Goal: Transaction & Acquisition: Purchase product/service

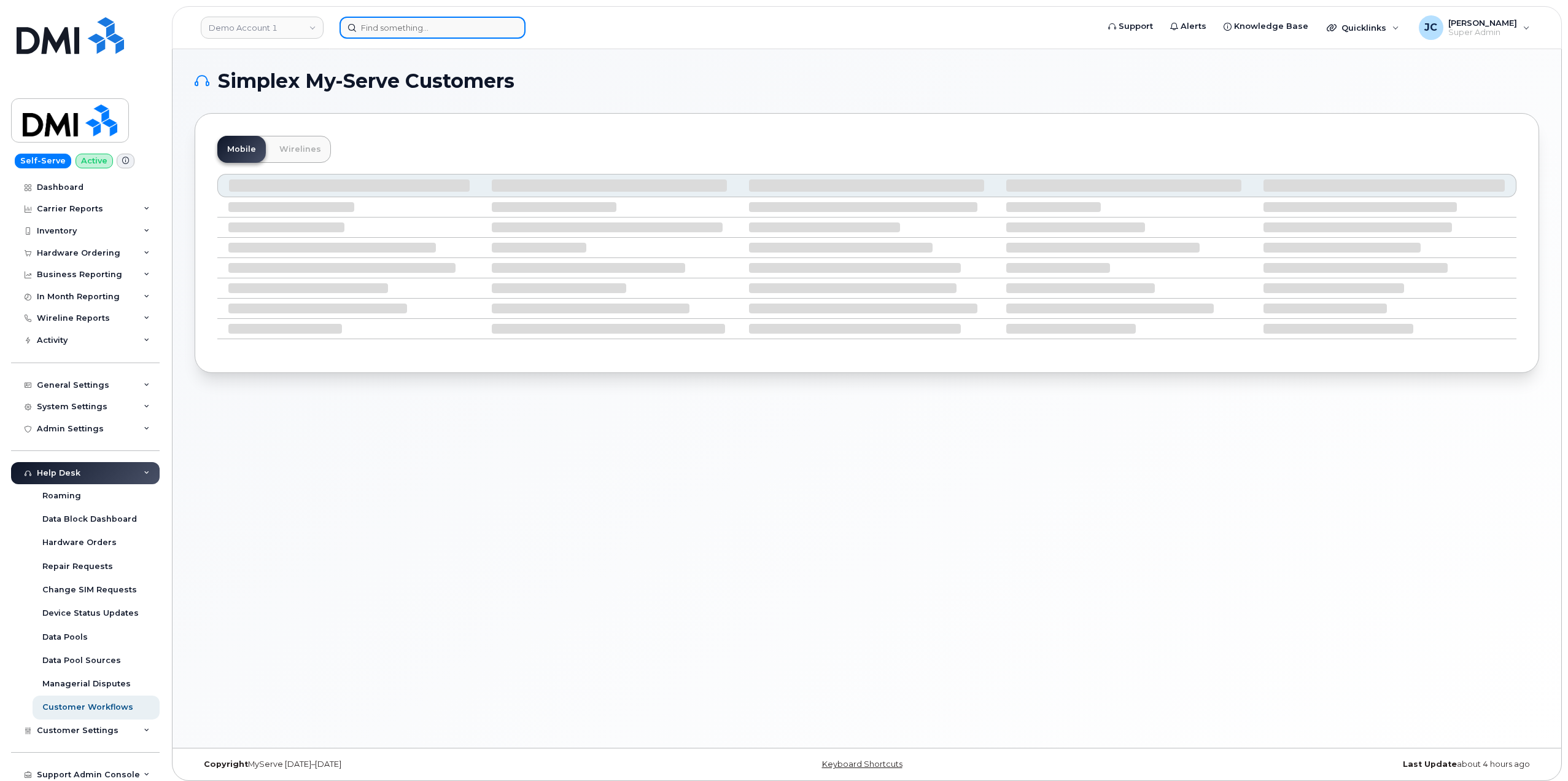
click at [410, 32] on input at bounding box center [432, 27] width 186 height 22
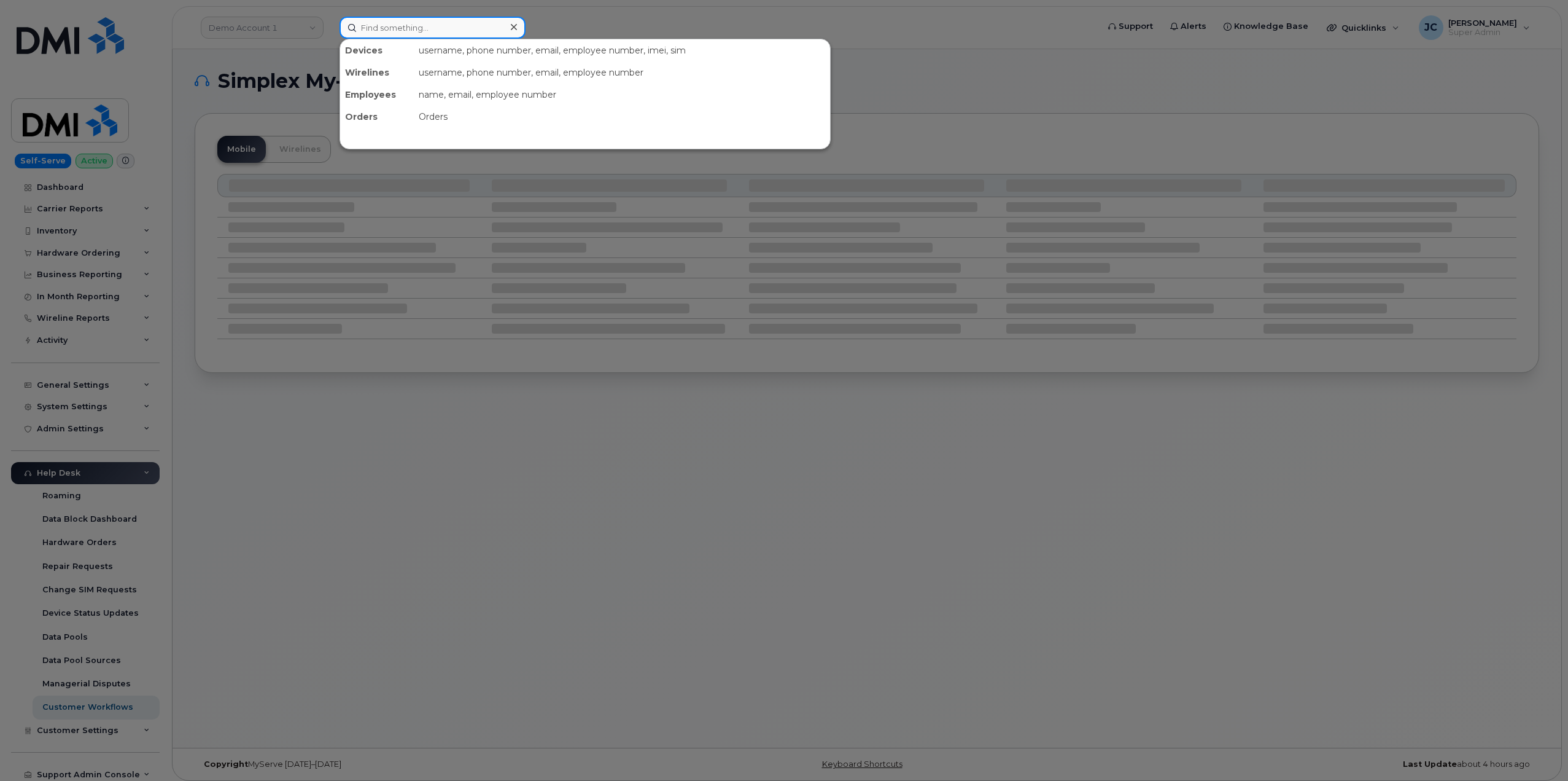
paste input "Change or Transfer Number402.682.2458"
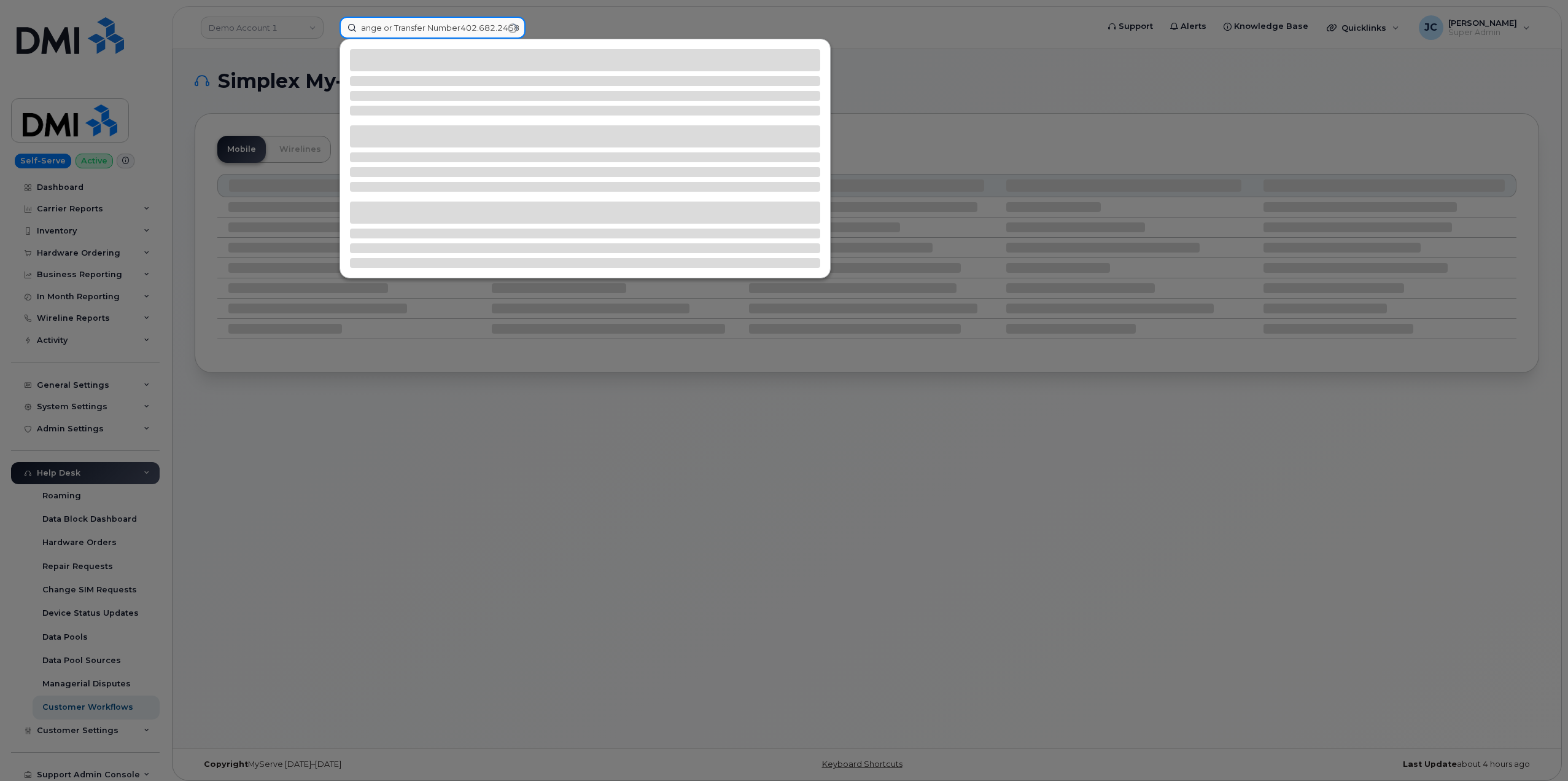
drag, startPoint x: 366, startPoint y: 32, endPoint x: 645, endPoint y: 33, distance: 279.0
click at [645, 33] on div "Change or Transfer Number402.682.2458" at bounding box center [714, 27] width 770 height 22
type input "C"
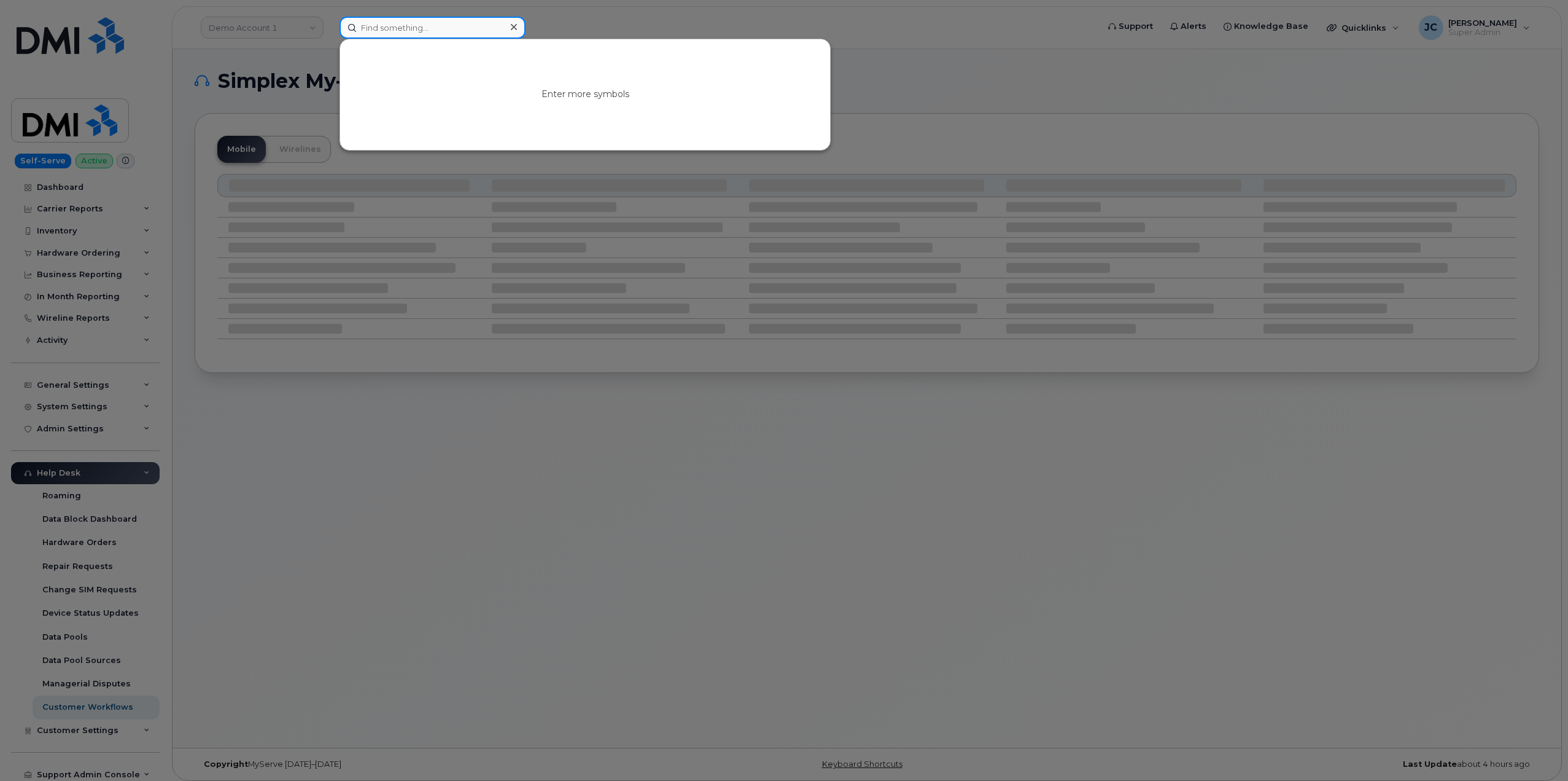
click at [457, 36] on input at bounding box center [432, 27] width 186 height 22
paste input "402.682.2458"
type input "402.682.2458"
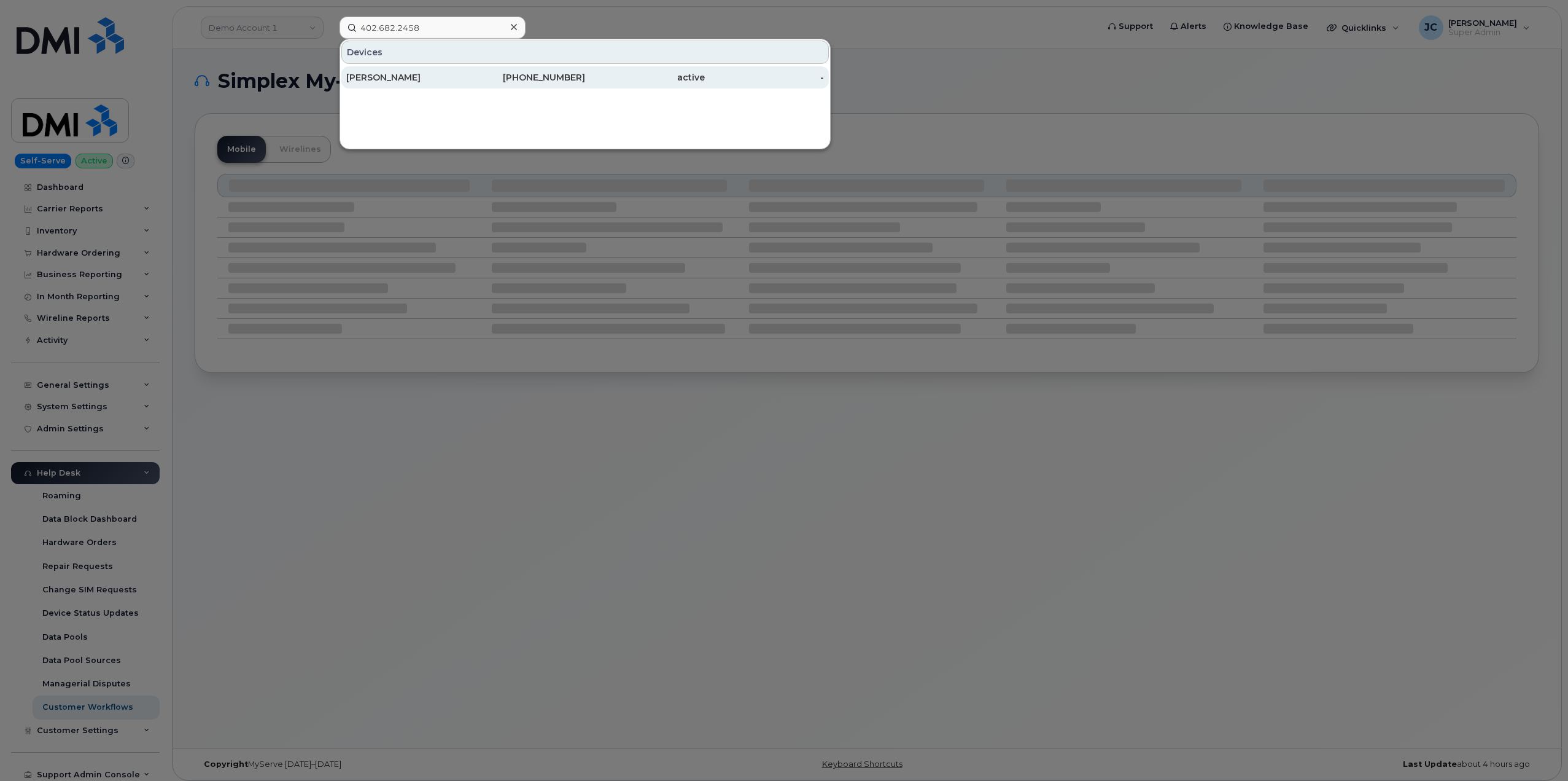
click at [466, 83] on div "[PERSON_NAME]" at bounding box center [525, 77] width 120 height 22
click at [560, 73] on div "402-682-2458" at bounding box center [525, 77] width 120 height 12
click at [551, 80] on div "402-682-2458" at bounding box center [525, 77] width 120 height 12
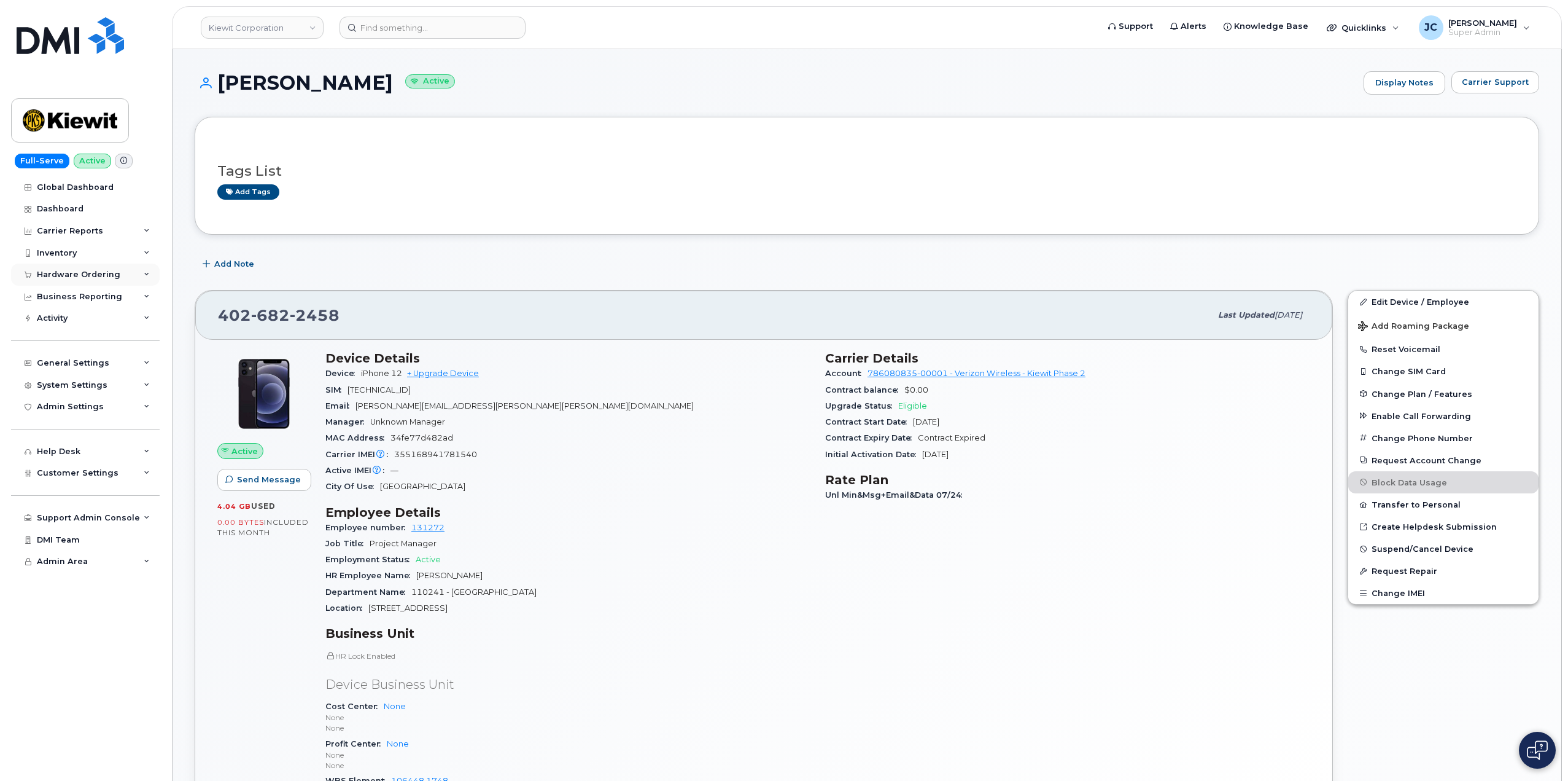
click at [100, 272] on div "Hardware Ordering" at bounding box center [79, 274] width 83 height 10
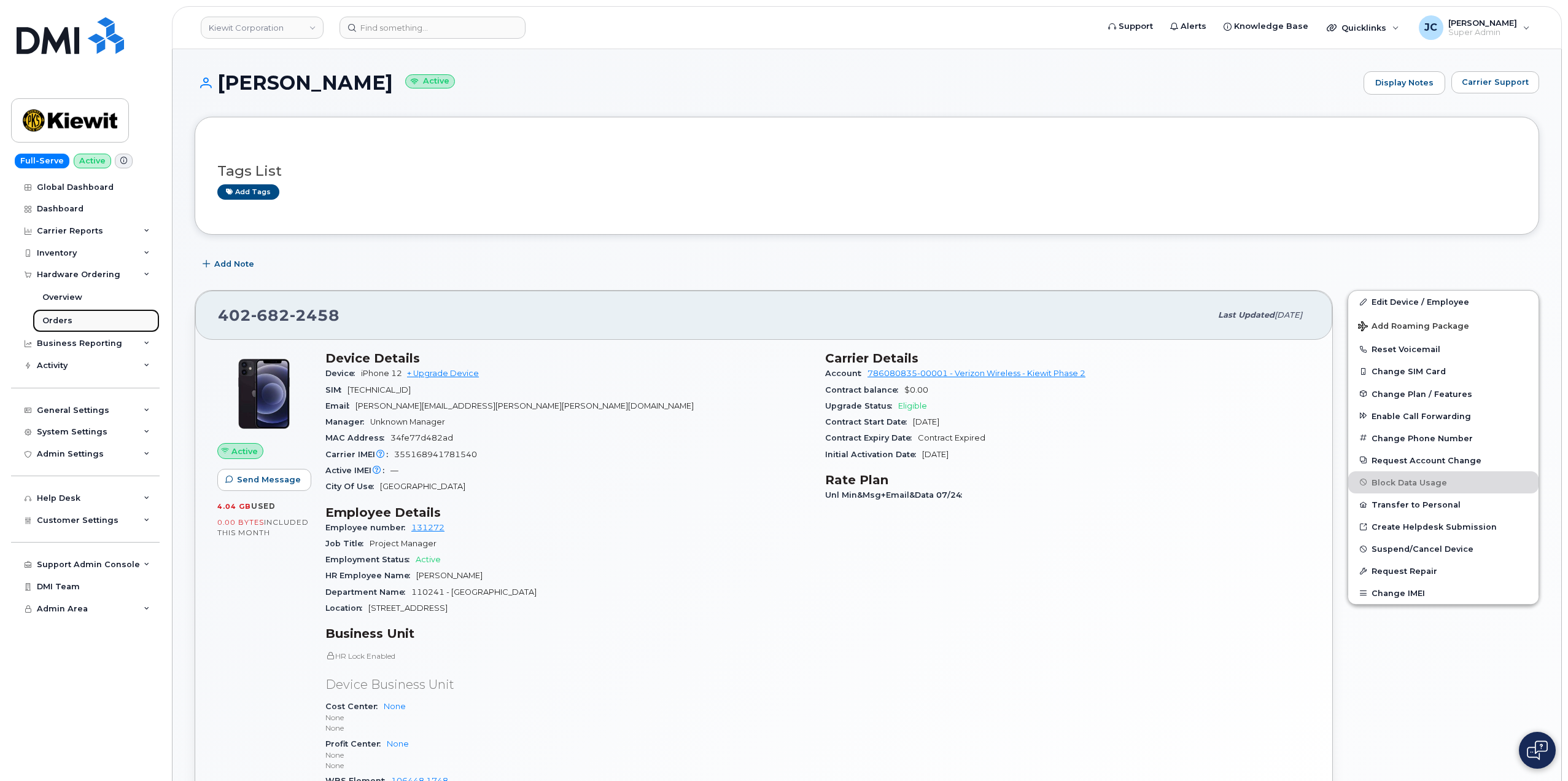
click at [61, 320] on div "Orders" at bounding box center [57, 320] width 30 height 11
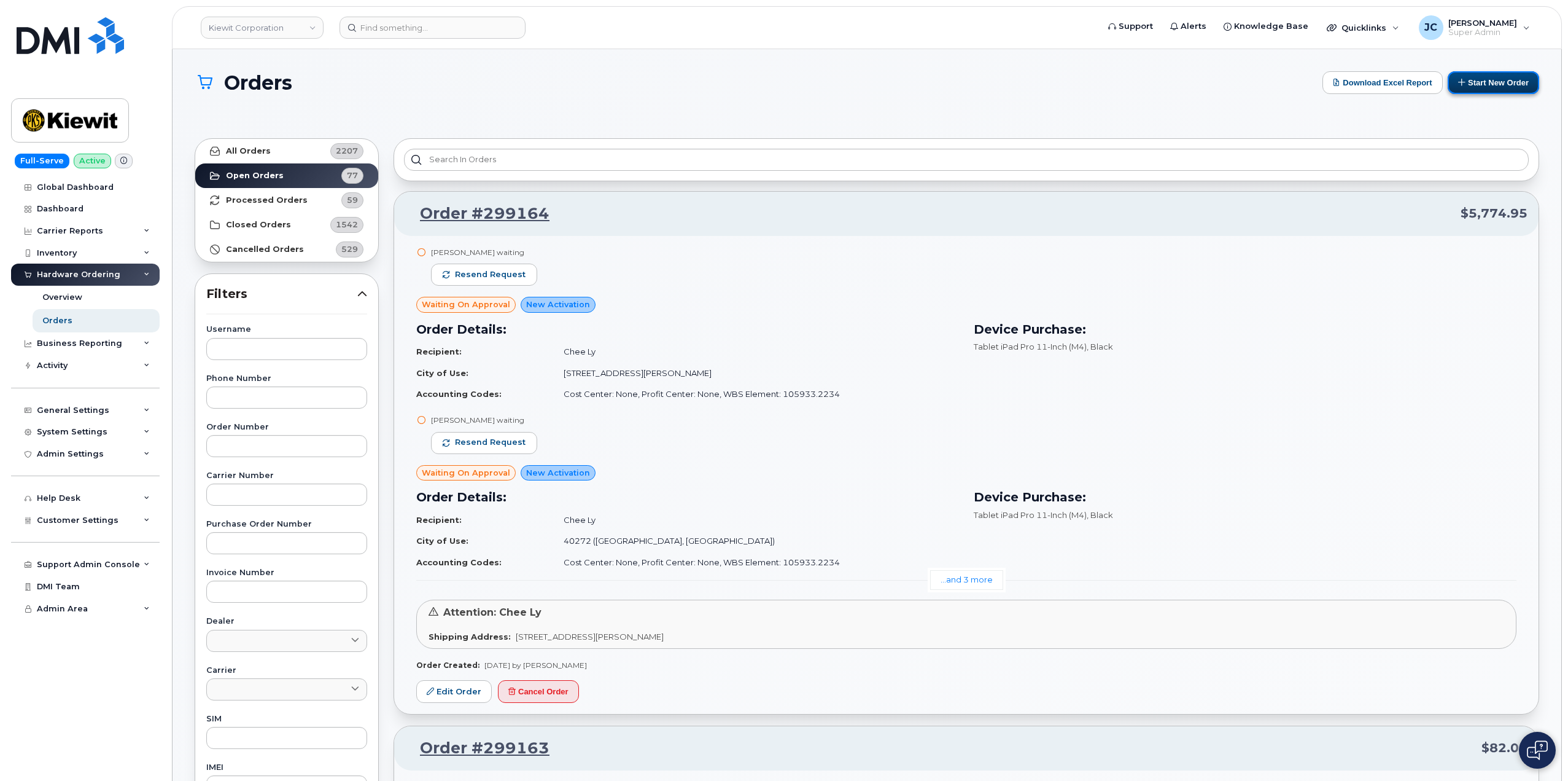
click at [1501, 77] on button "Start New Order" at bounding box center [1493, 82] width 92 height 22
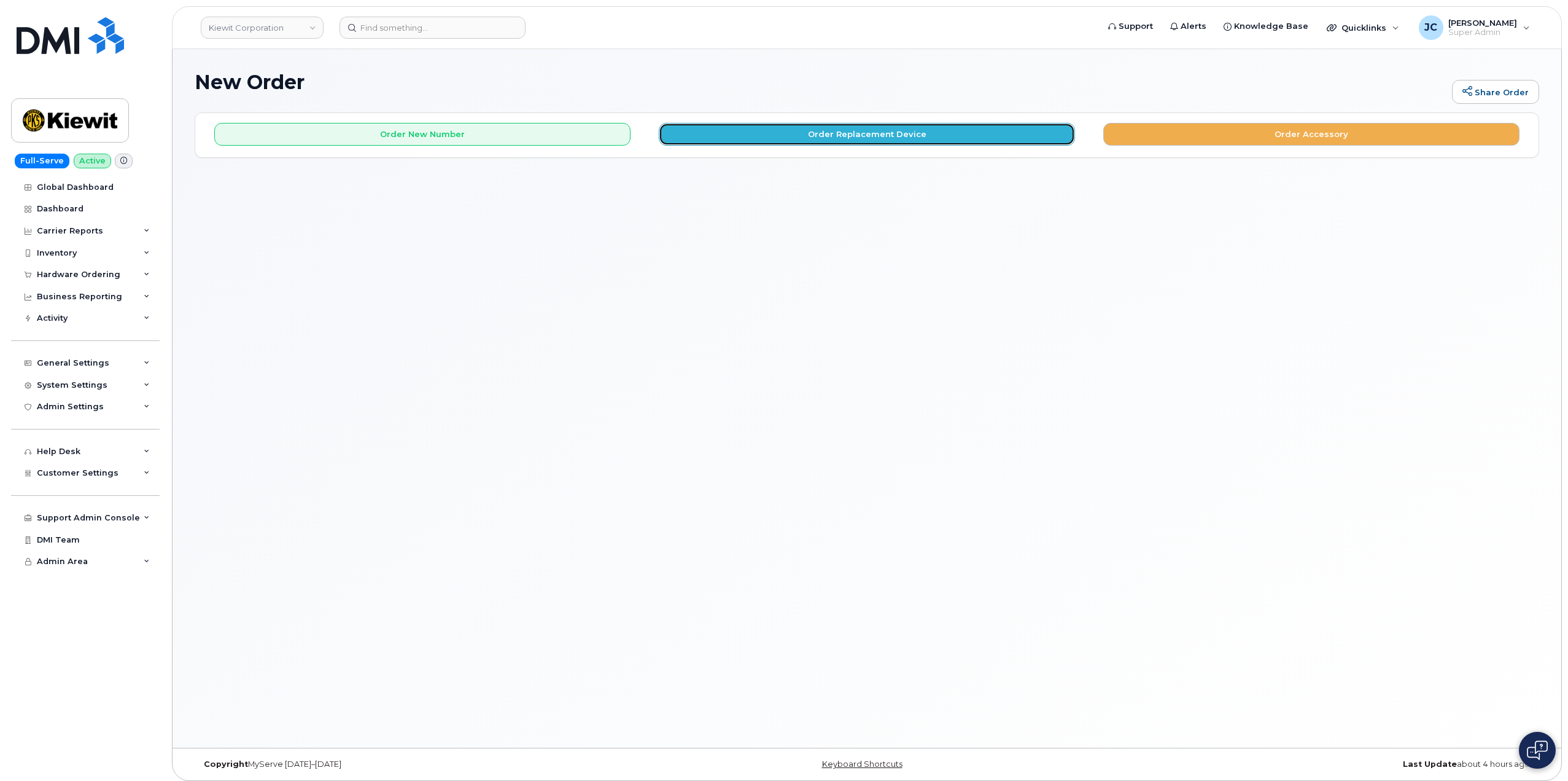
click at [871, 134] on button "Order Replacement Device" at bounding box center [867, 134] width 416 height 22
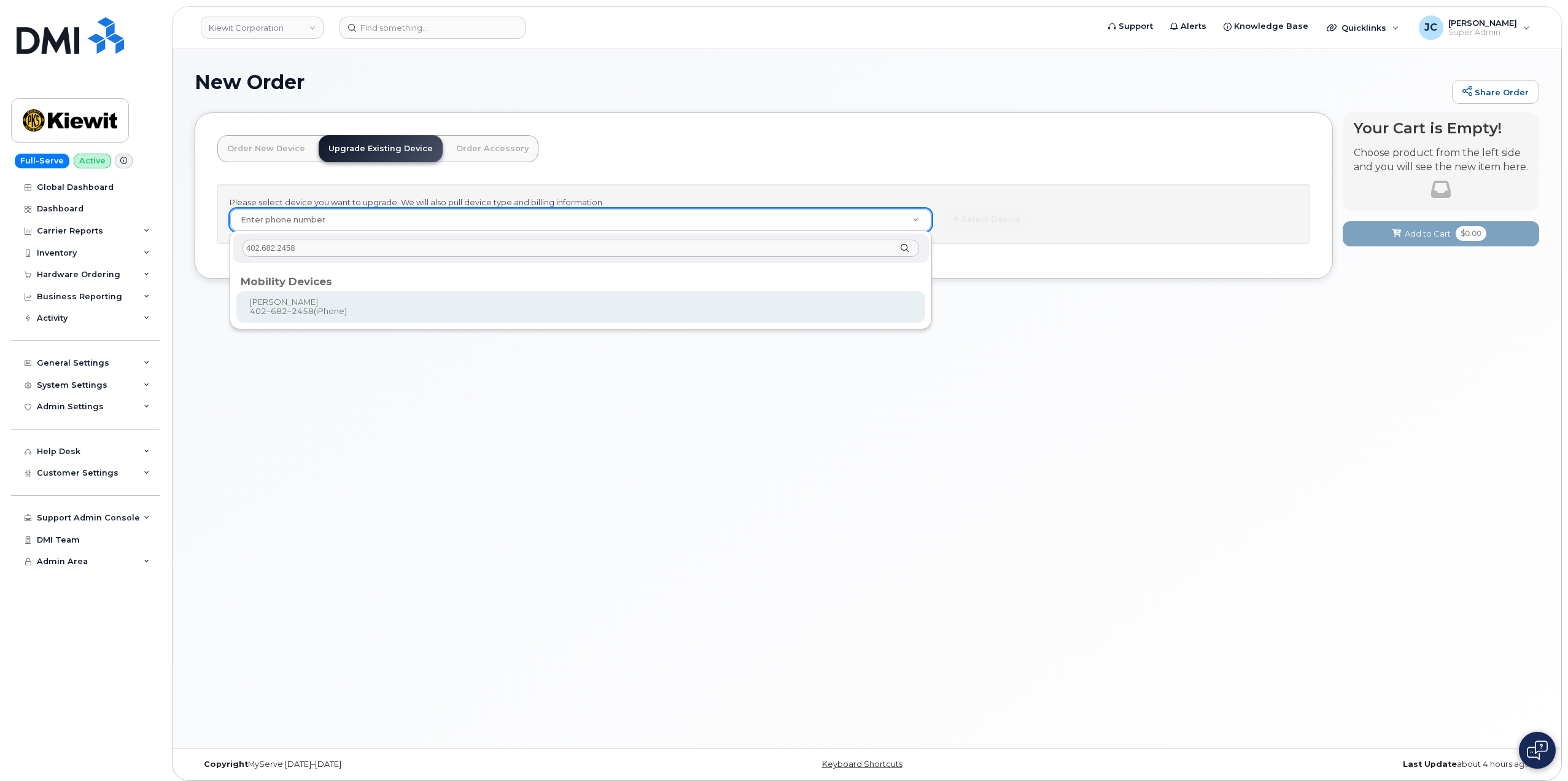
type input "402.682.2458"
type input "1167887"
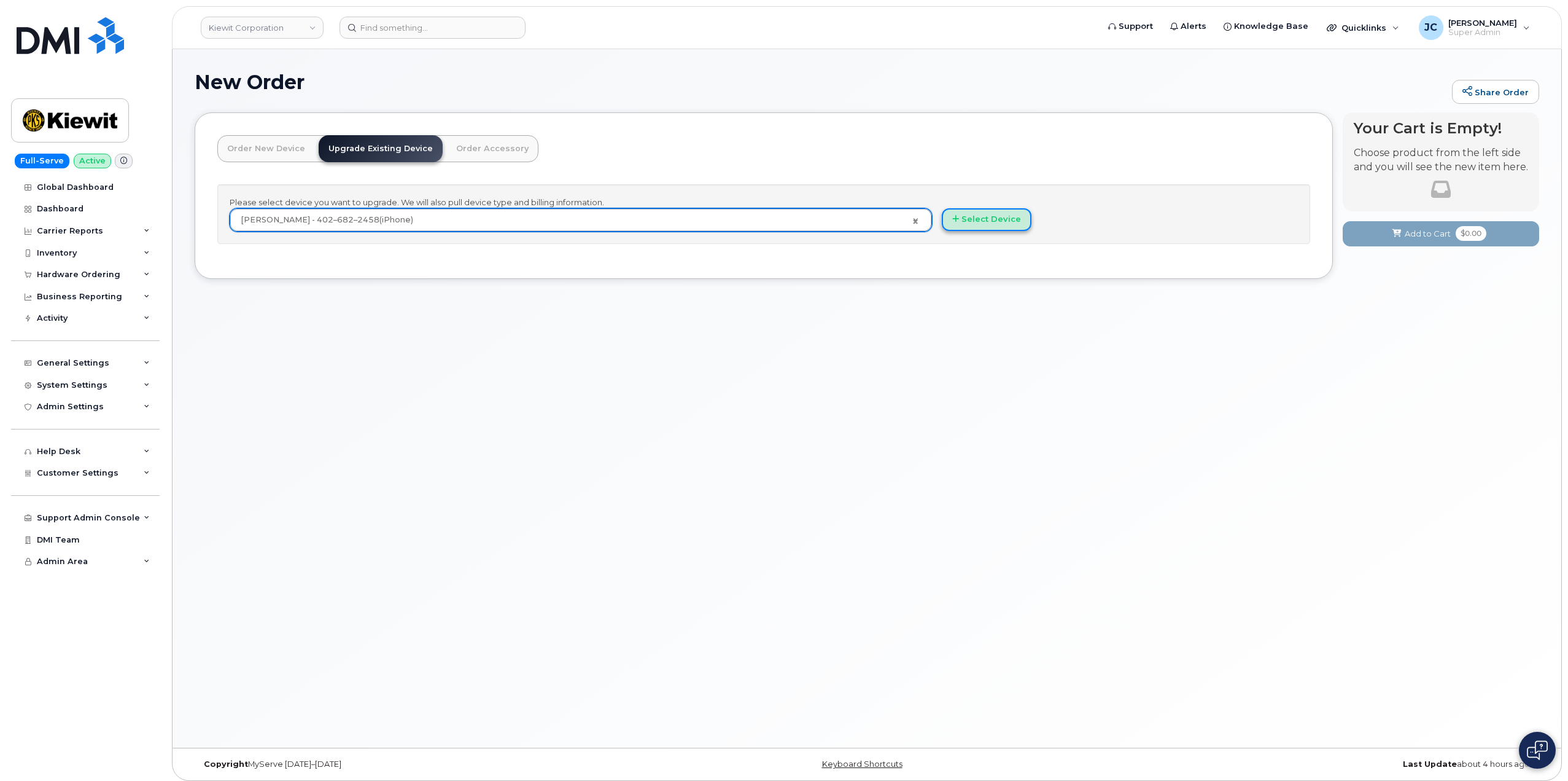
click at [973, 221] on button "Select Device" at bounding box center [986, 219] width 89 height 22
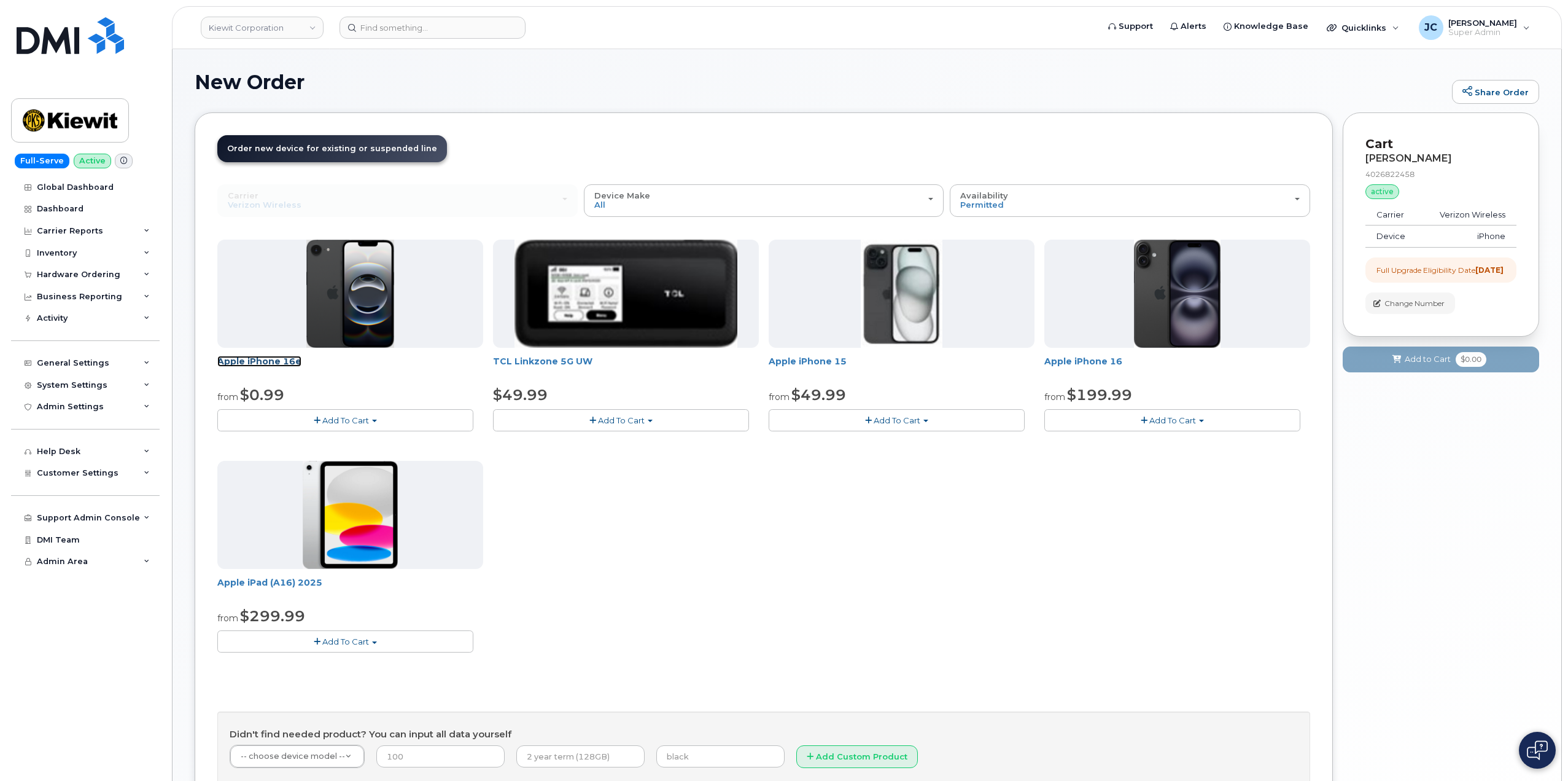
click at [292, 363] on link "Apple iPhone 16e" at bounding box center [259, 361] width 84 height 11
click at [344, 411] on button "Add To Cart" at bounding box center [346, 420] width 256 height 22
click at [353, 442] on link "$0.99 - 2 Year Upgrade (128GB)" at bounding box center [298, 443] width 154 height 15
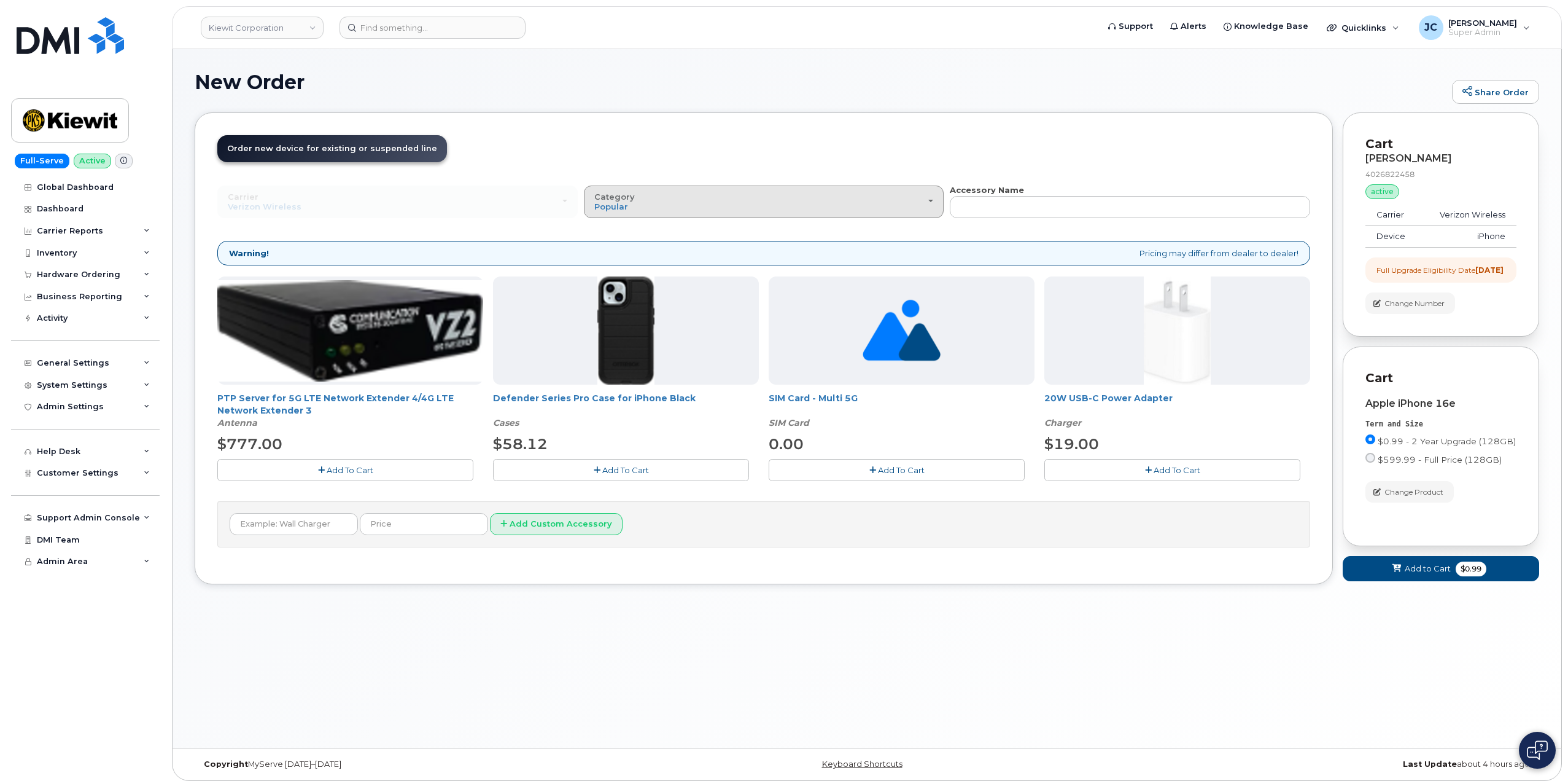
click at [926, 198] on div "Category Popular" at bounding box center [764, 201] width 339 height 19
click at [614, 229] on div "All" at bounding box center [764, 229] width 354 height 15
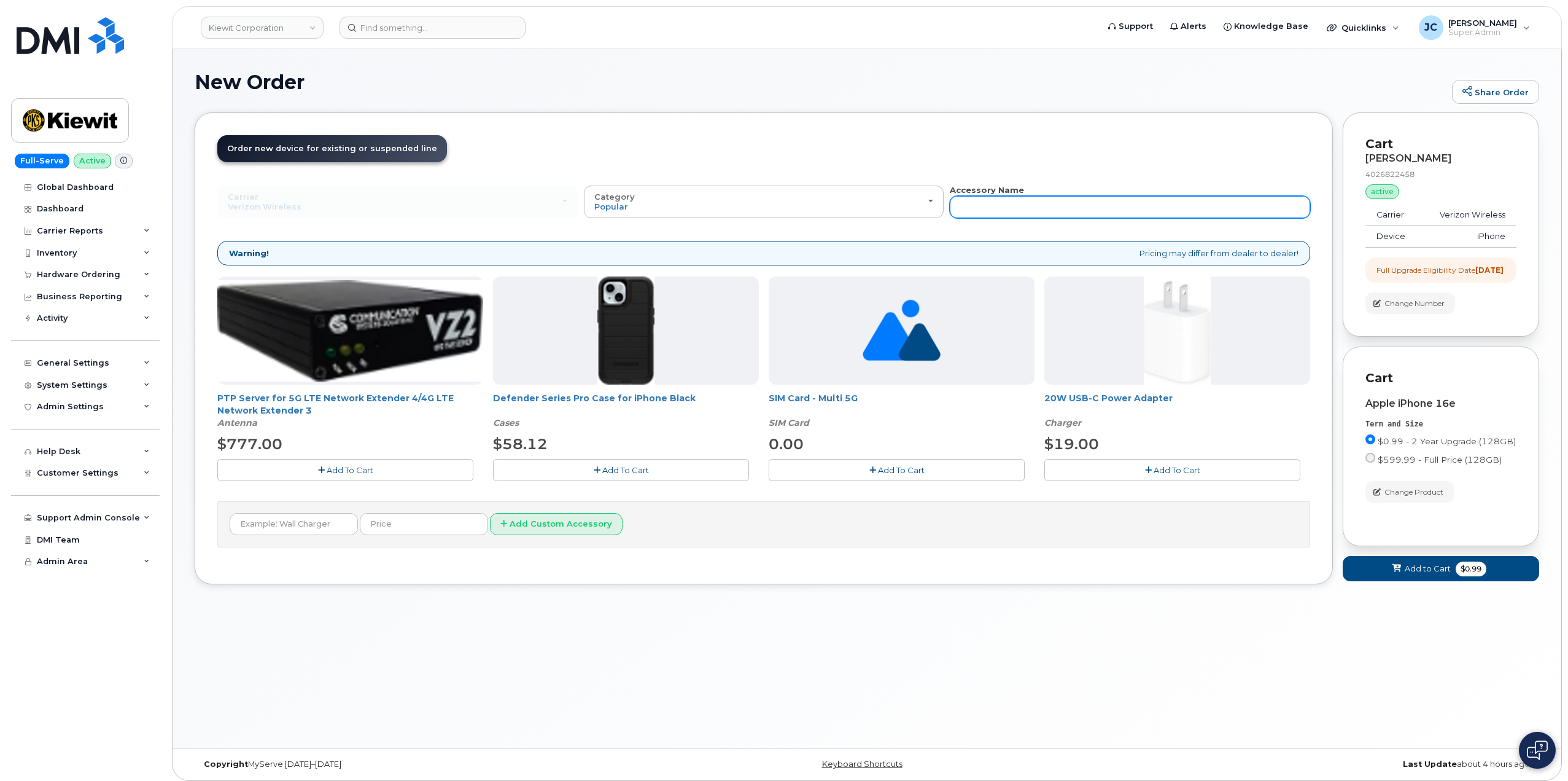
click at [1000, 200] on input "text" at bounding box center [1129, 207] width 360 height 22
drag, startPoint x: 711, startPoint y: 307, endPoint x: 705, endPoint y: 315, distance: 10.0
click at [710, 309] on div at bounding box center [626, 330] width 266 height 108
click at [629, 471] on span "Add To Cart" at bounding box center [626, 469] width 46 height 10
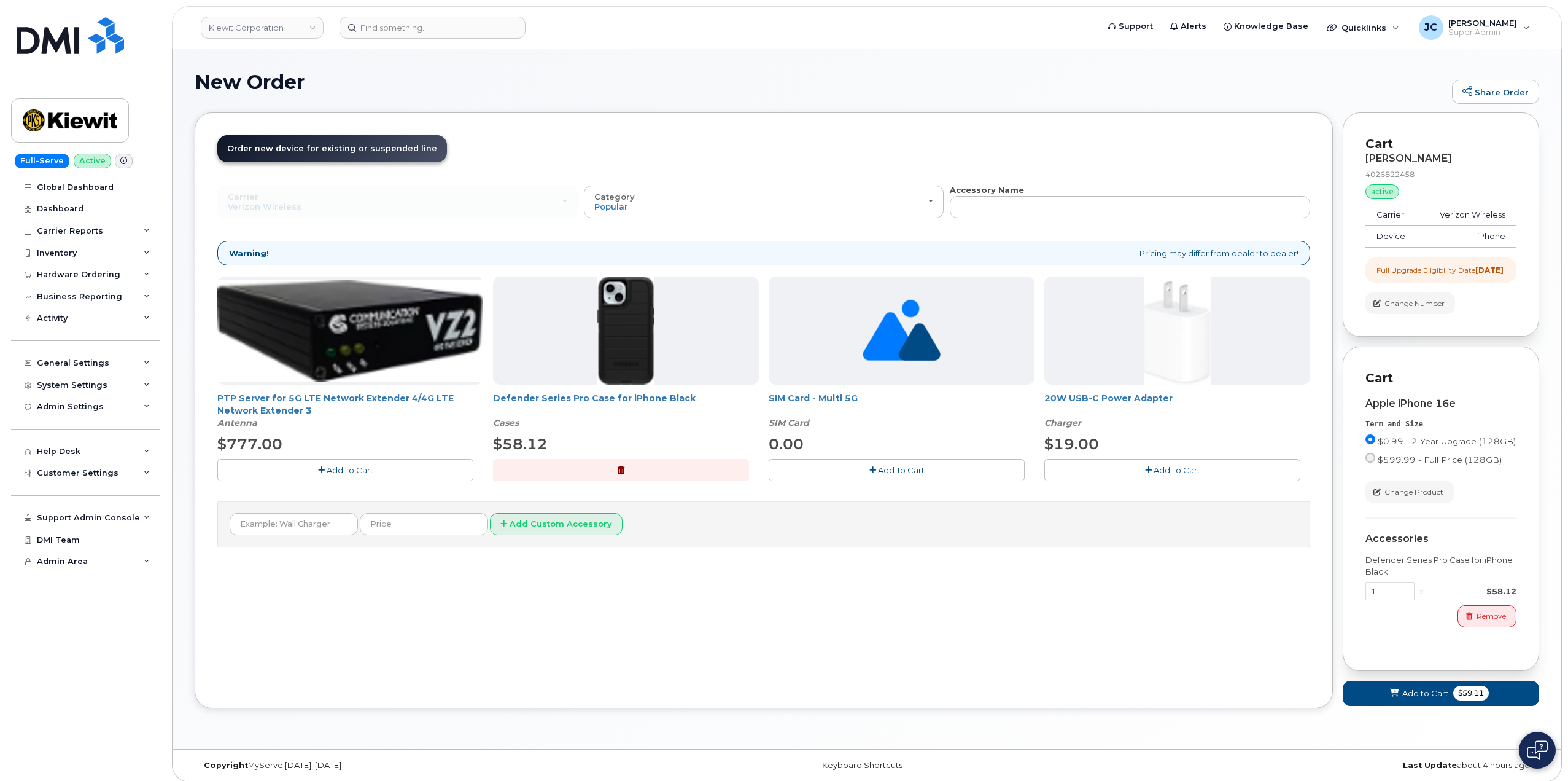
click at [1177, 471] on span "Add To Cart" at bounding box center [1176, 469] width 46 height 10
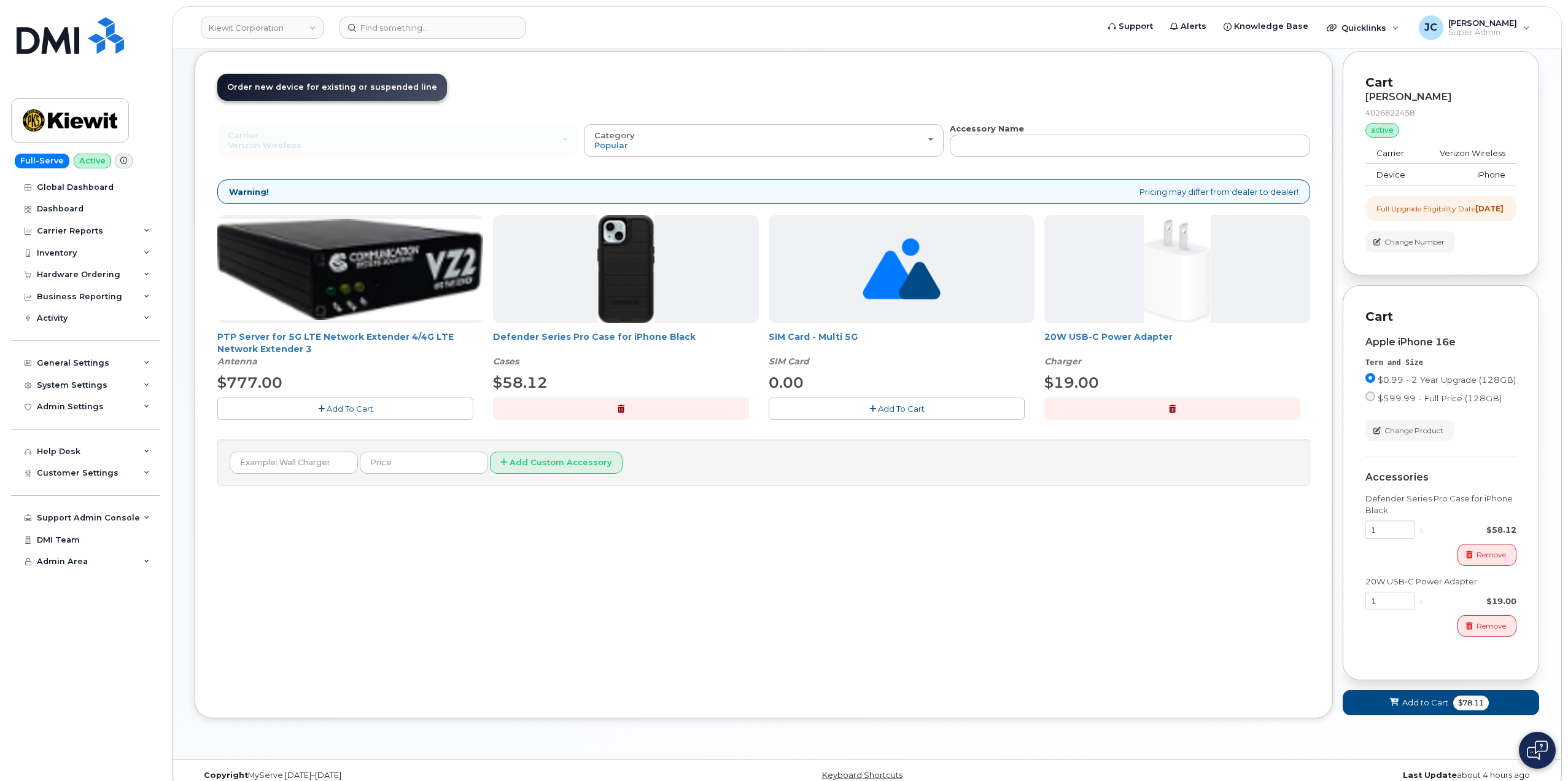
scroll to position [89, 0]
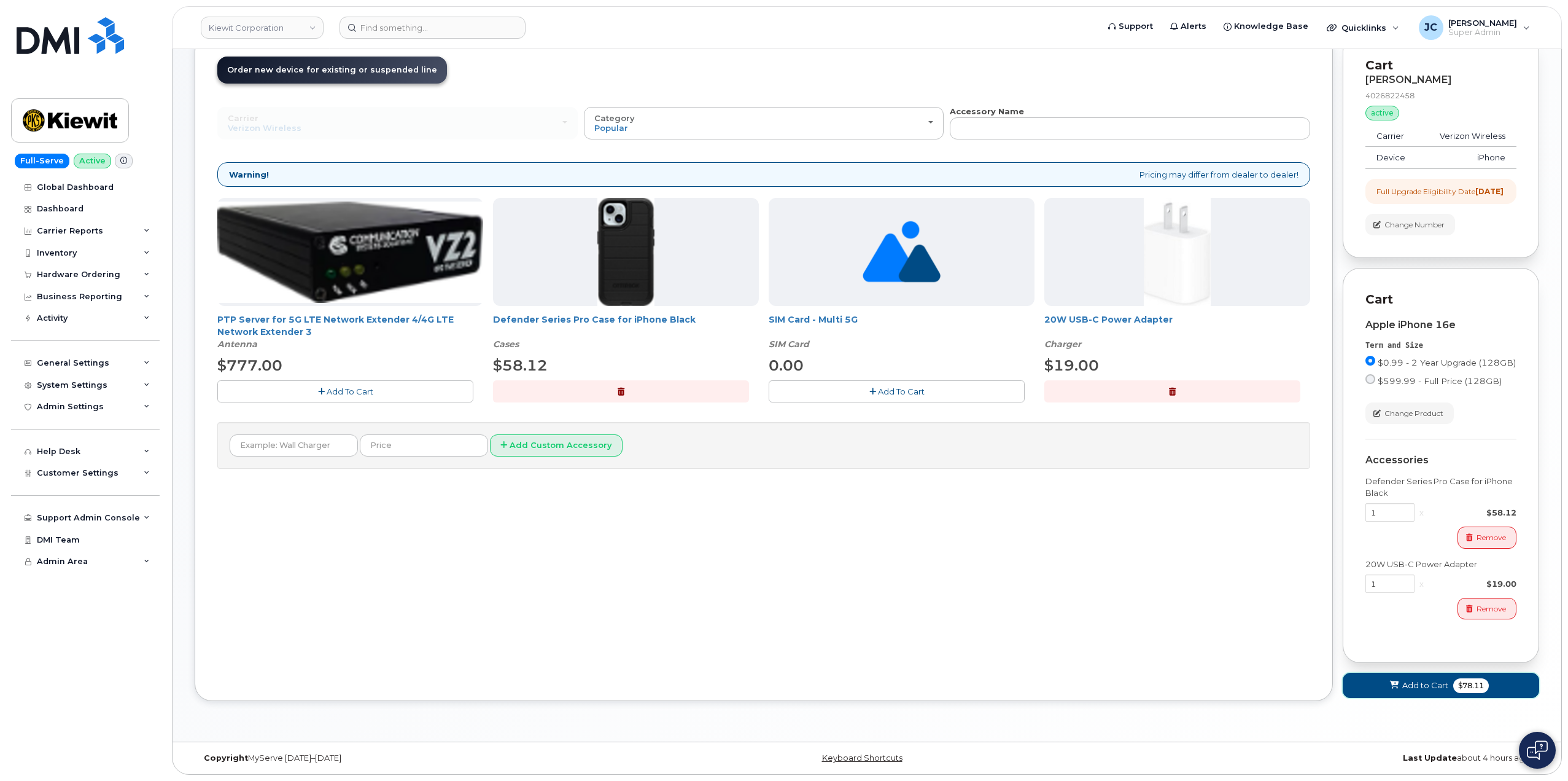
click at [1428, 689] on span "Add to Cart" at bounding box center [1425, 685] width 46 height 12
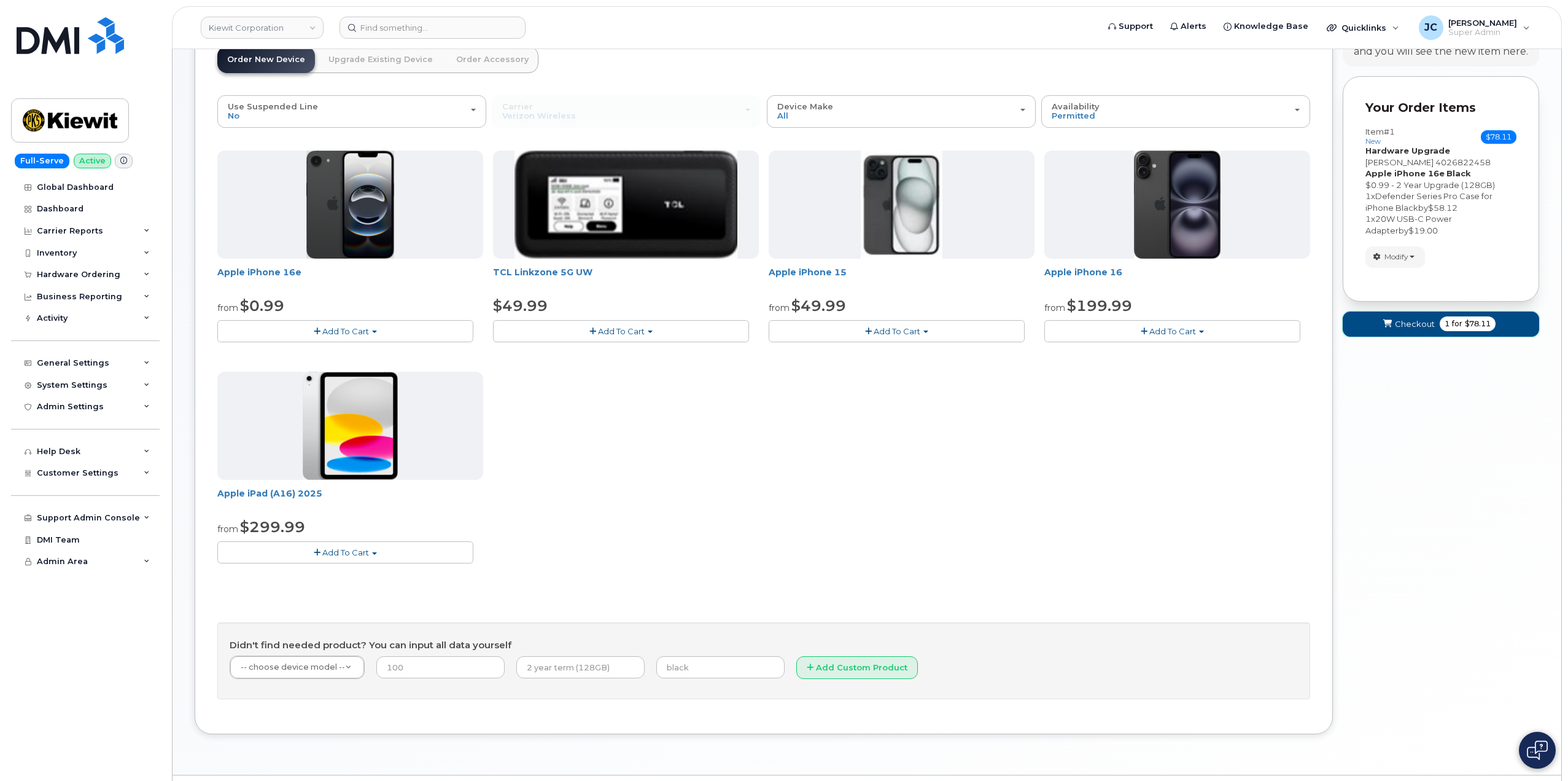
click at [1453, 323] on span "for" at bounding box center [1457, 323] width 15 height 11
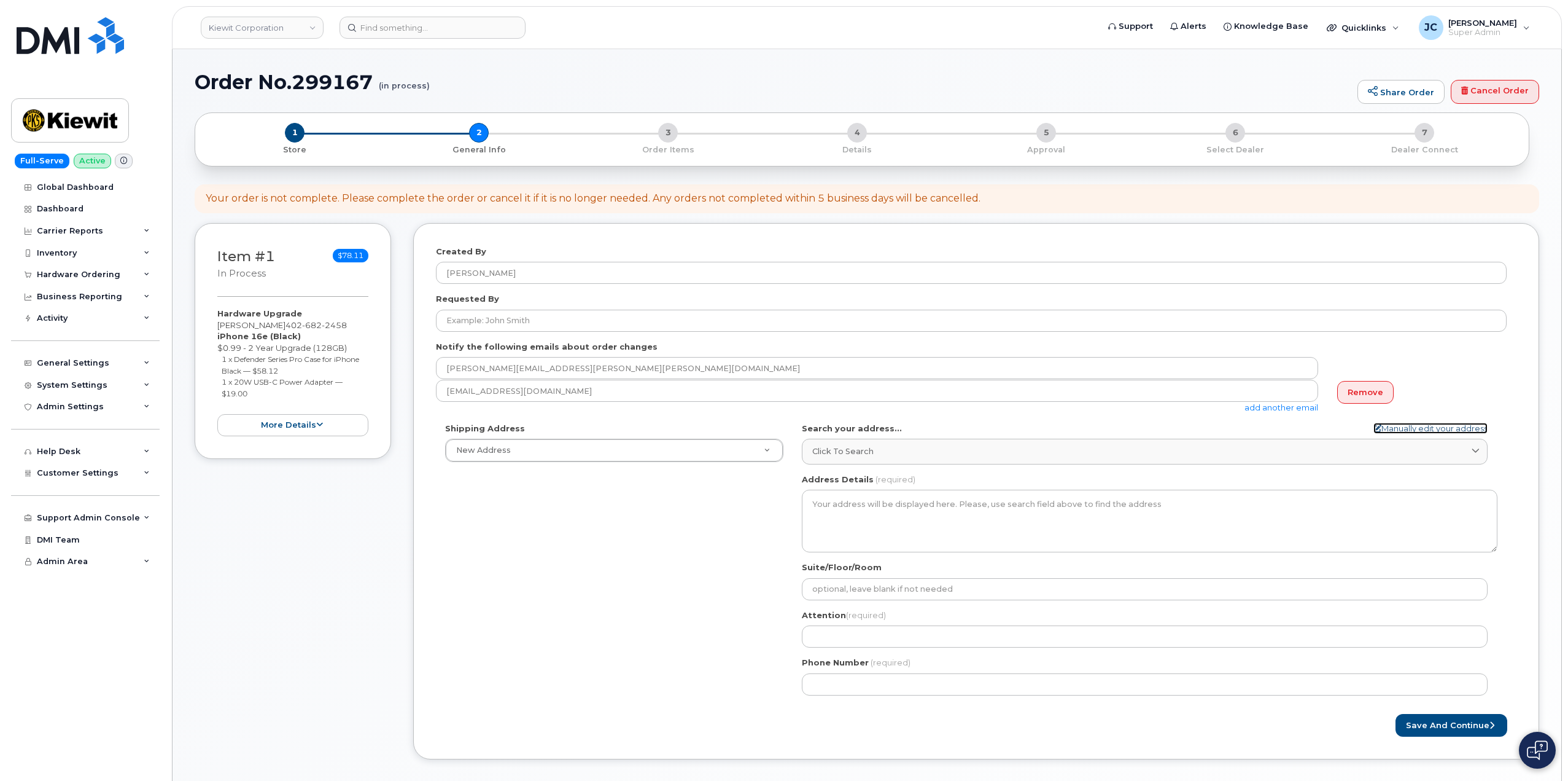
click at [1427, 428] on link "Manually edit your address" at bounding box center [1430, 428] width 114 height 12
select select
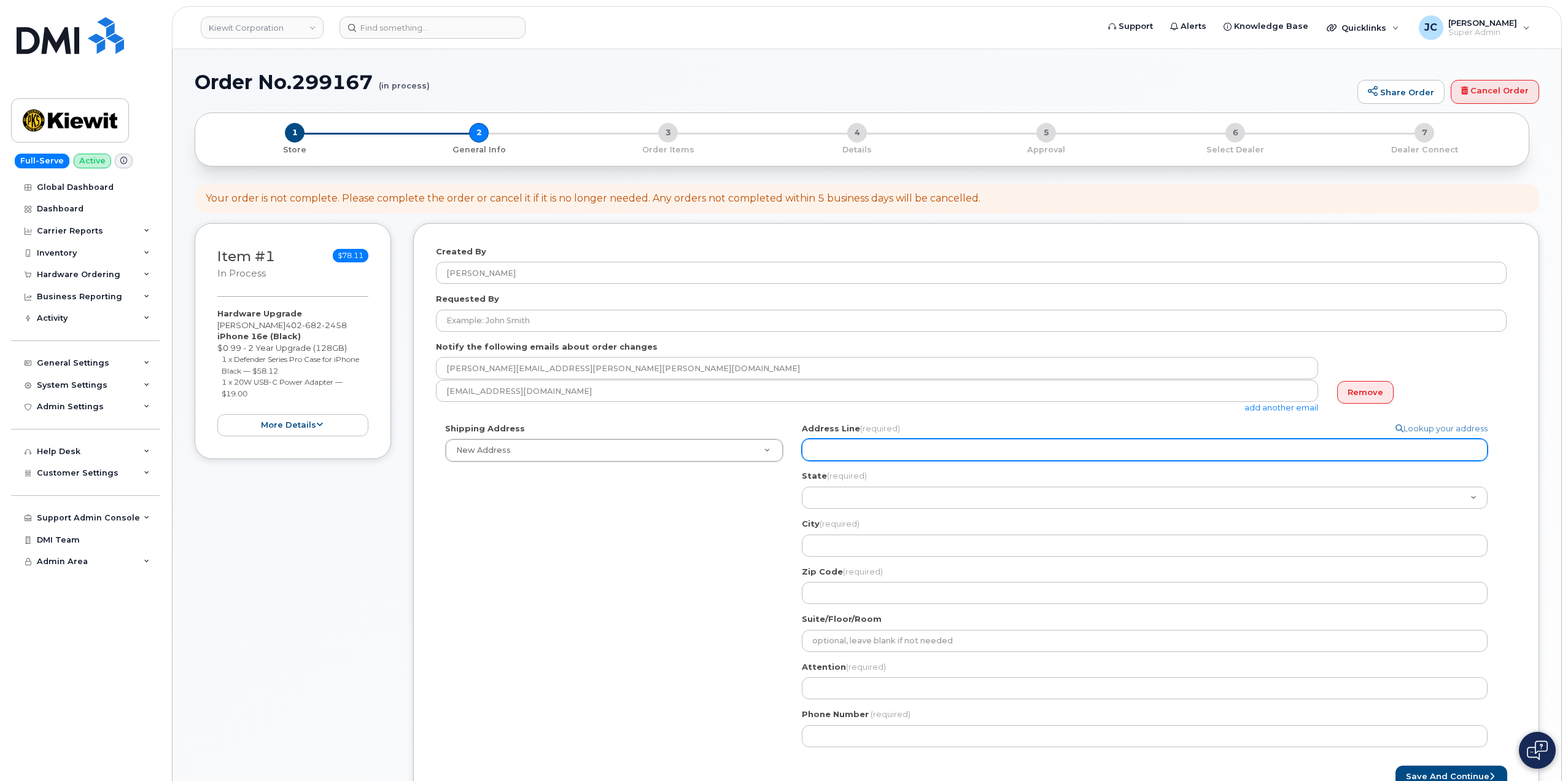
click at [846, 455] on input "Address Line (required)" at bounding box center [1144, 449] width 686 height 22
select select
type input "1"
select select
type input "15"
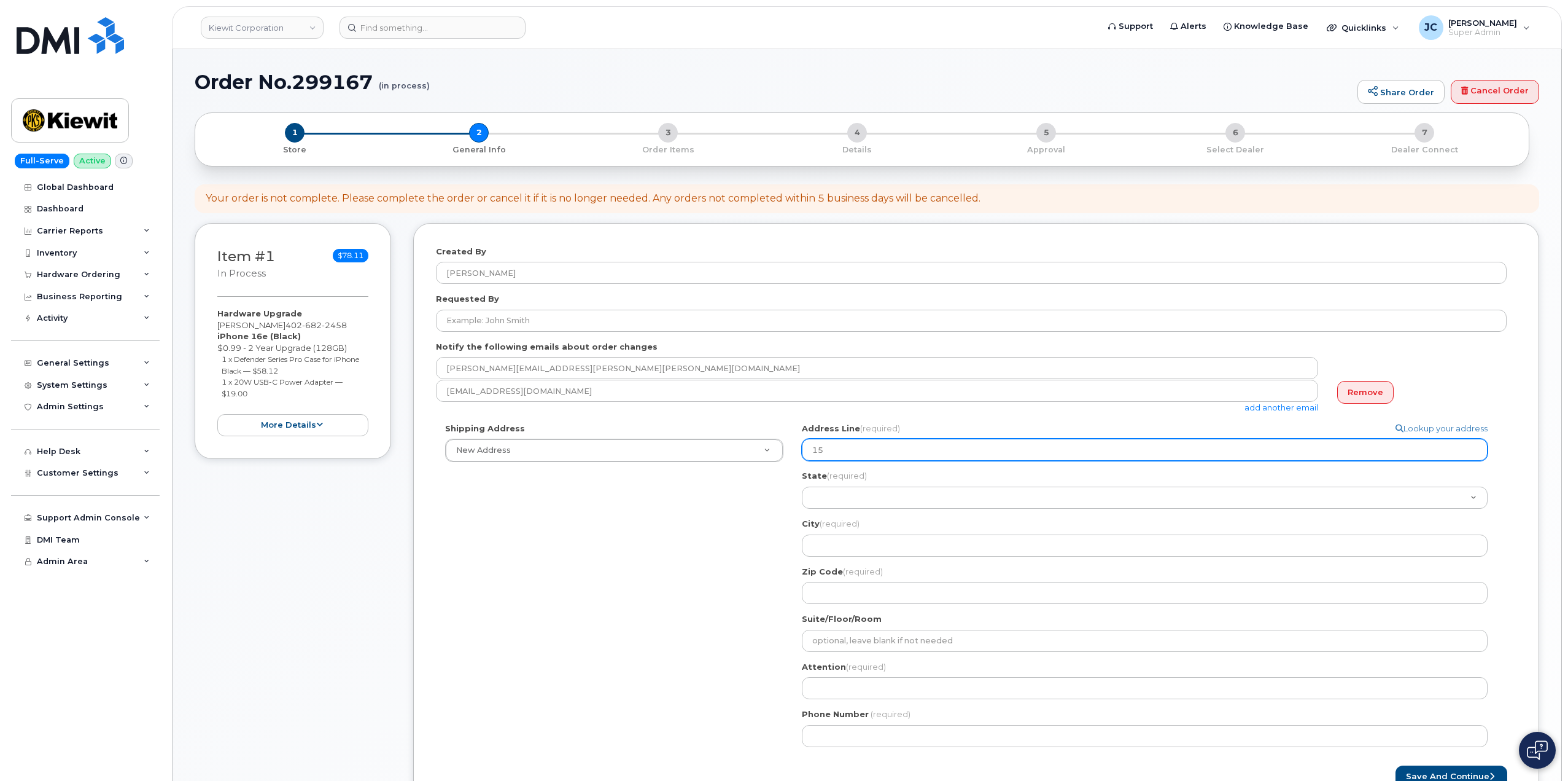
select select
type input "159"
select select
type input "1590"
select select
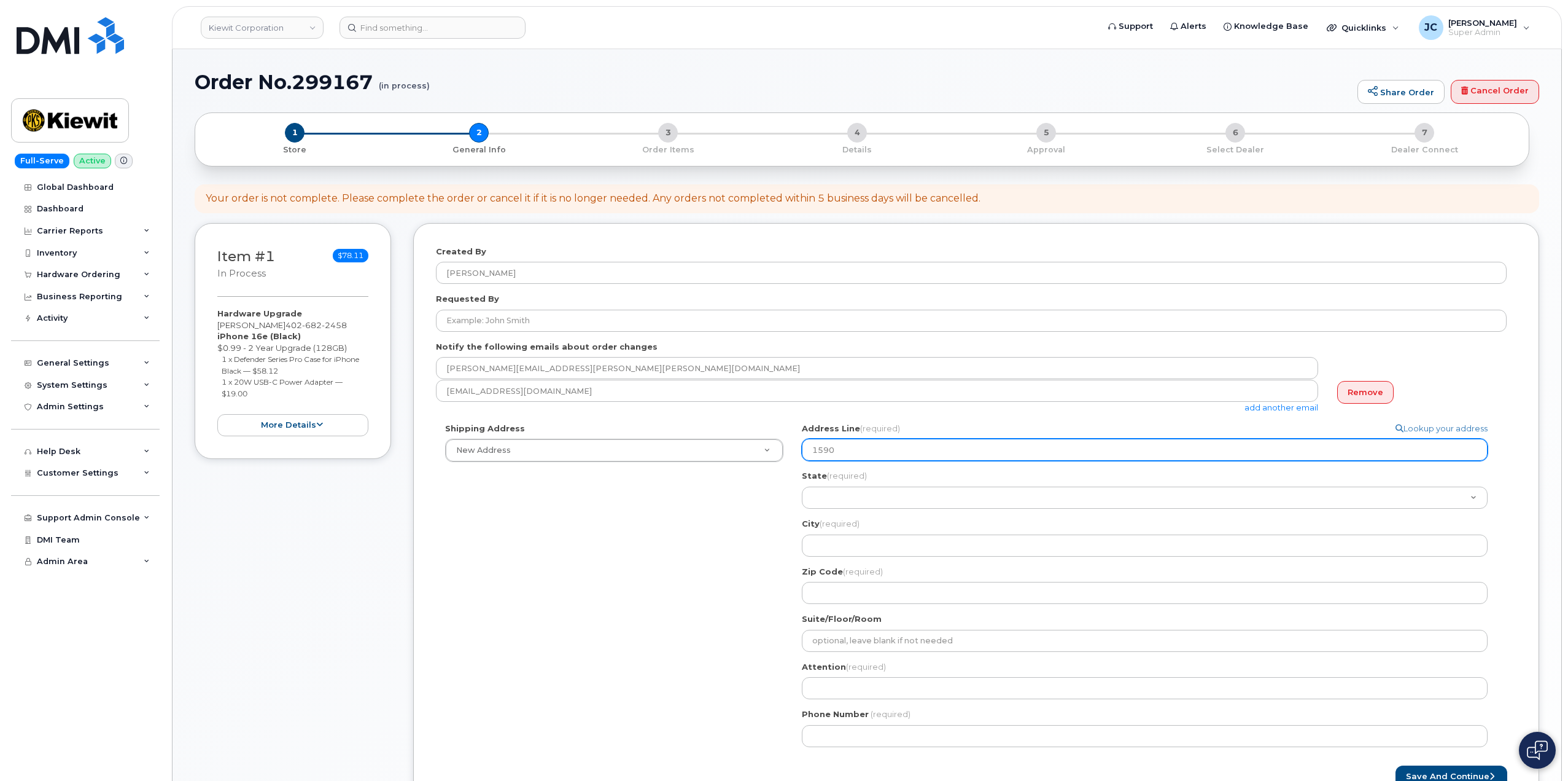
type input "15900"
select select
type input "15900L"
select select
type input "15900La"
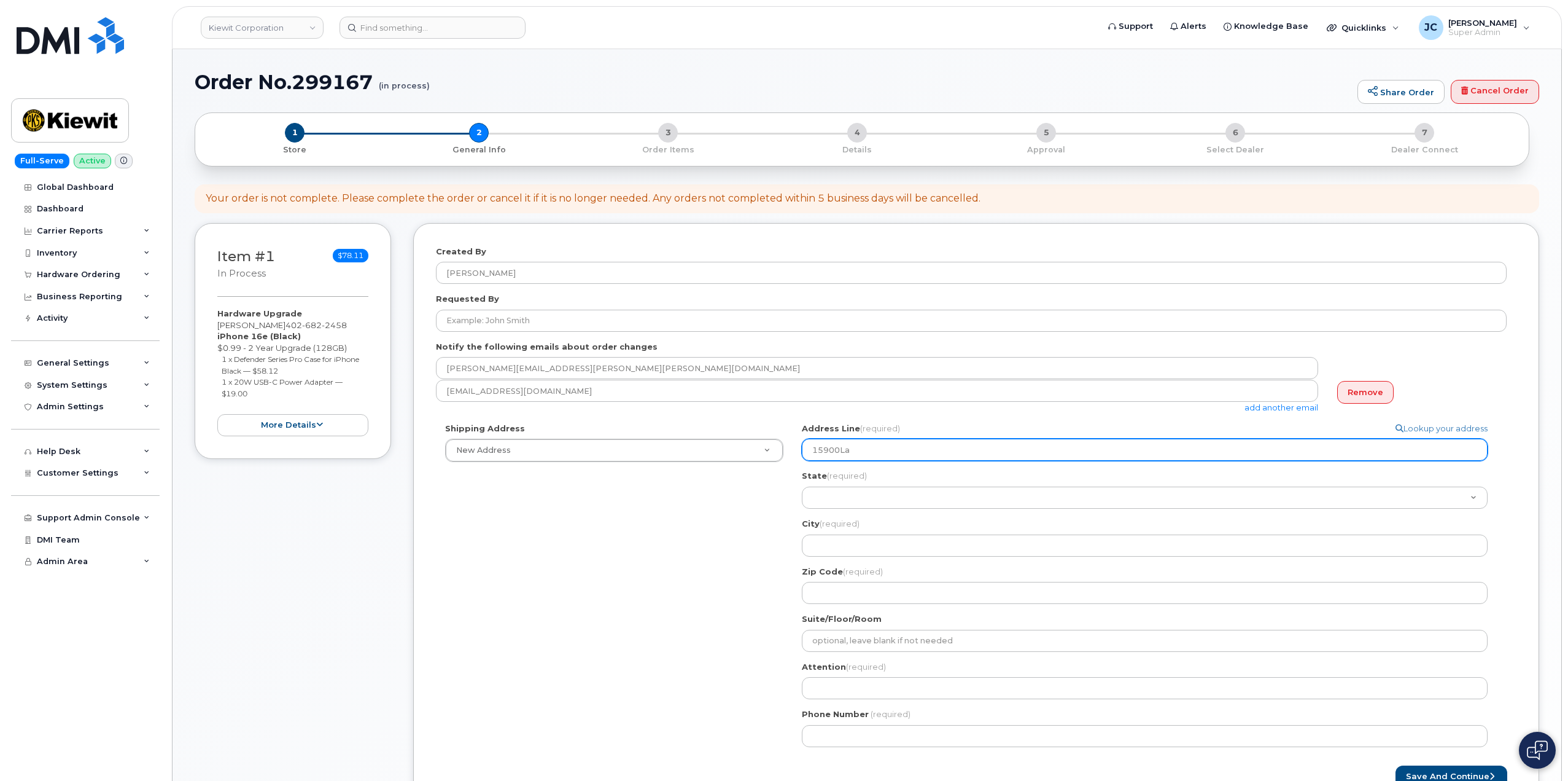
select select
type input "15900L"
select select
type input "15900"
select select
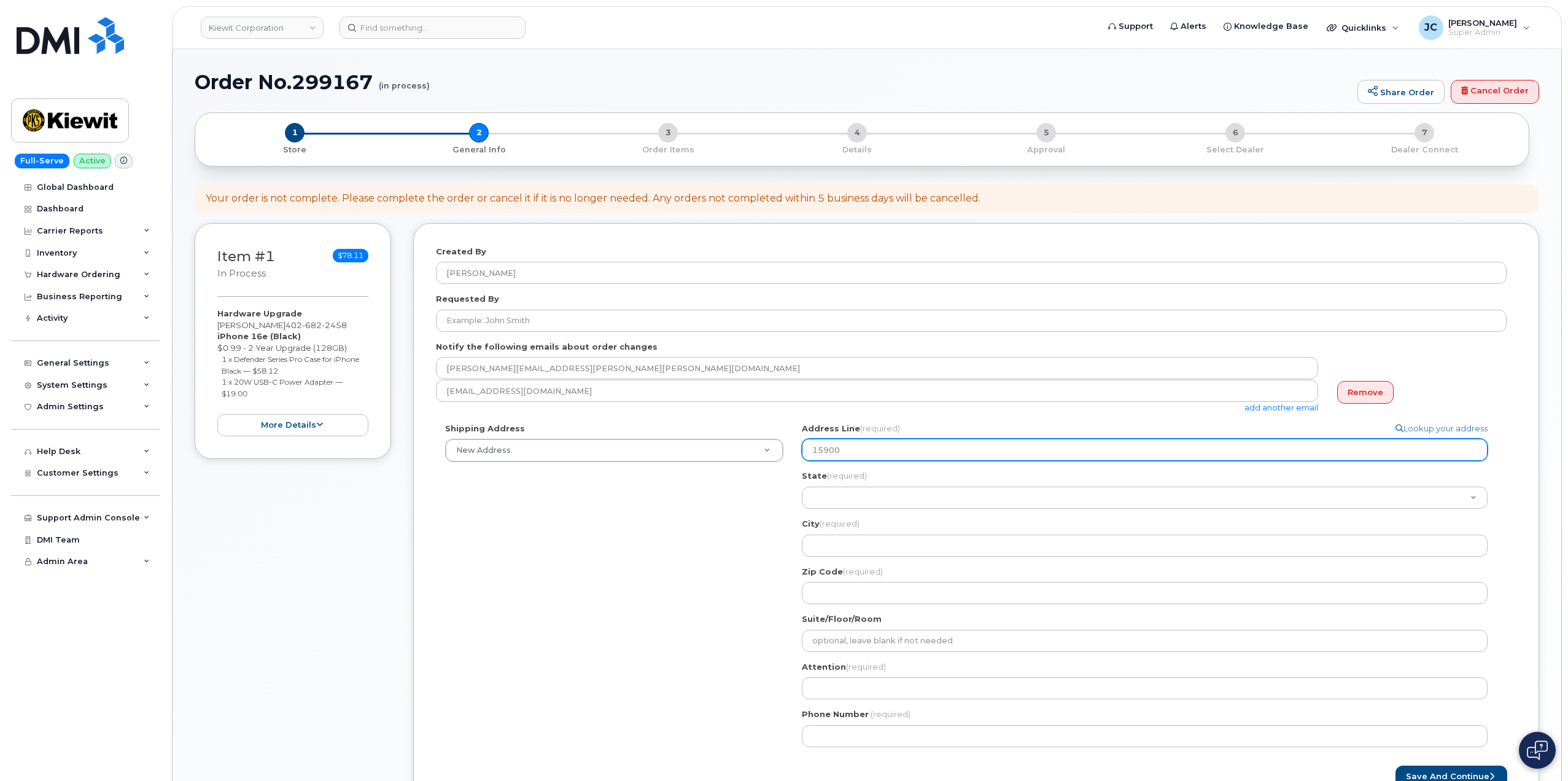
type input "15900 L"
select select
type input "15900 La"
select select
type input "15900 La P"
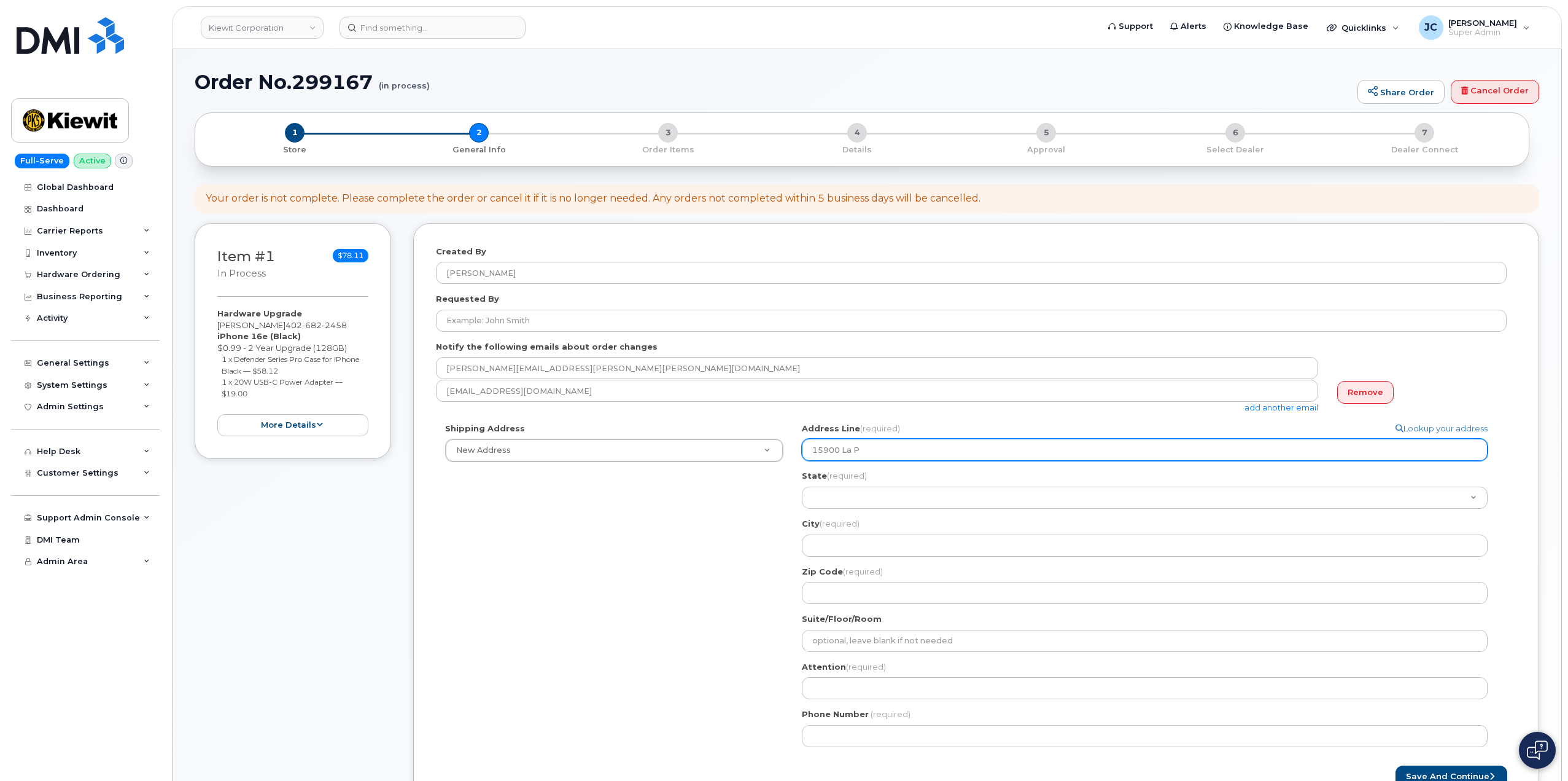
select select
type input "15900 La Pr"
select select
type input "15900 La Pri"
select select
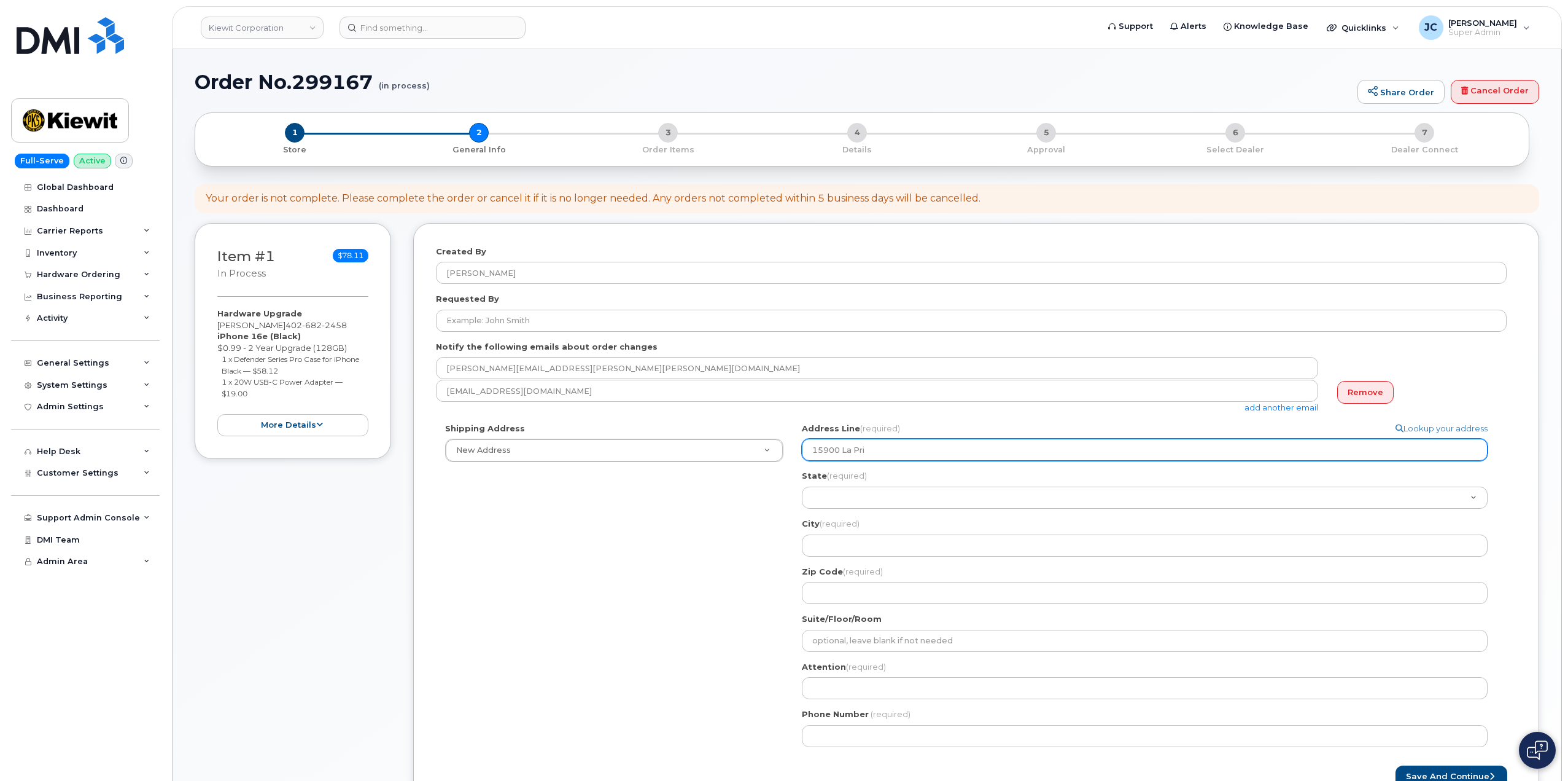
type input "15900 La Pr"
select select
type input "15900 La Pre"
select select
type input "15900 La Pren"
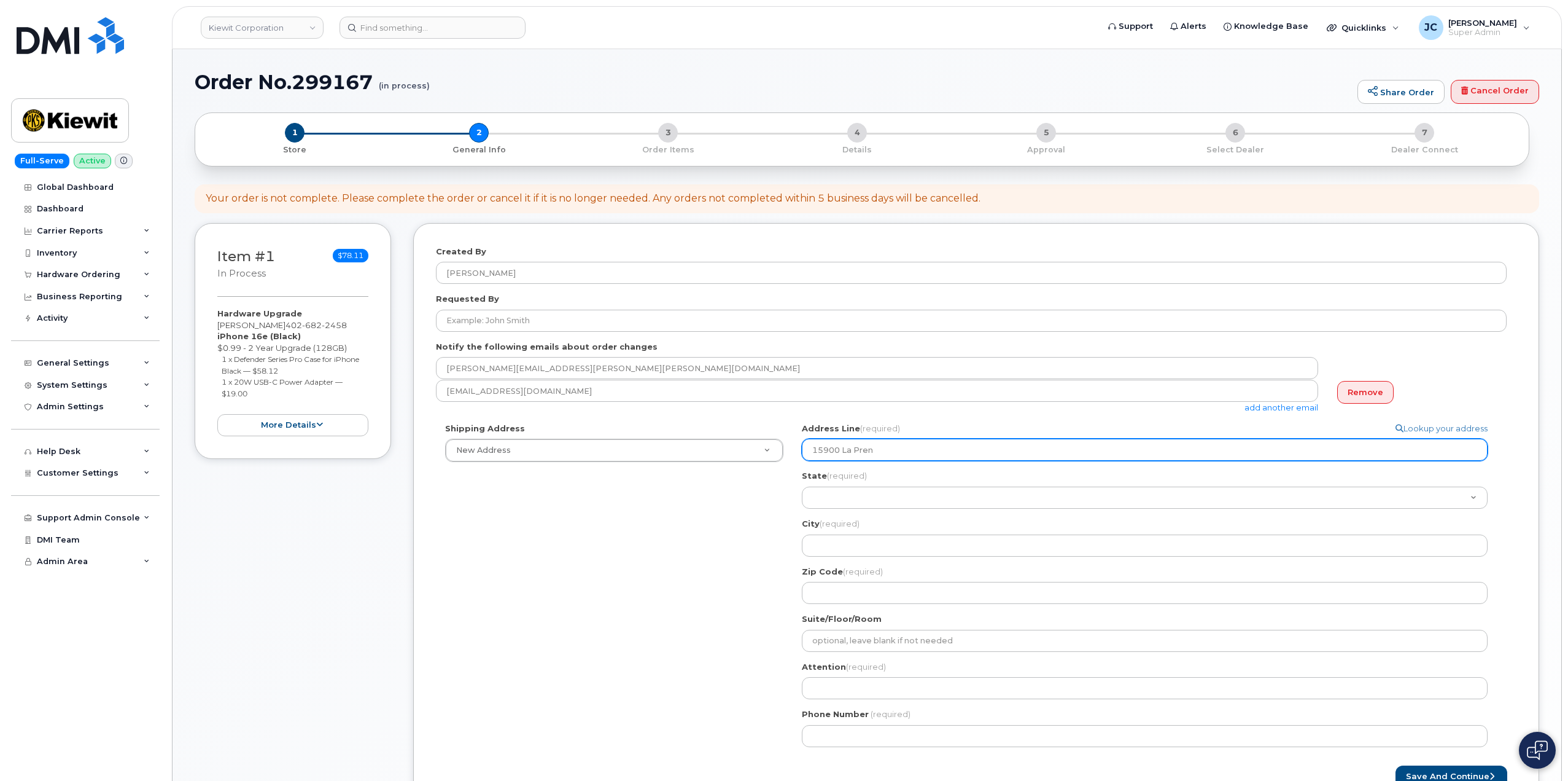
select select
type input "15900 La Prend"
select select
type input "15900 La Prenda"
select select
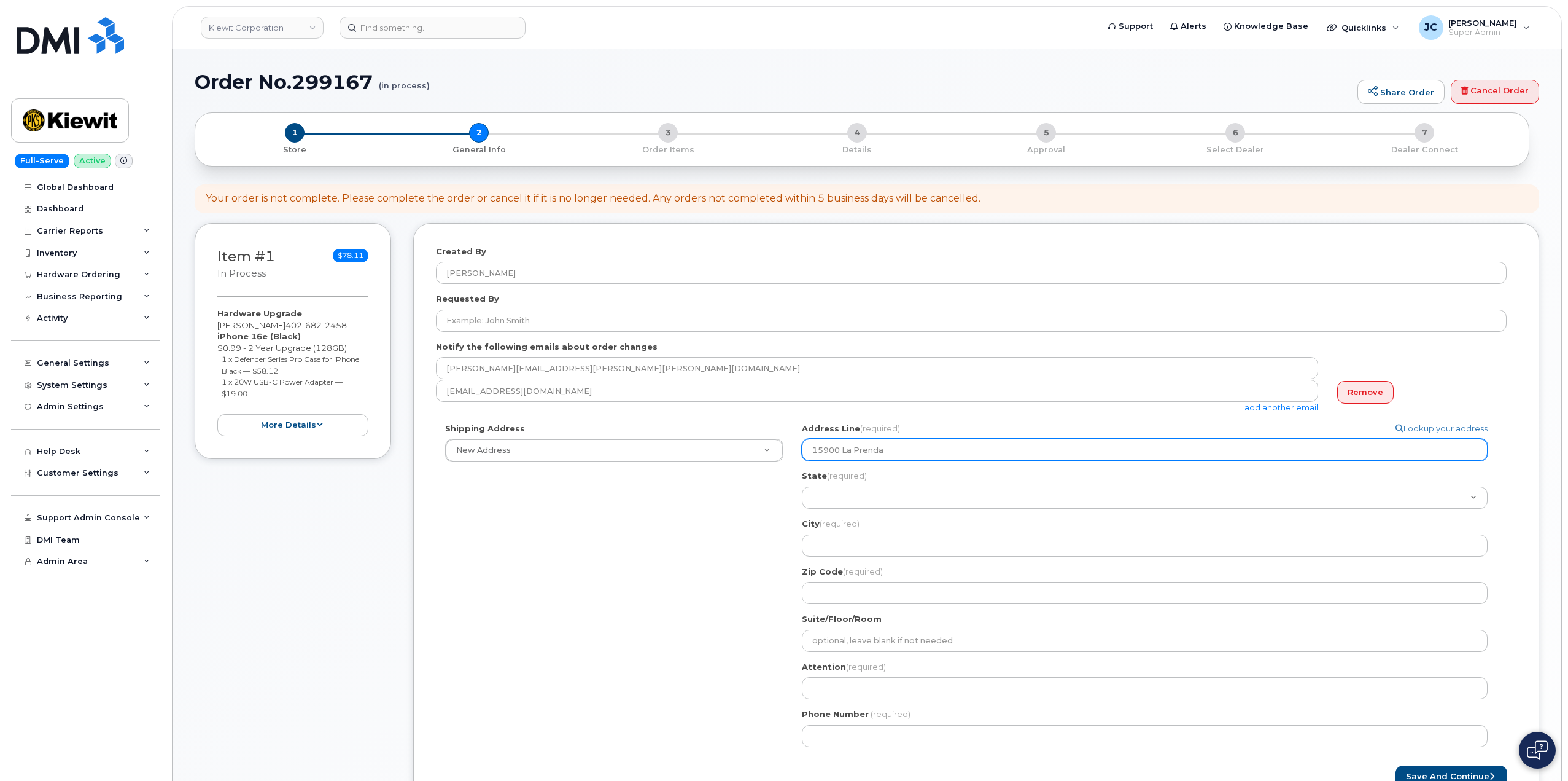
type input "15900 La Prenda C"
select select
type input "15900 La Prenda Co"
select select
type input "15900 La Prenda Cou"
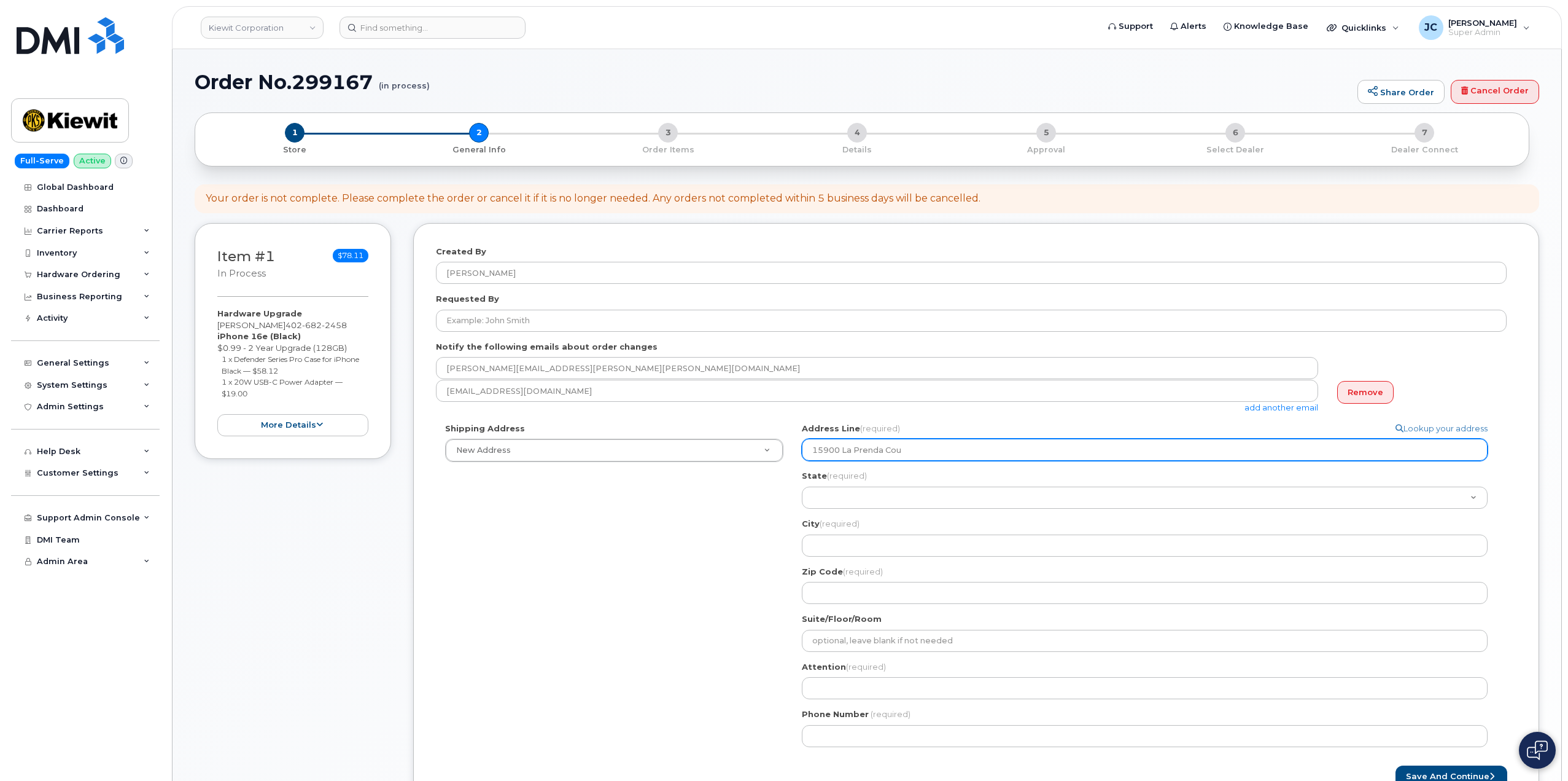
select select
type input "15900 La Prenda Cour"
select select
type input "15900 La Prenda Court"
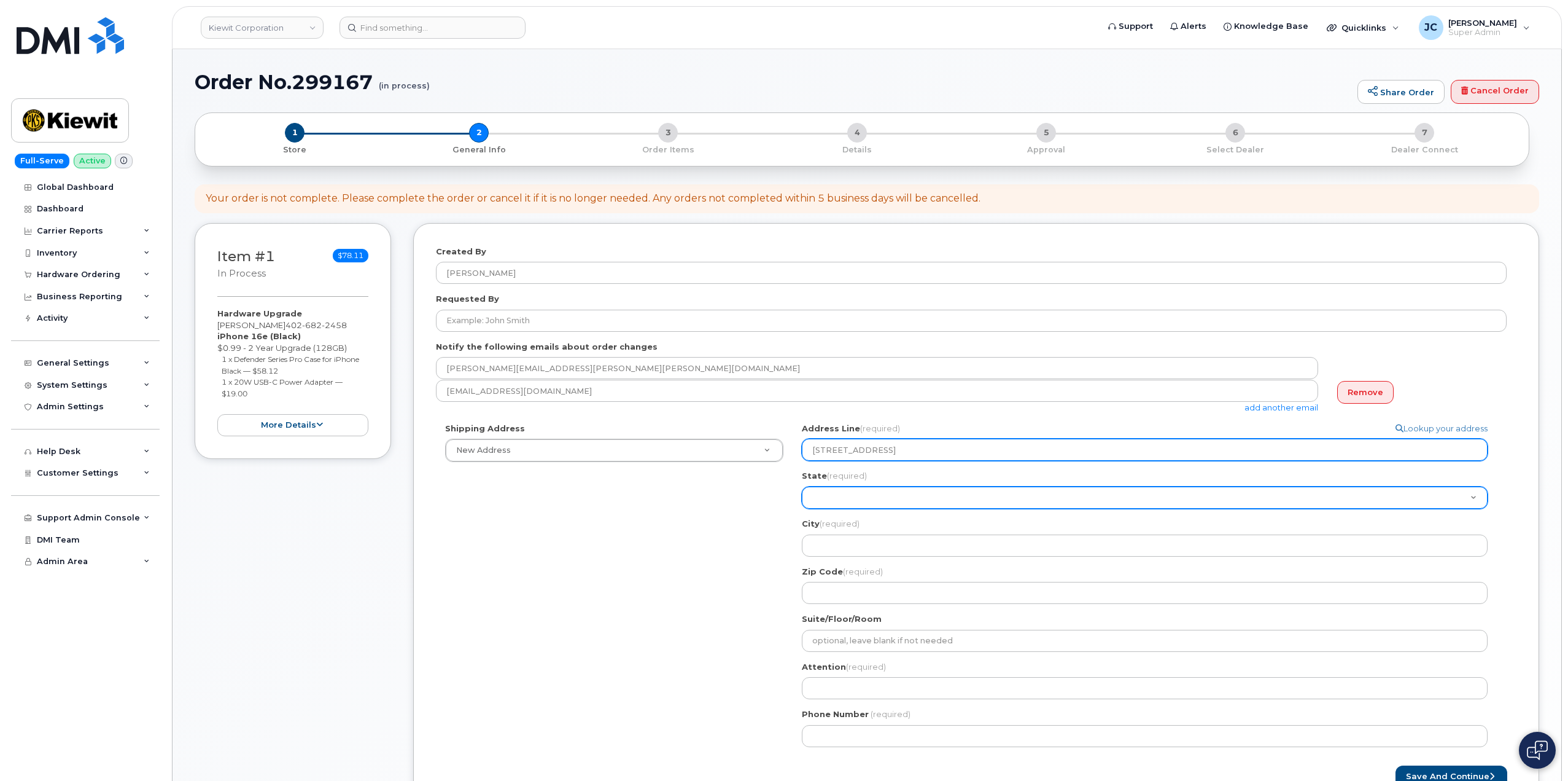
select select "CA"
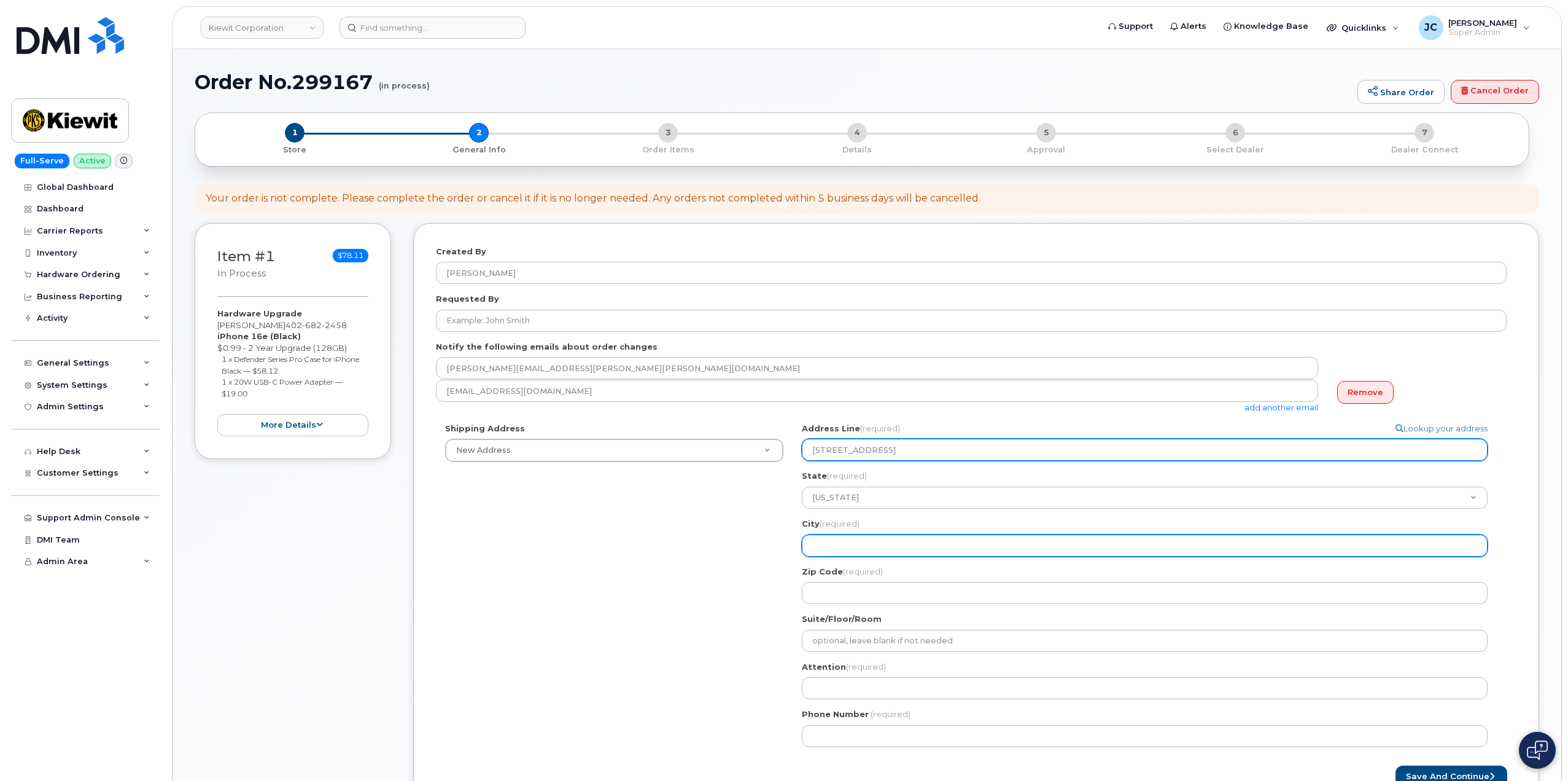
select select
type input "M"
select select
type input "Mo"
select select
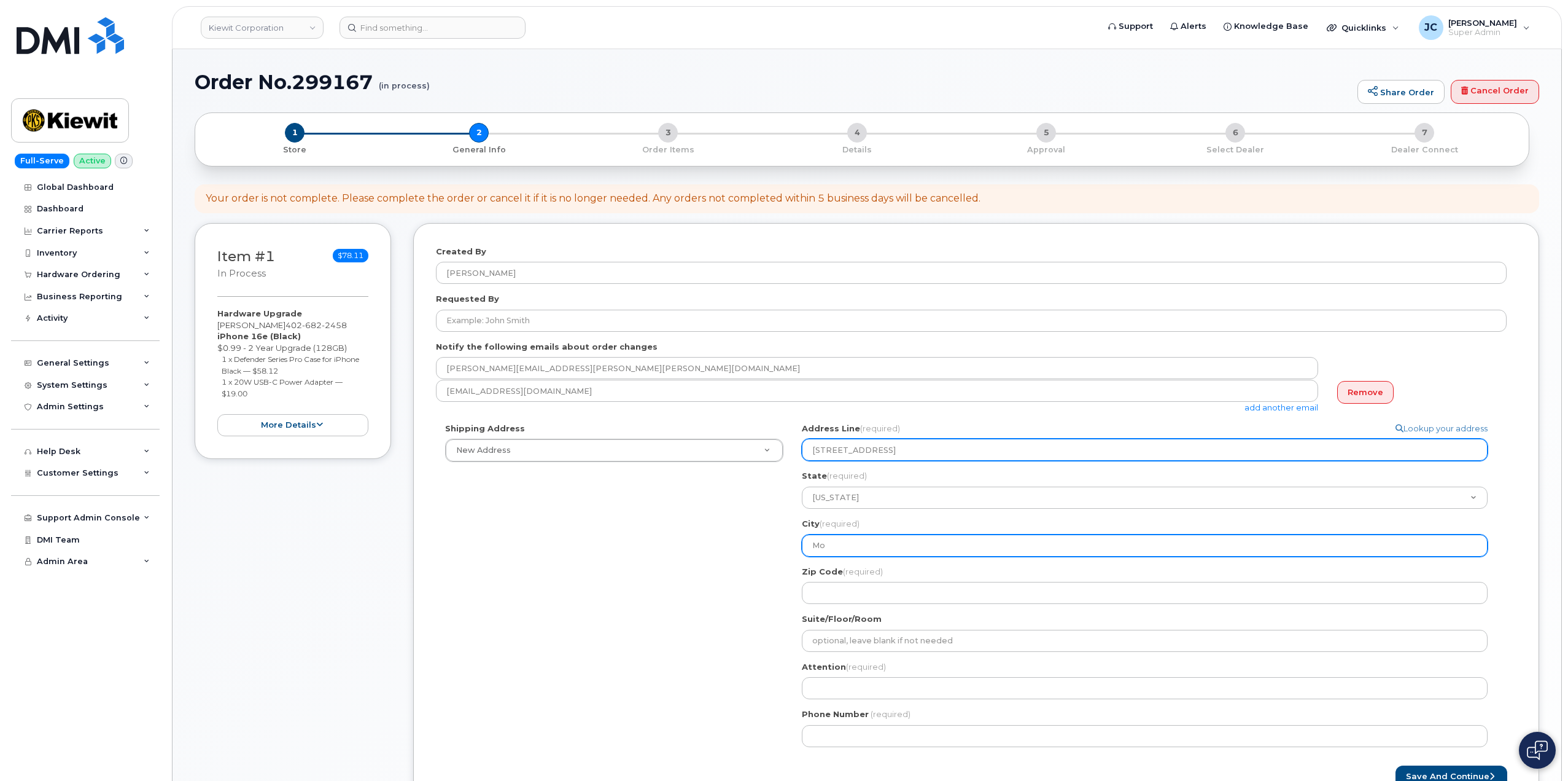
type input "Mor"
select select
type input "Morg"
select select
type input "Morga"
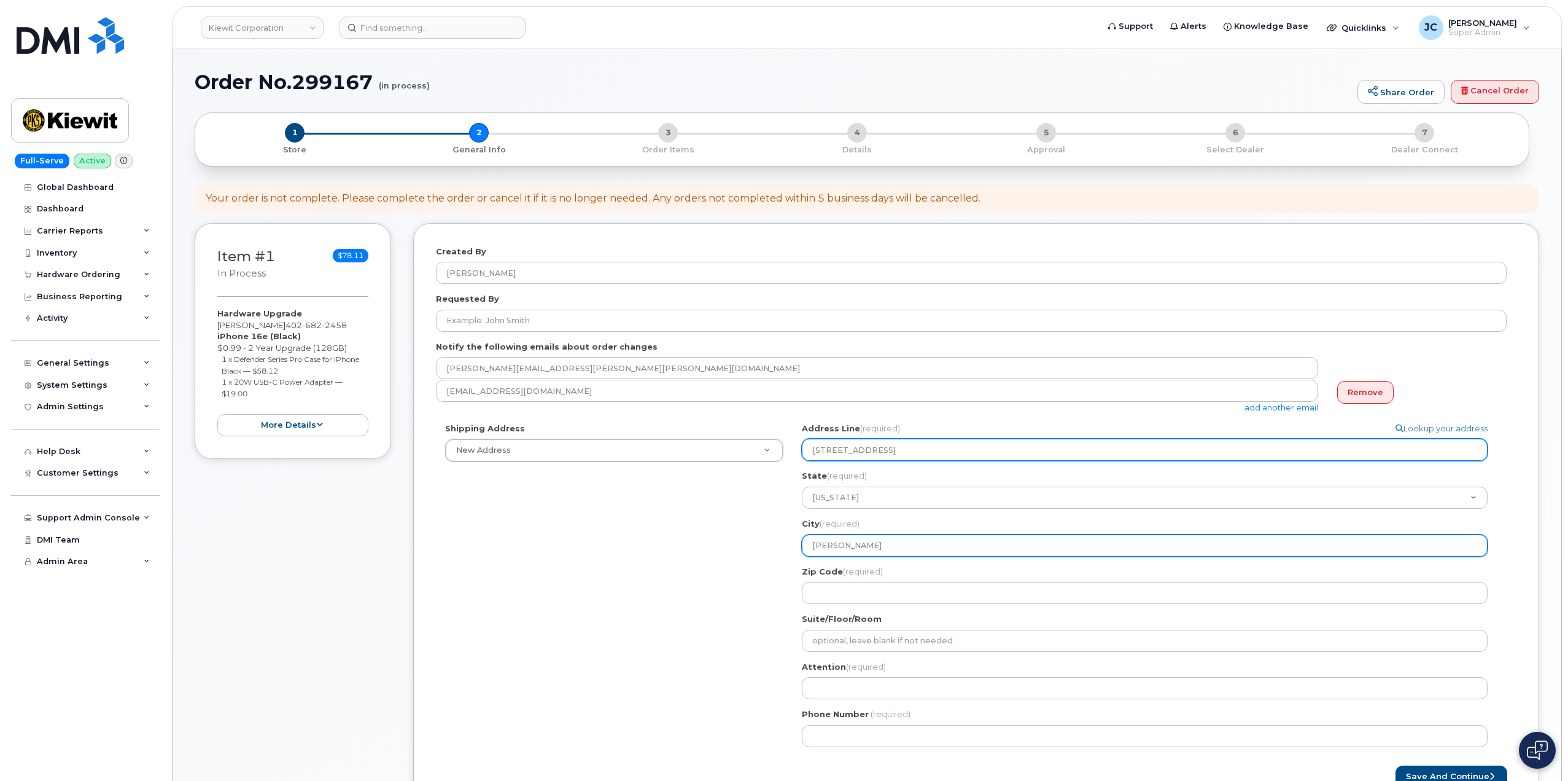
select select
type input "Morgan"
select select
type input "Morgan H"
select select
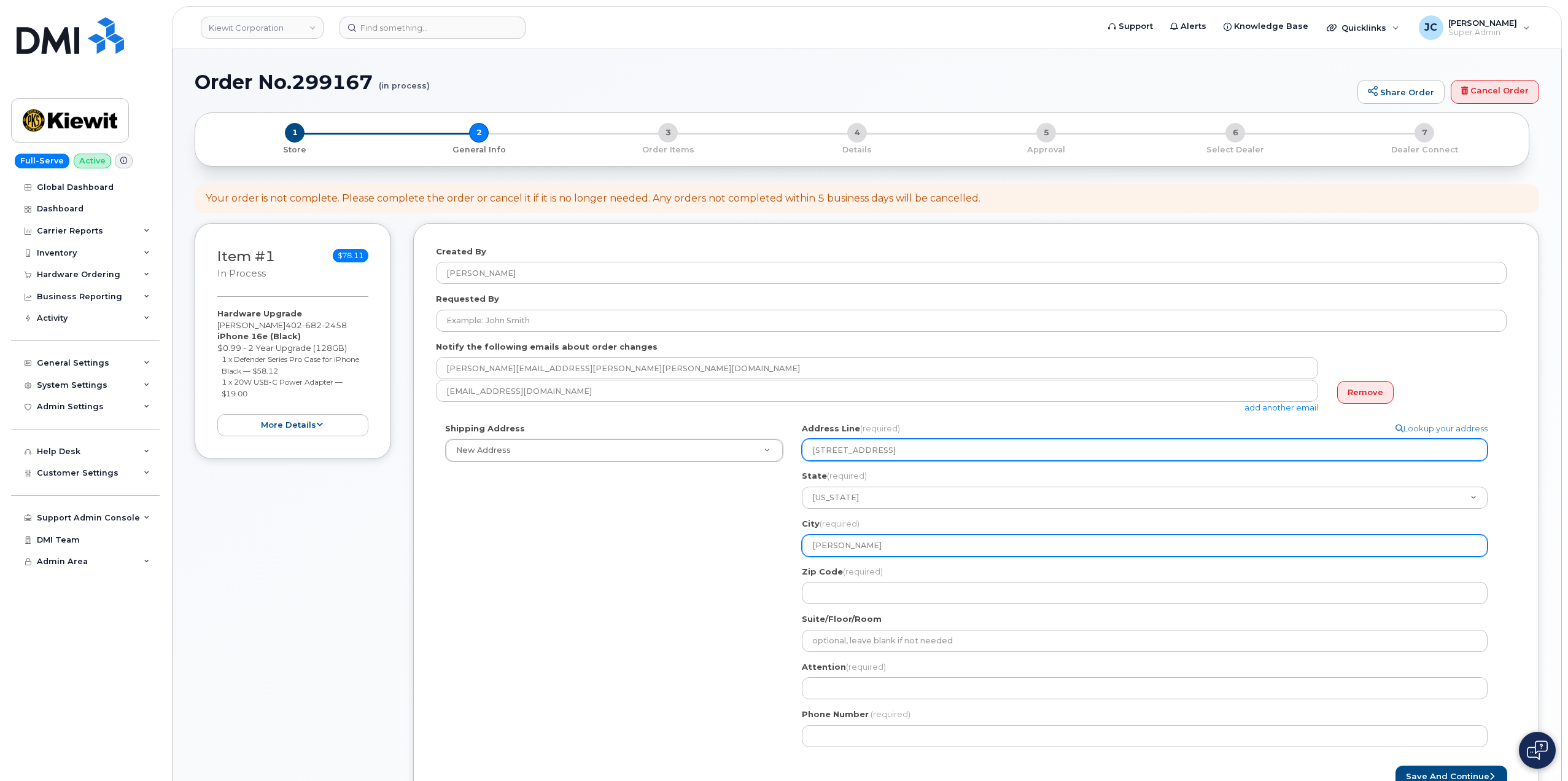
type input "Morgan Hi"
select select
type input "Morgan Hil"
select select
type input "Morgan Hill"
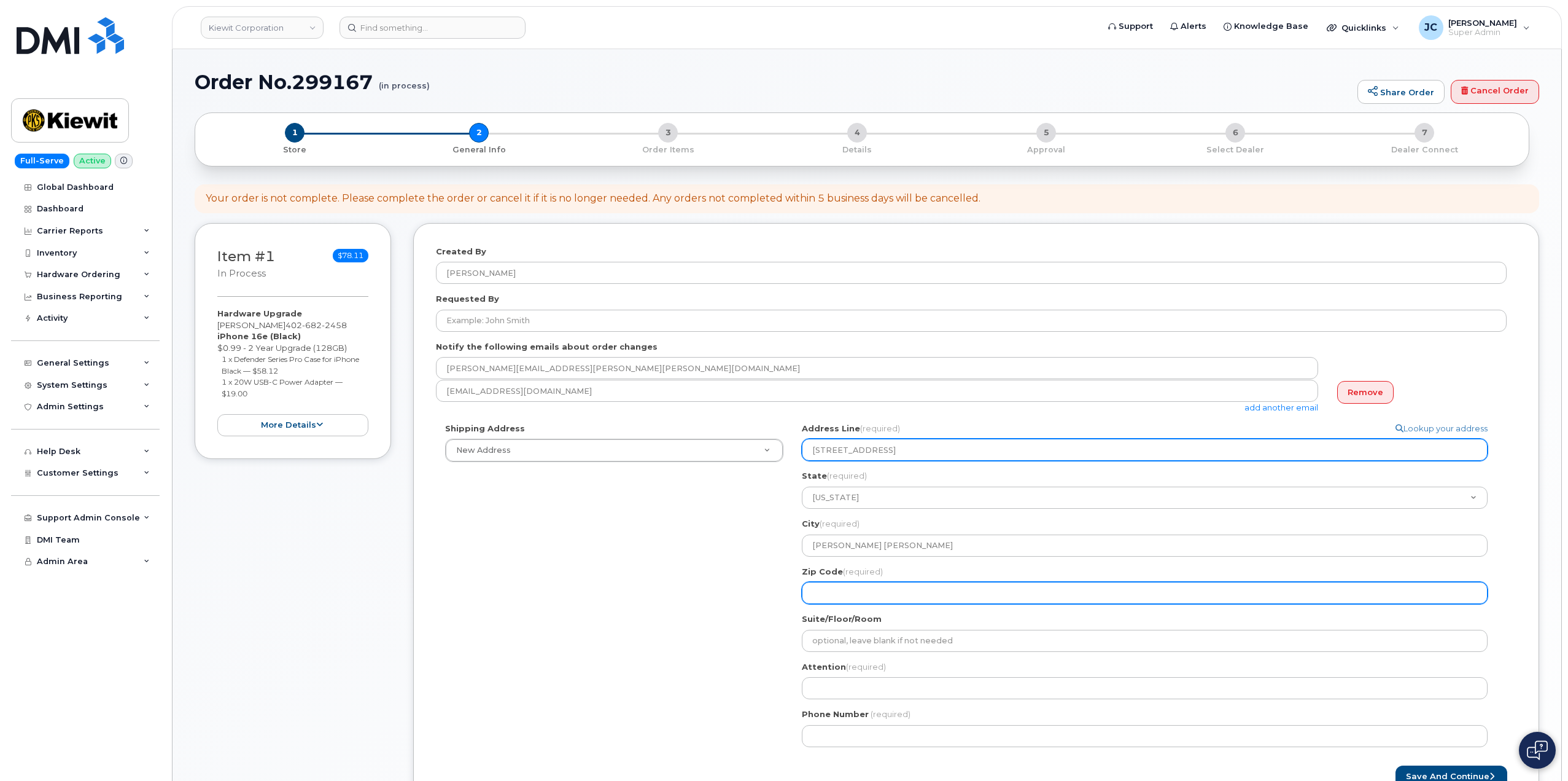
select select
type input "9"
select select
type input "95"
select select
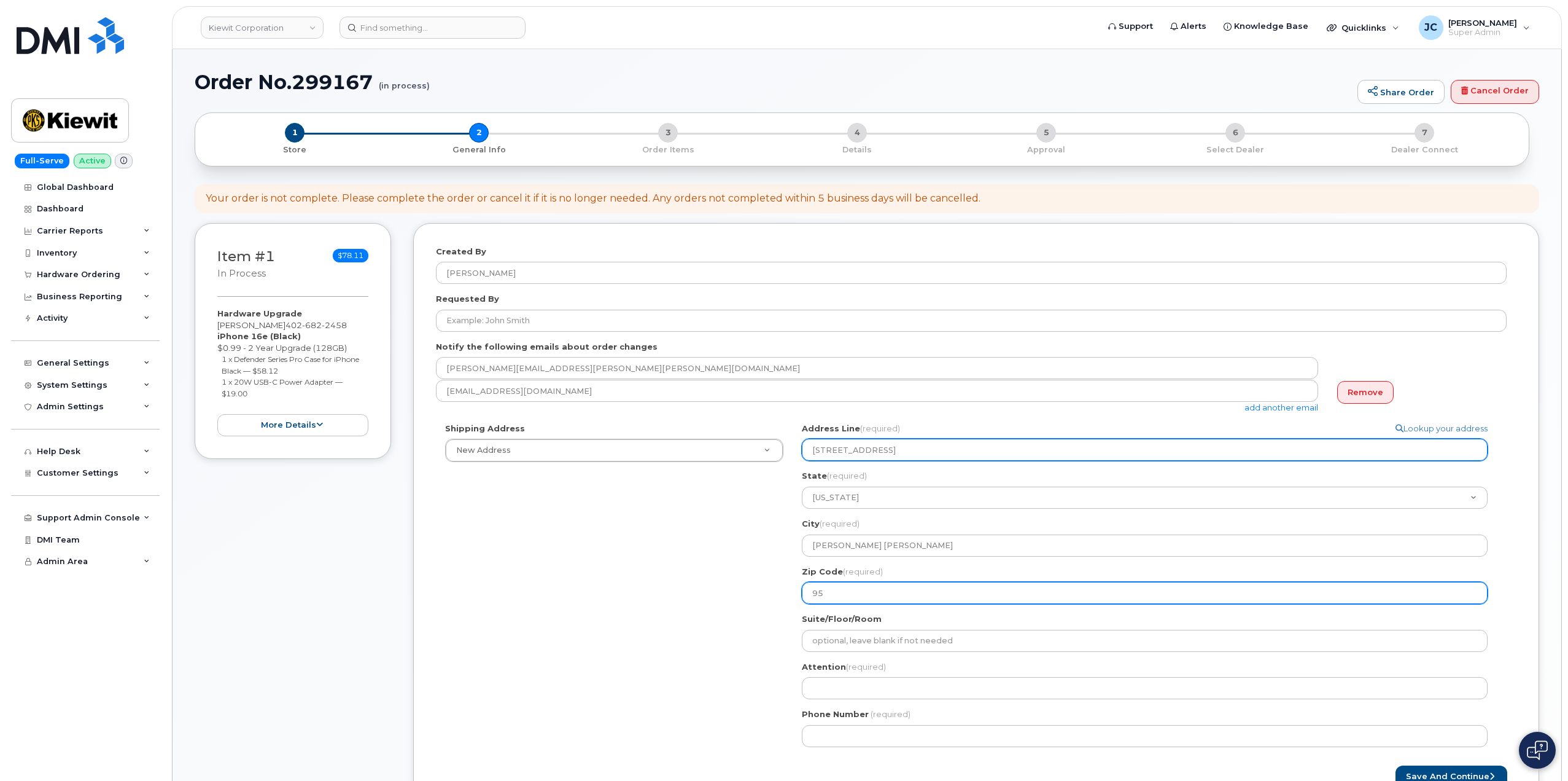
type input "950"
select select
type input "9503"
select select
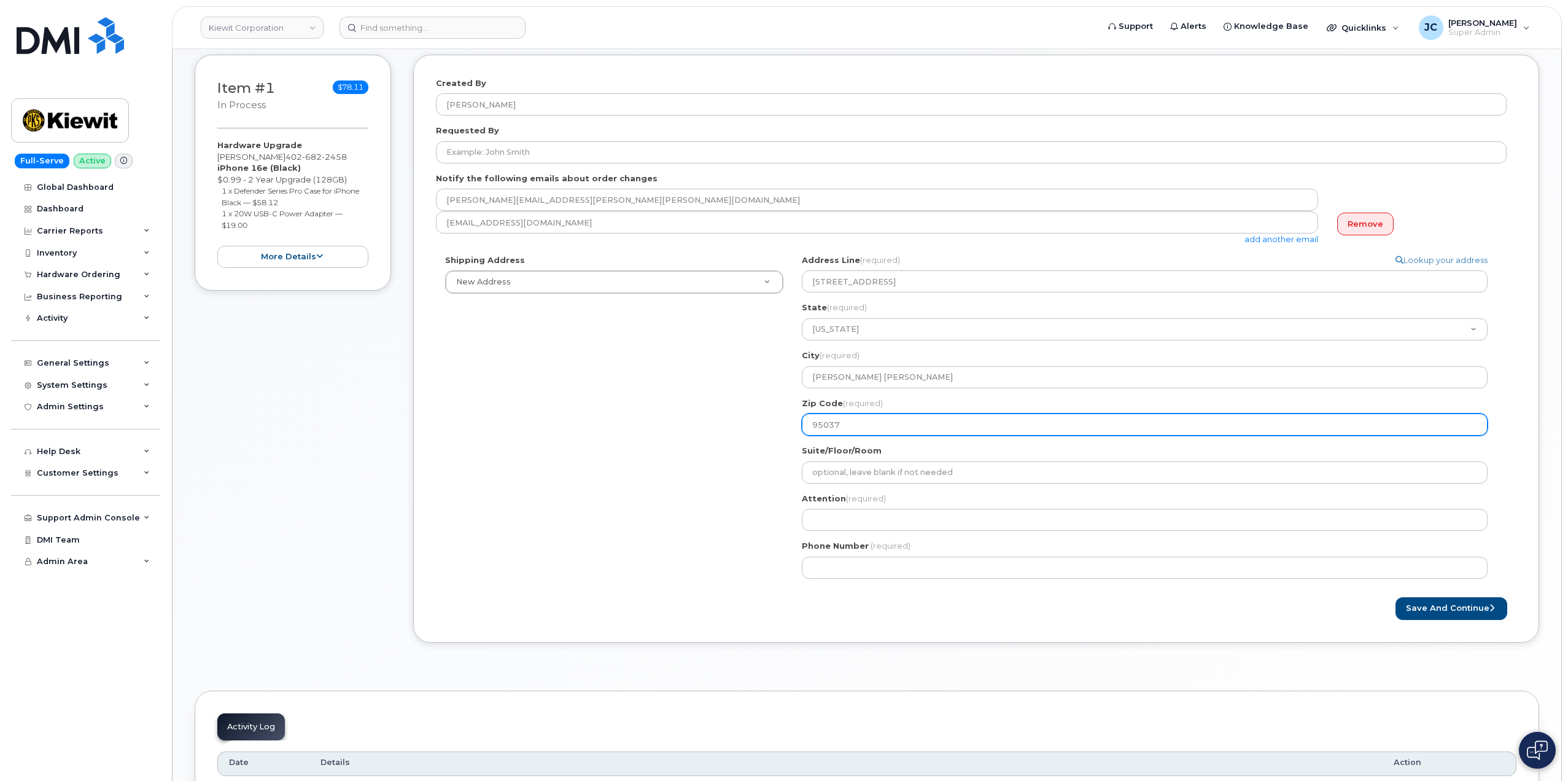
scroll to position [184, 0]
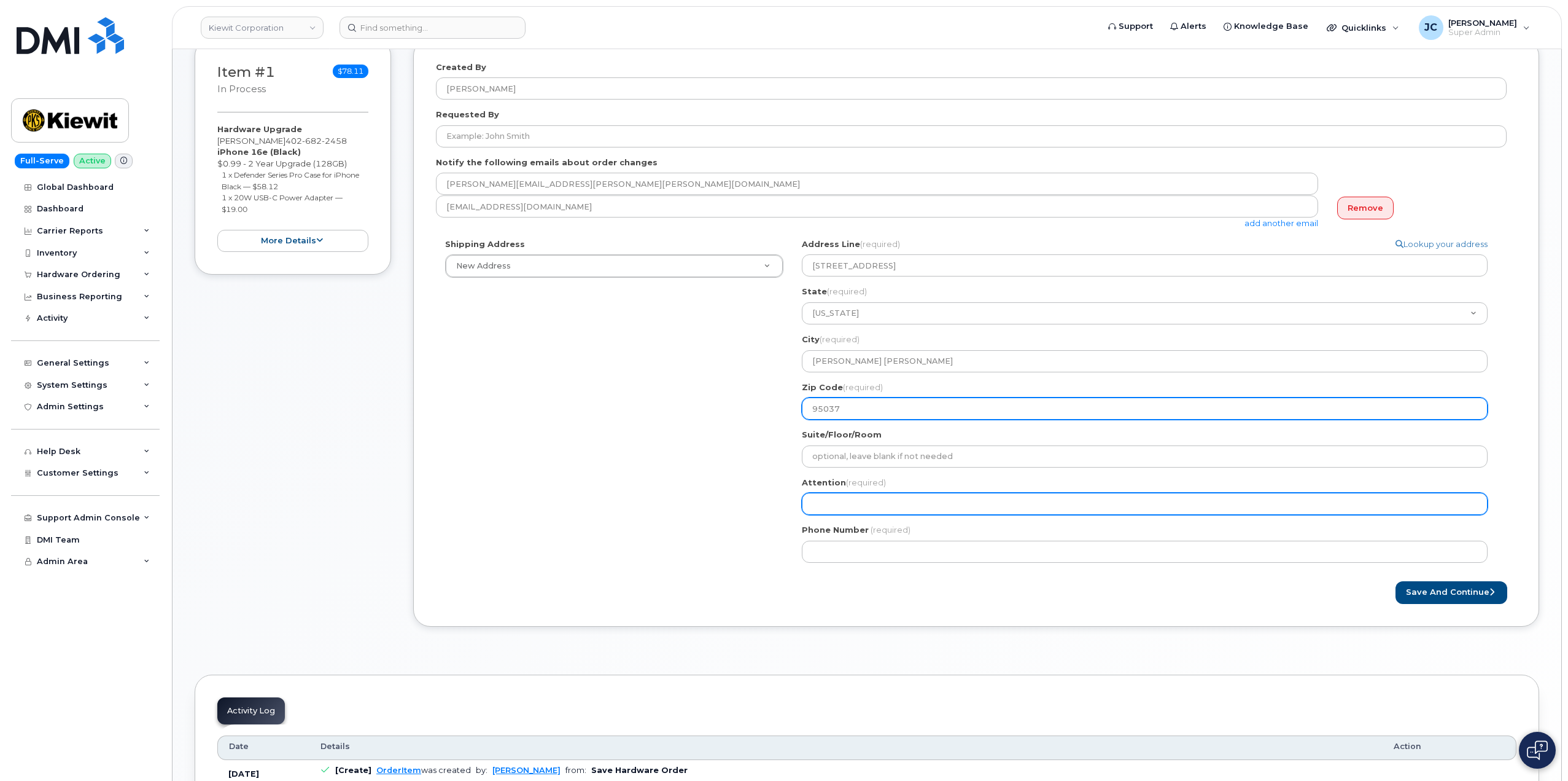
type input "95037"
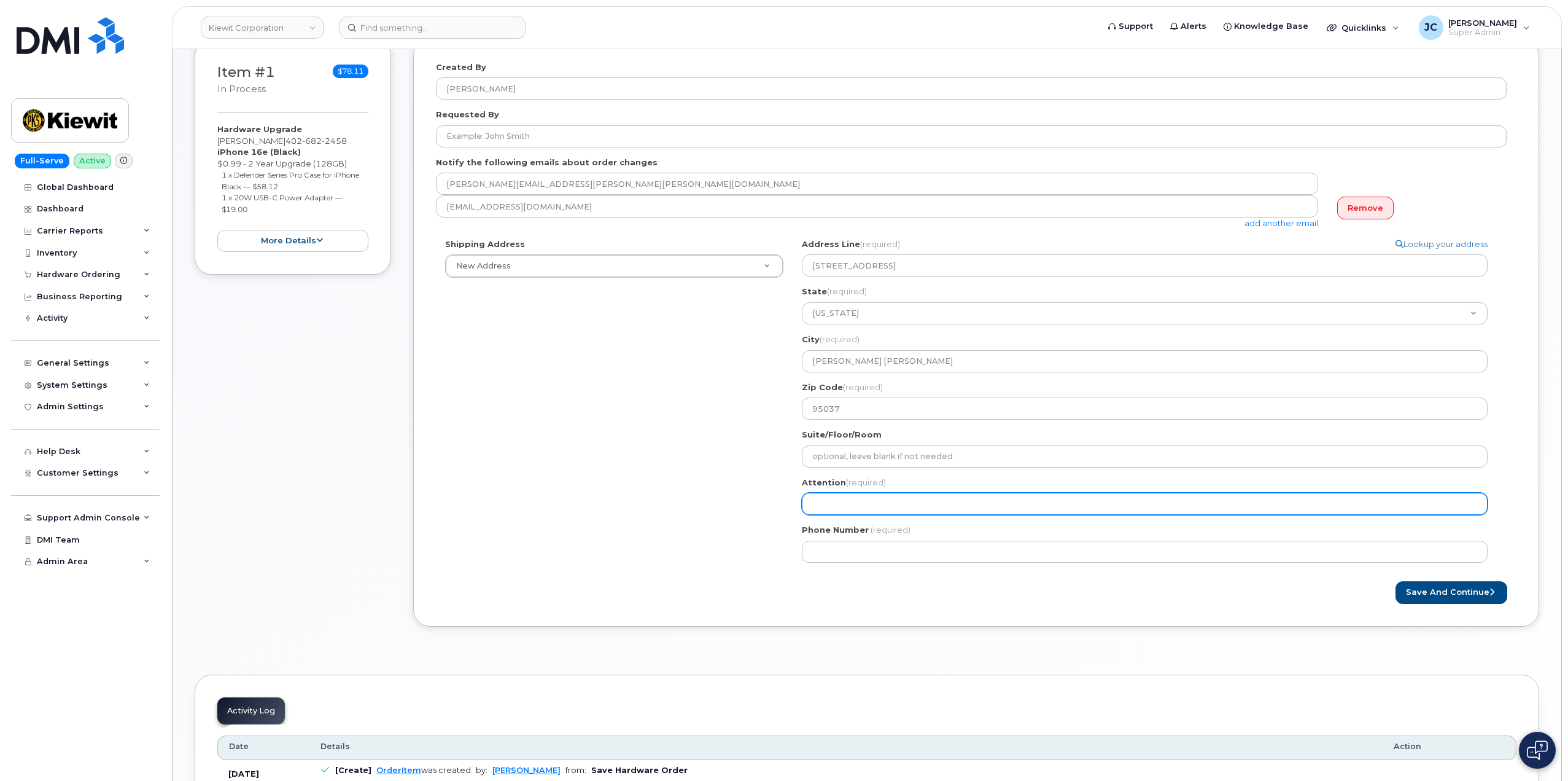
click at [855, 504] on input "Attention (required)" at bounding box center [1144, 503] width 686 height 22
select select
type input "A"
select select
type input "AT"
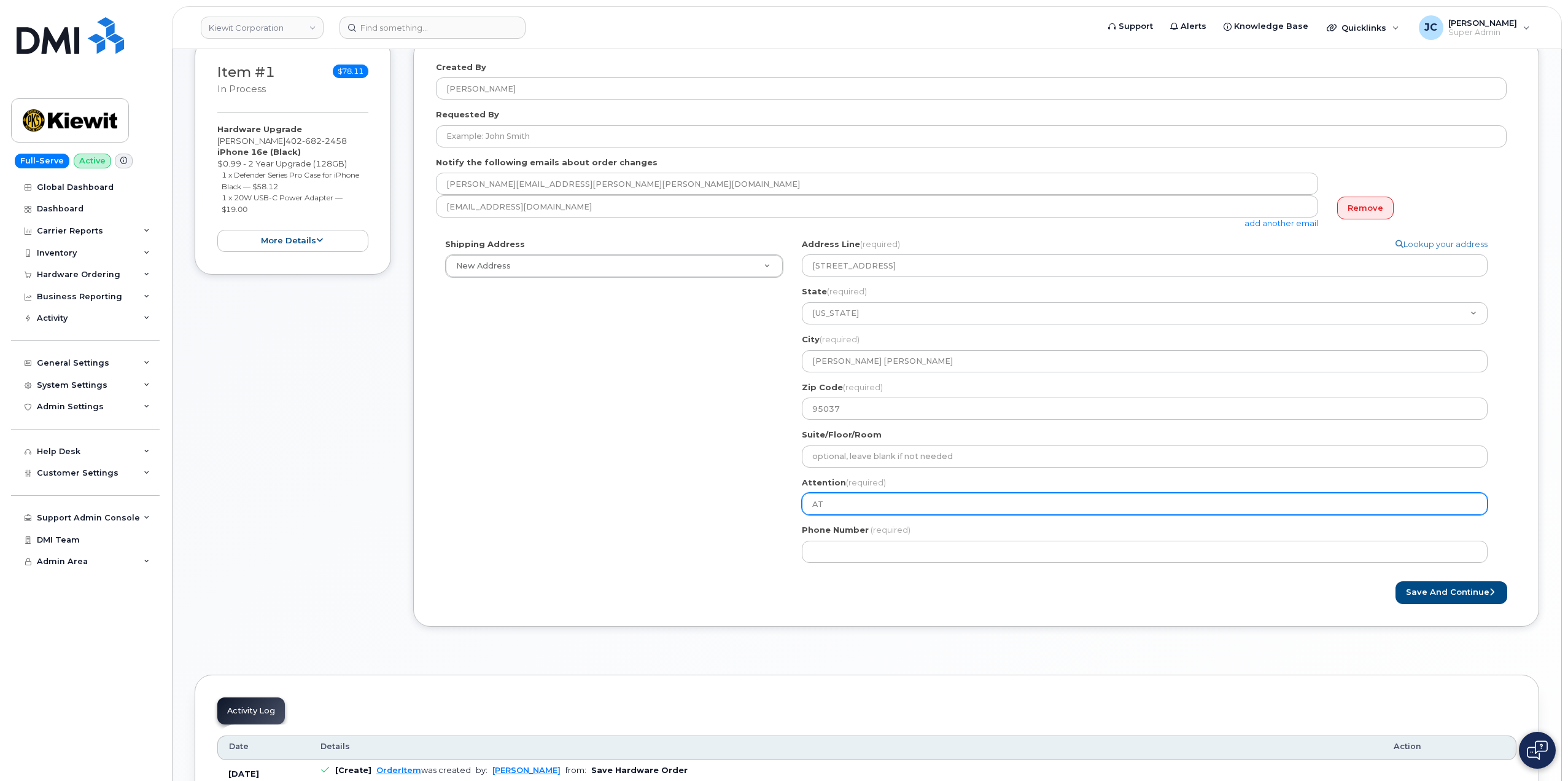
select select
type input "ATT"
select select
type input "ATTN"
select select
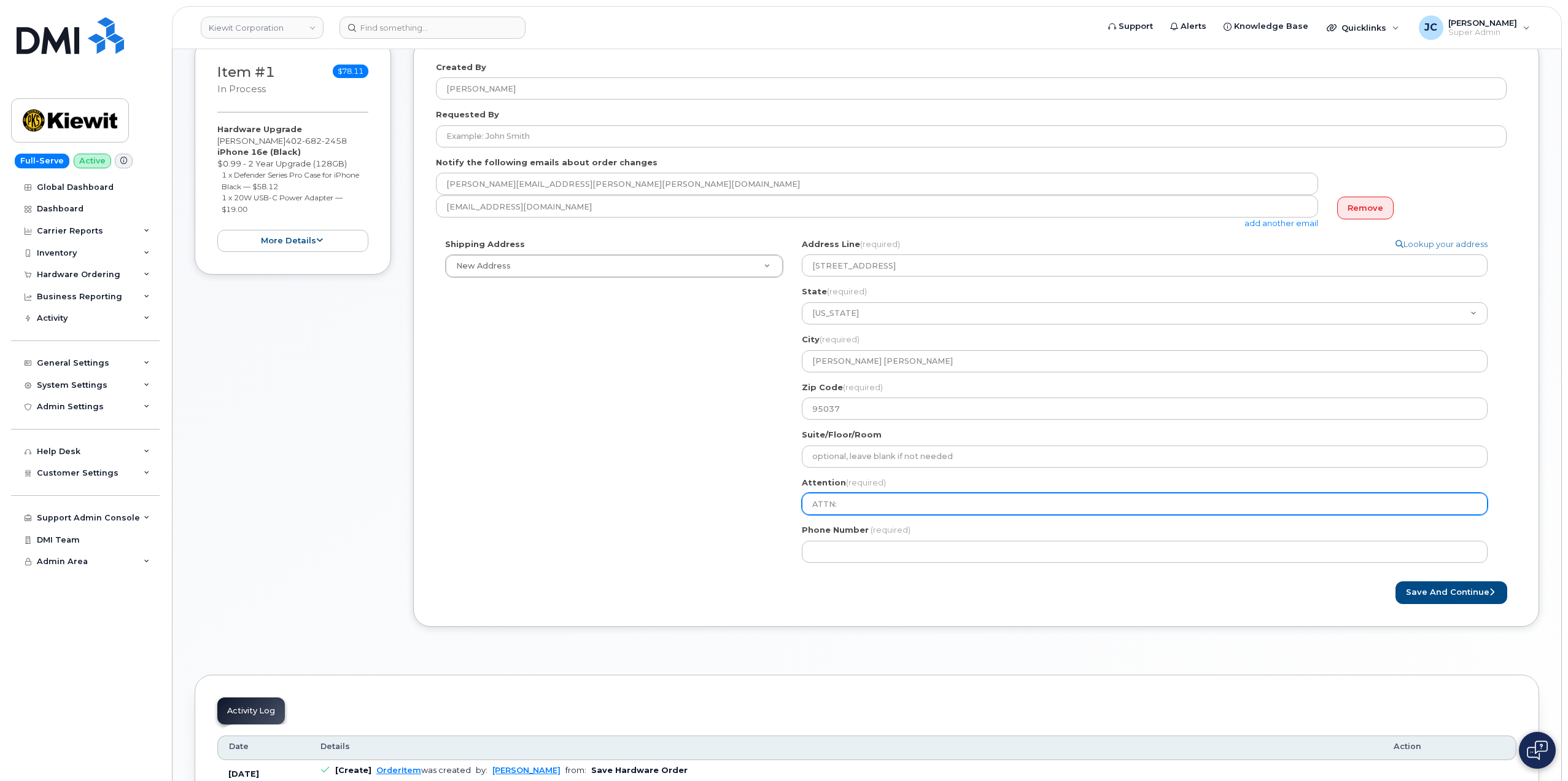
type input "ATTN:"
select select
type input "ATTN: m"
select select
type input "ATTN: mI"
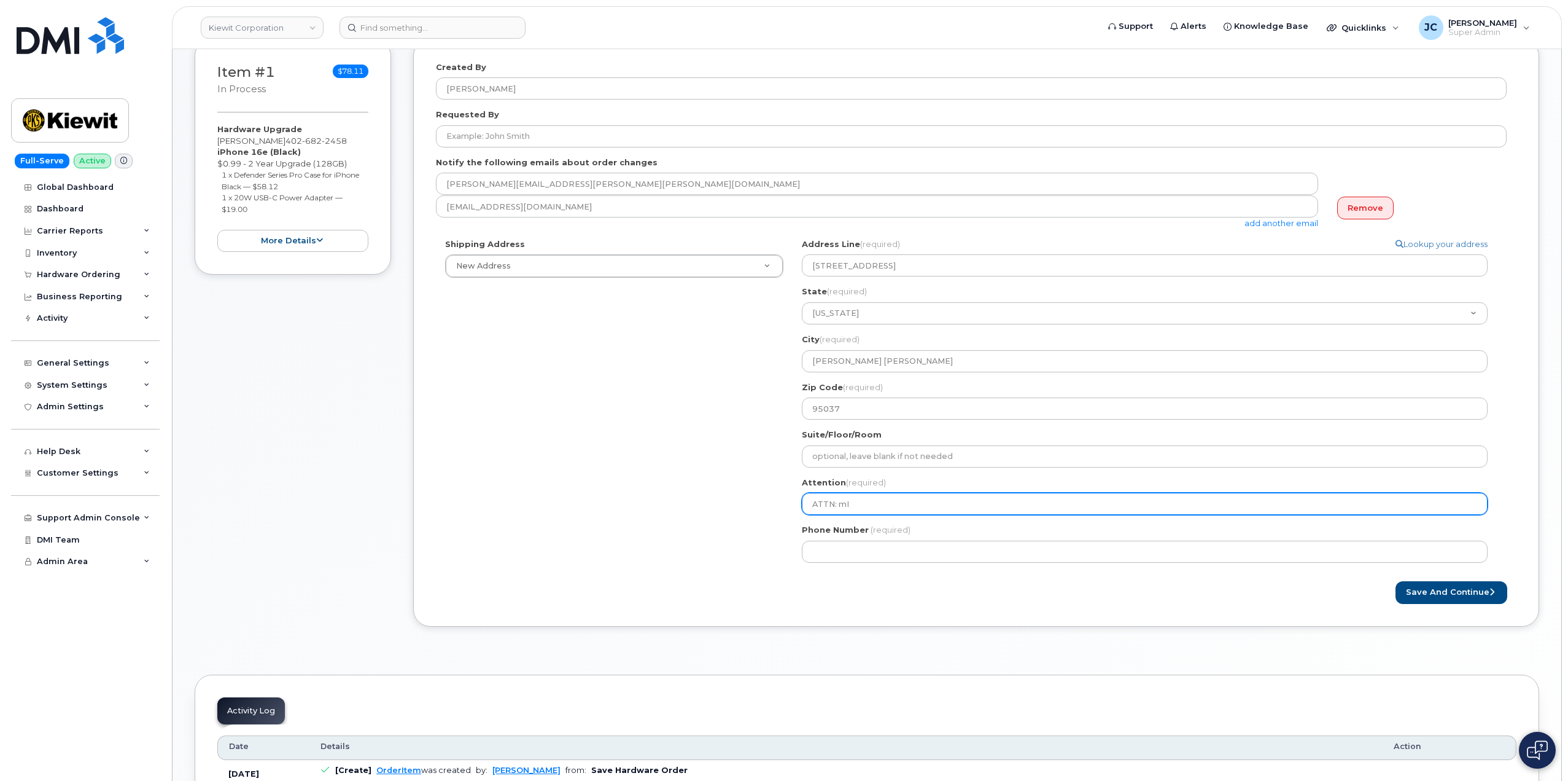
select select
type input "ATTN: mIH"
select select
type input "ATTN: mIHA"
select select
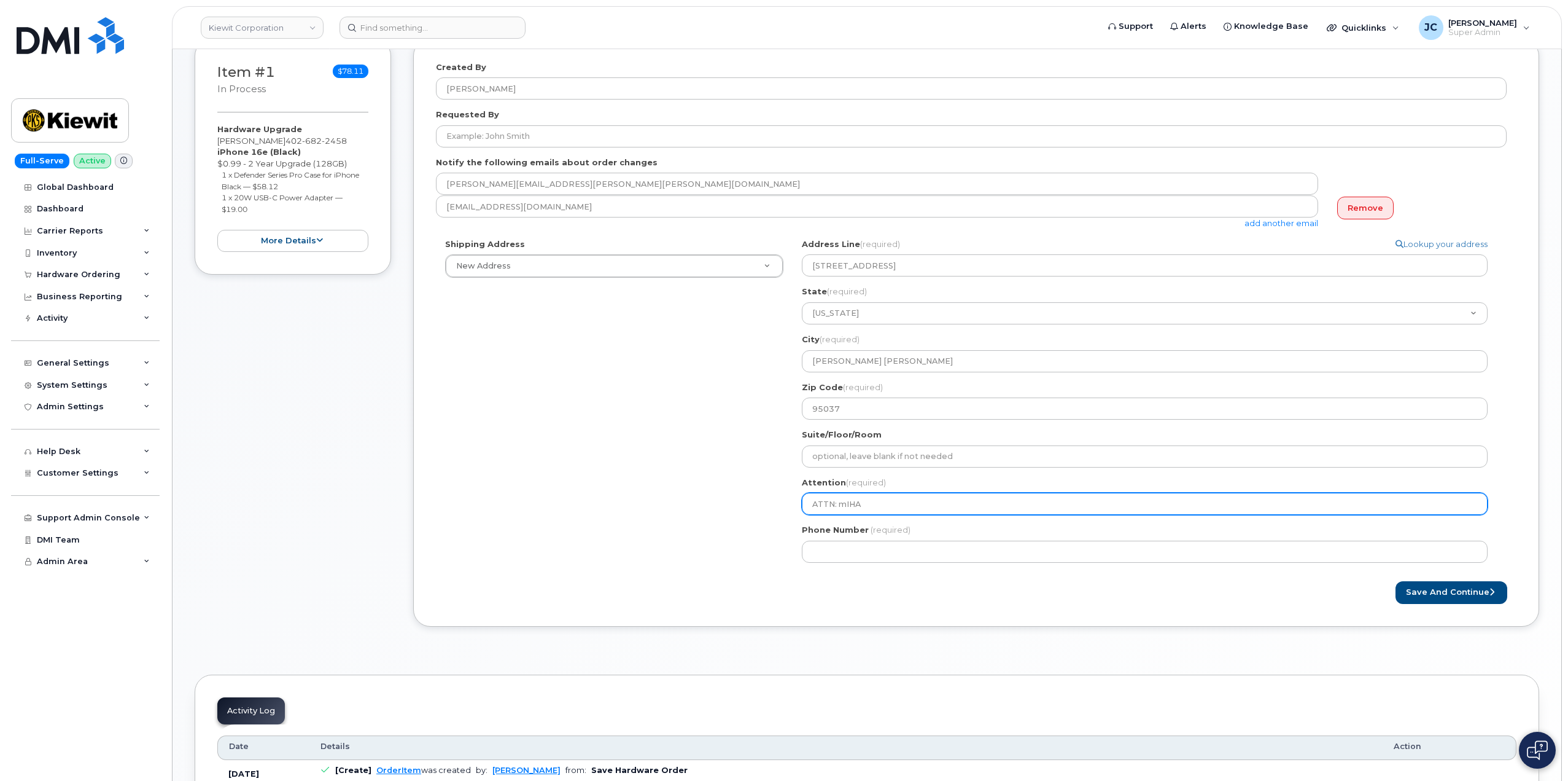
type input "ATTN: mIH"
select select
type input "ATTN: mI"
select select
type input "ATTN: m"
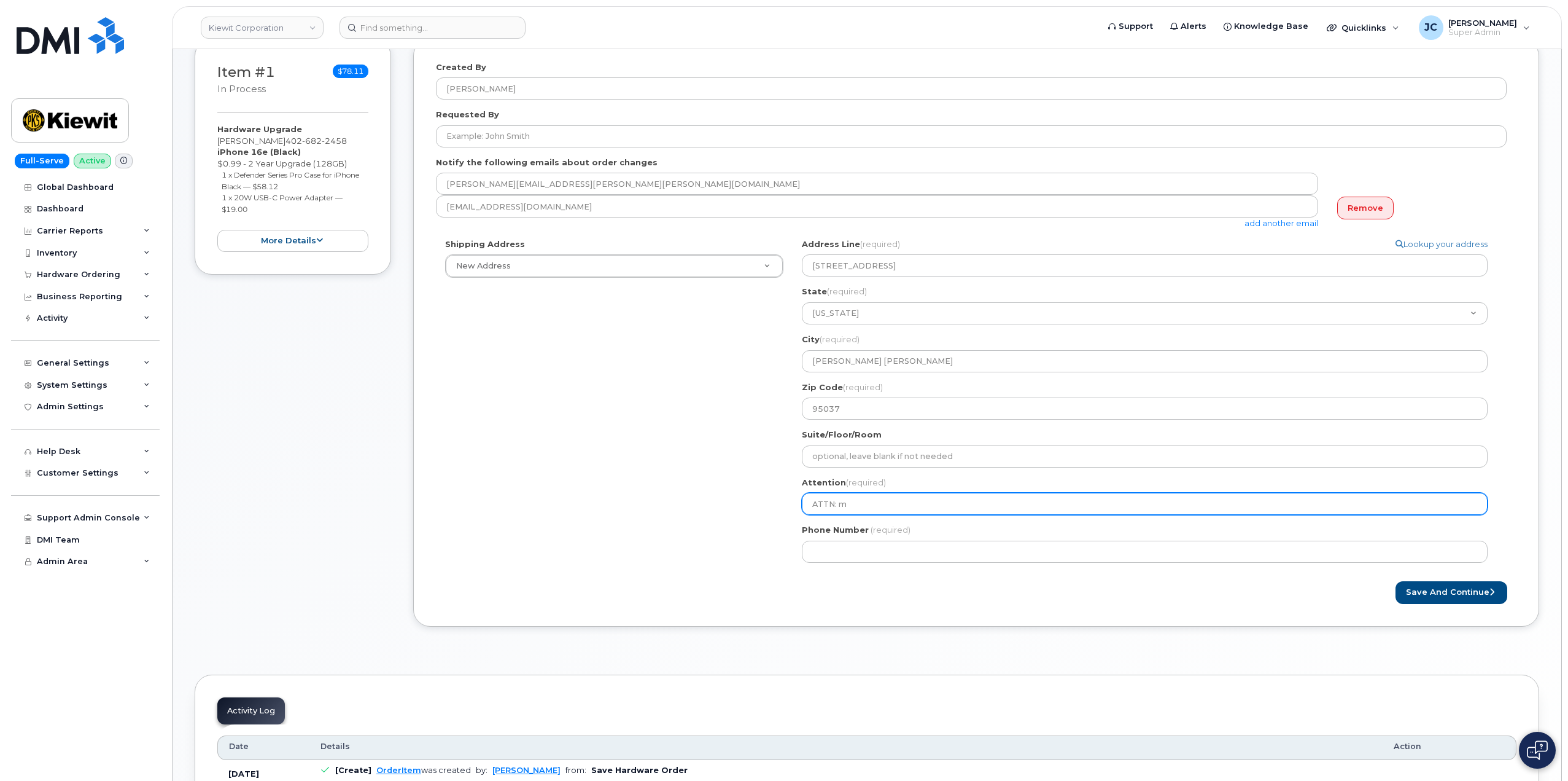
select select
type input "ATTN:"
select select
type input "ATTN: M"
select select
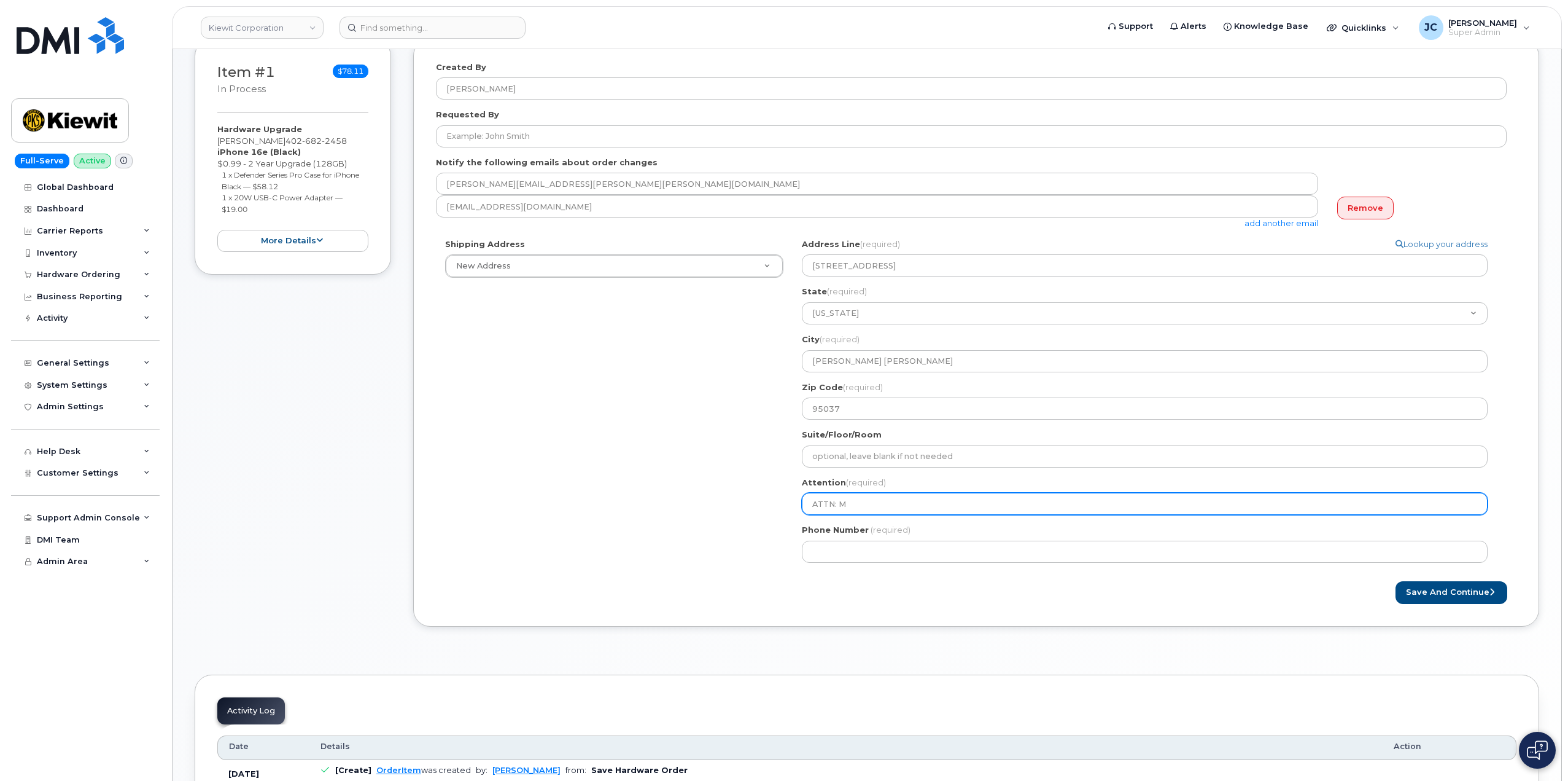
type input "ATTN: Mi"
select select
type input "ATTN: Mic"
select select
type input "ATTN: Mich"
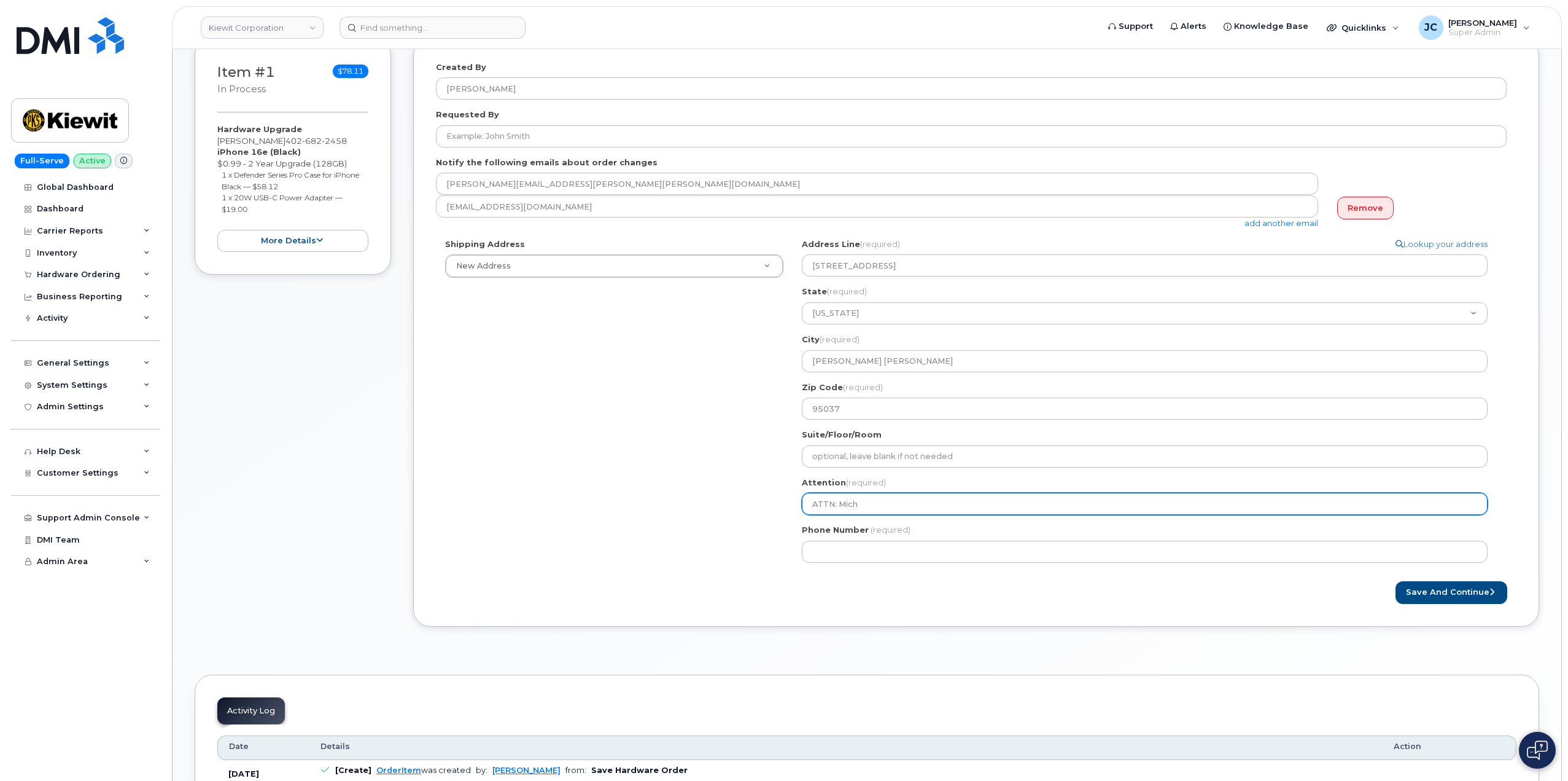
select select
type input "ATTN: Micha"
select select
type input "ATTN: Michae"
select select
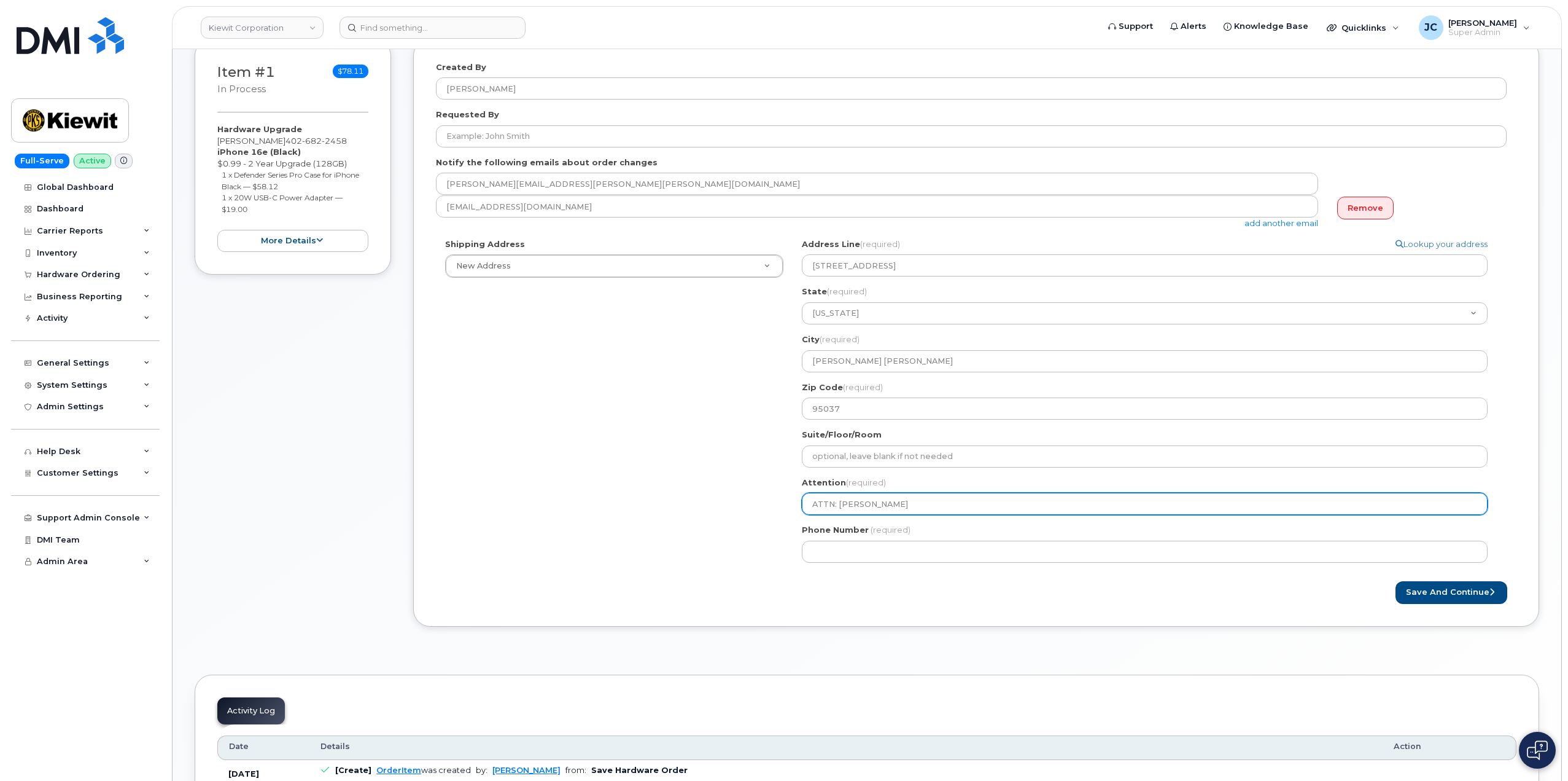
type input "ATTN: Michael"
select select
type input "ATTN: Michael S"
select select
type input "ATTN: Michael Sc"
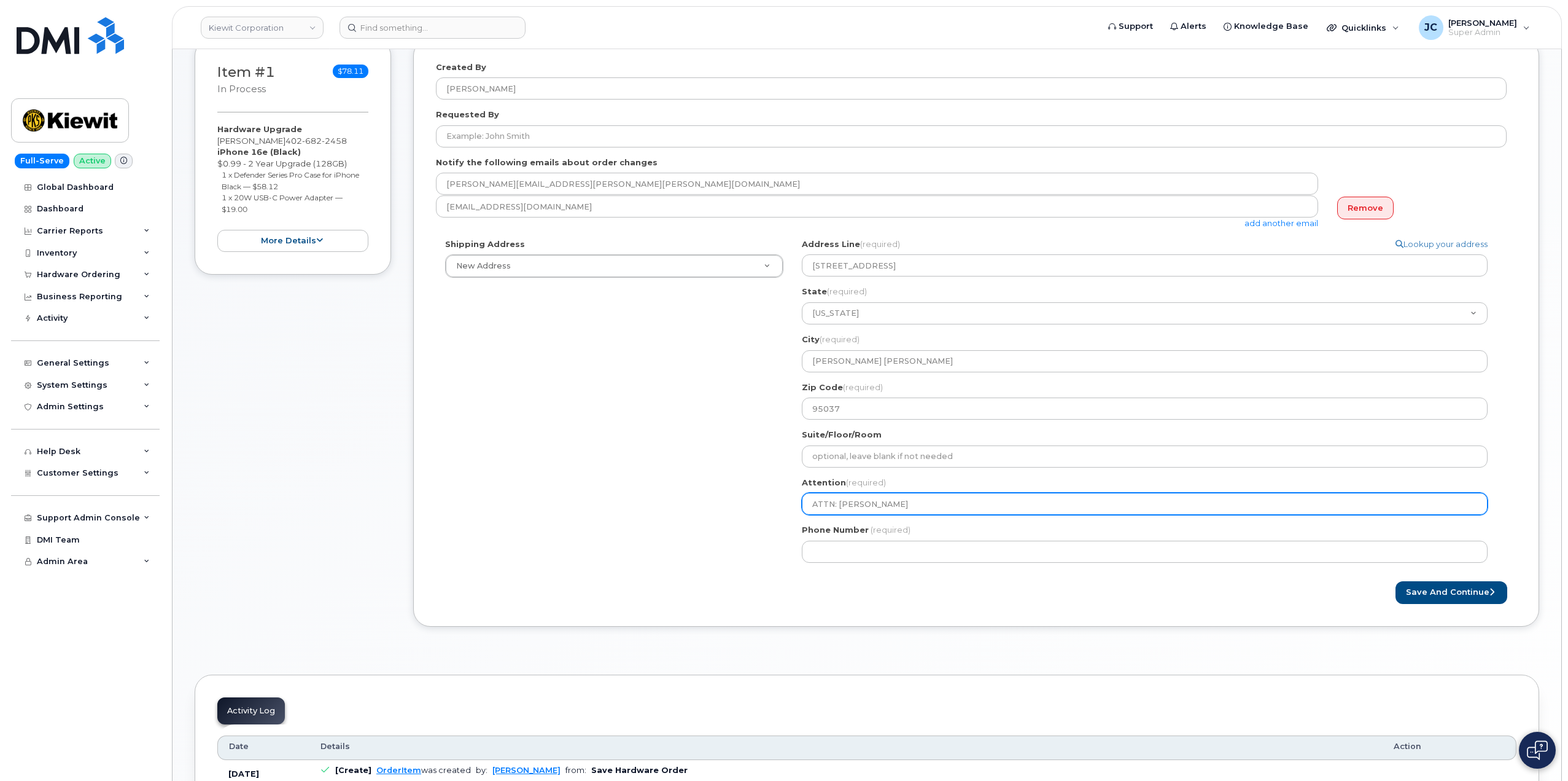
select select
type input "ATTN: Michael Sch"
select select
type input "ATTN: Michael Schu"
select select
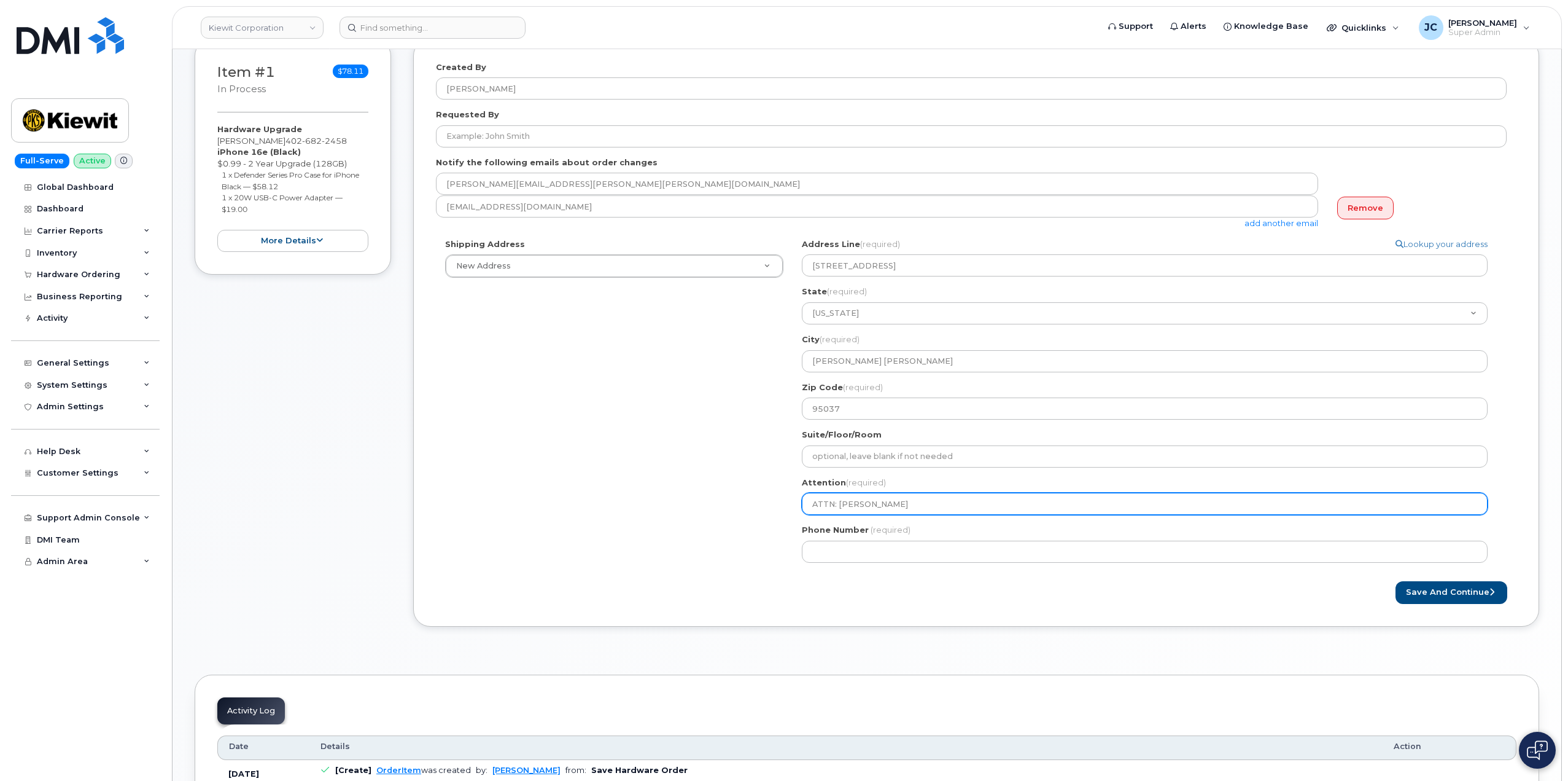
type input "ATTN: Michael Schul"
select select
type input "ATTN: Michael Schult"
select select
type input "ATTN: Michael Schulte"
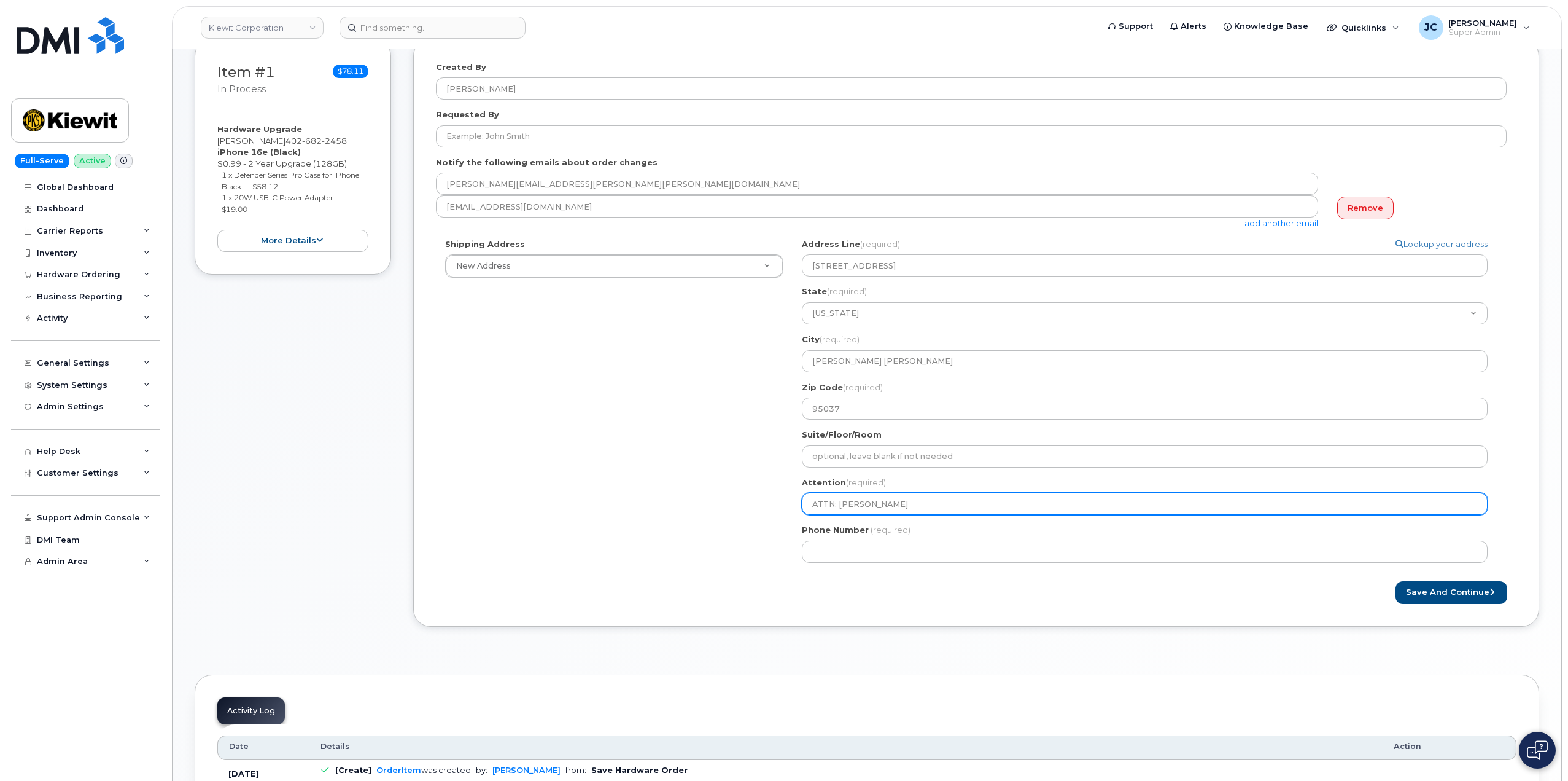
select select
type input "ATTN: Michael Schultee"
select select
type input "ATTN: Michael Schulte"
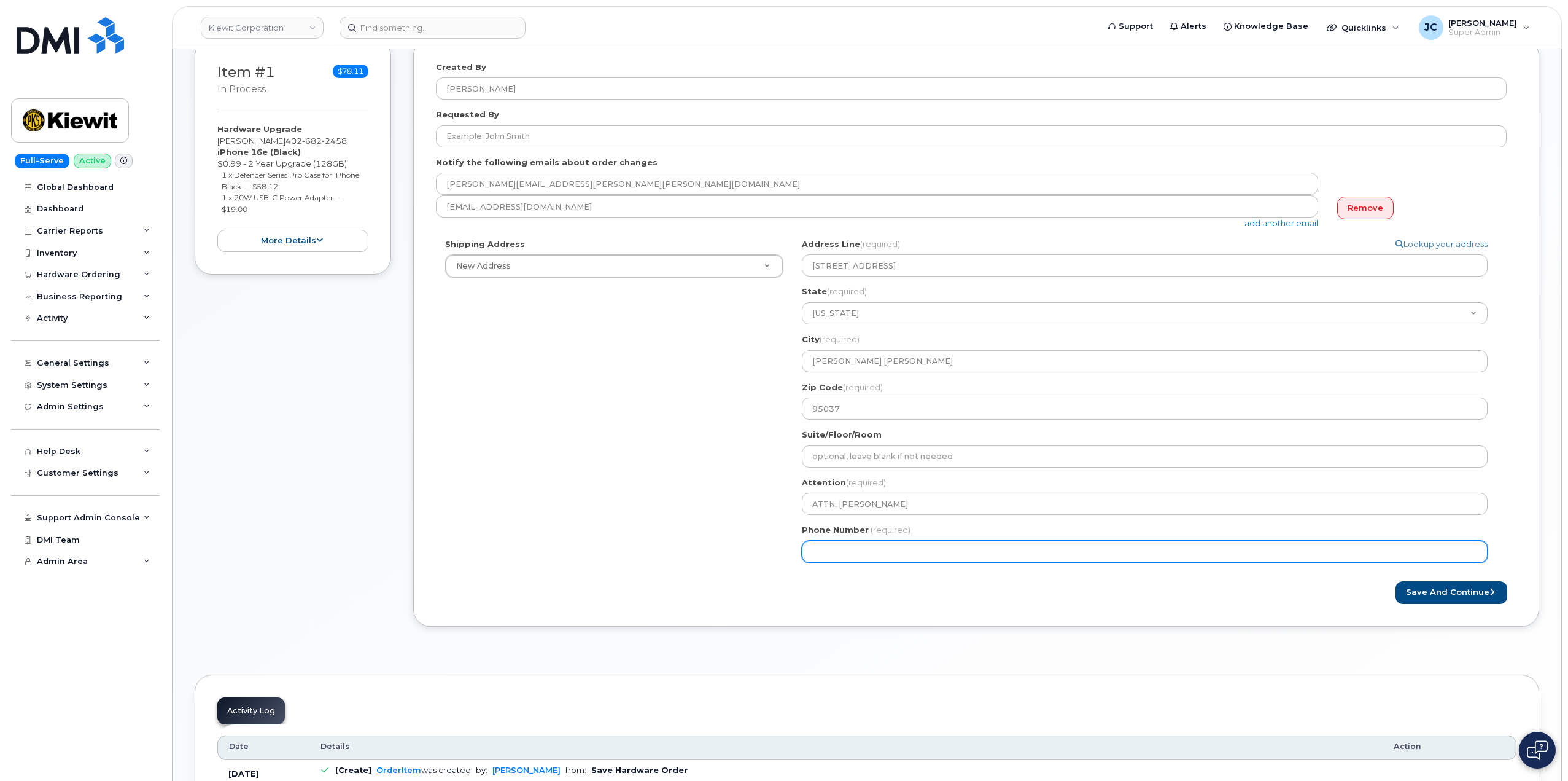
click at [824, 549] on input "Phone Number" at bounding box center [1144, 551] width 686 height 22
paste input "402.6822458"
type input "402.6822458"
click at [832, 549] on input "402.6822458" at bounding box center [1144, 551] width 686 height 22
select select
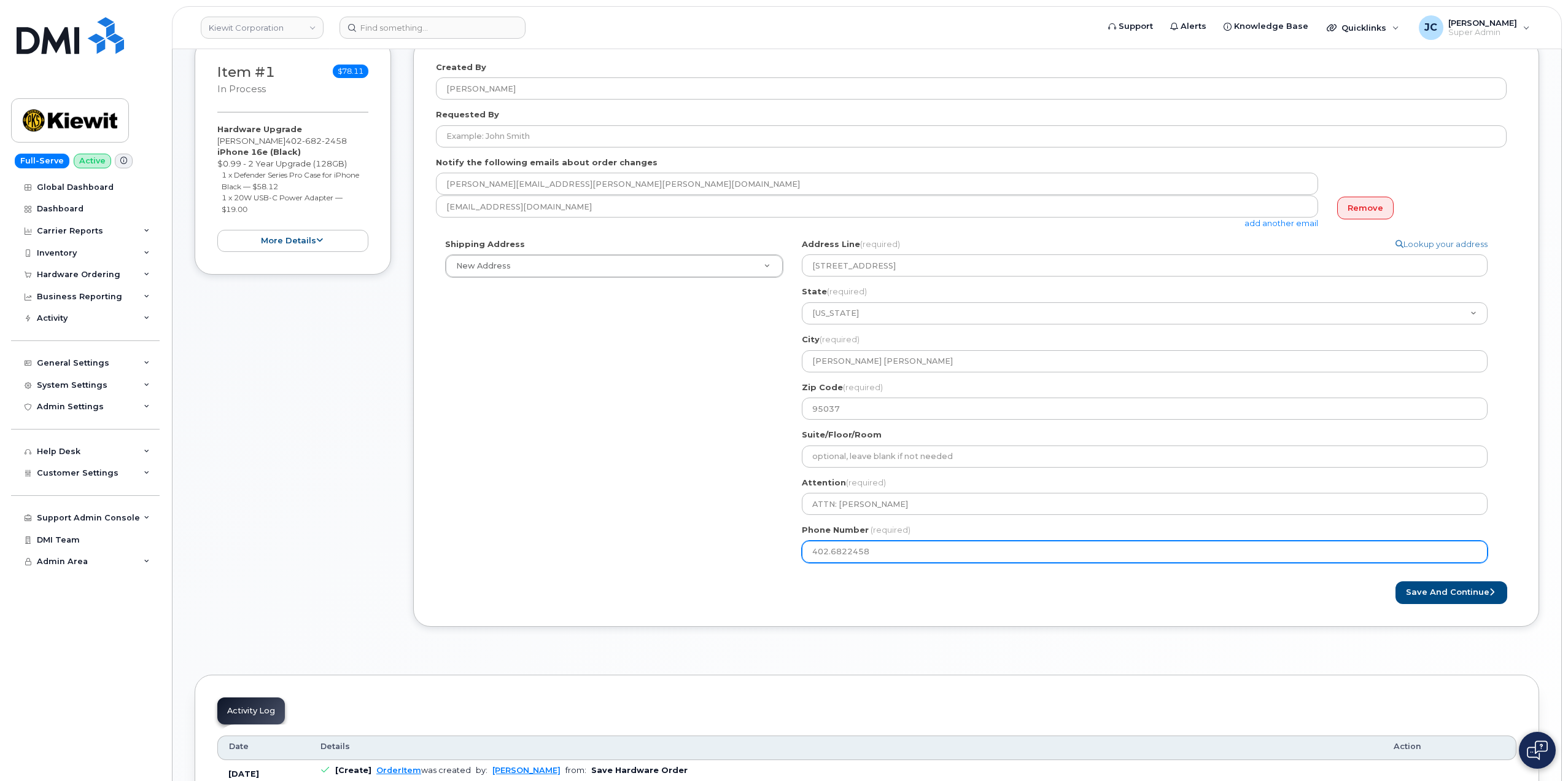
type input "402.822458"
select select
drag, startPoint x: 875, startPoint y: 553, endPoint x: 738, endPoint y: 539, distance: 137.7
click at [738, 539] on div "Shipping Address New Address New Address CA Morgan Hill Search your address... …" at bounding box center [971, 405] width 1071 height 333
paste input ".6"
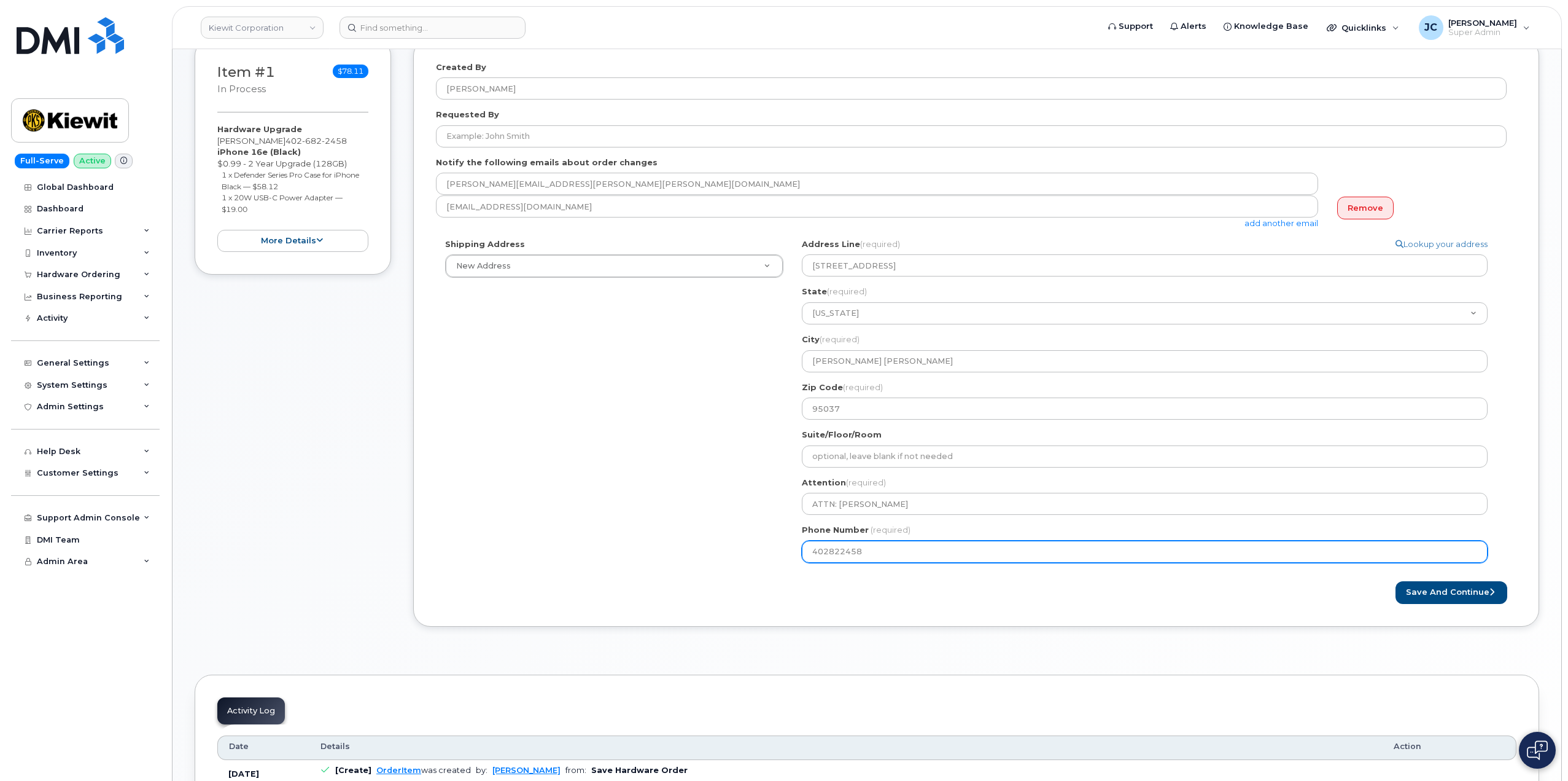
type input "402.6822458"
click at [830, 549] on input "402.6822458" at bounding box center [1144, 551] width 686 height 22
select select
type input "4026822458"
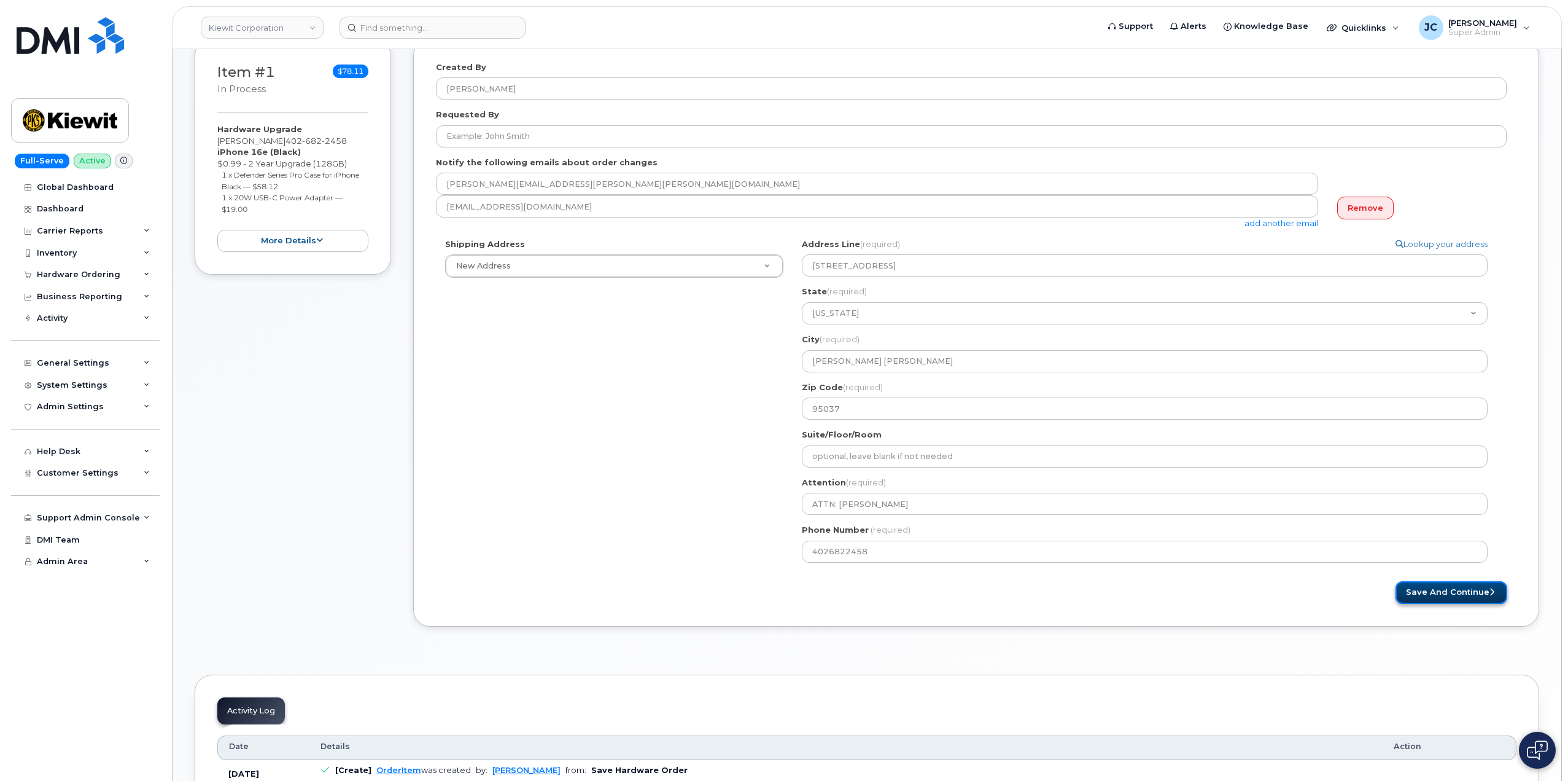
click at [1452, 590] on button "Save and Continue" at bounding box center [1451, 592] width 112 height 22
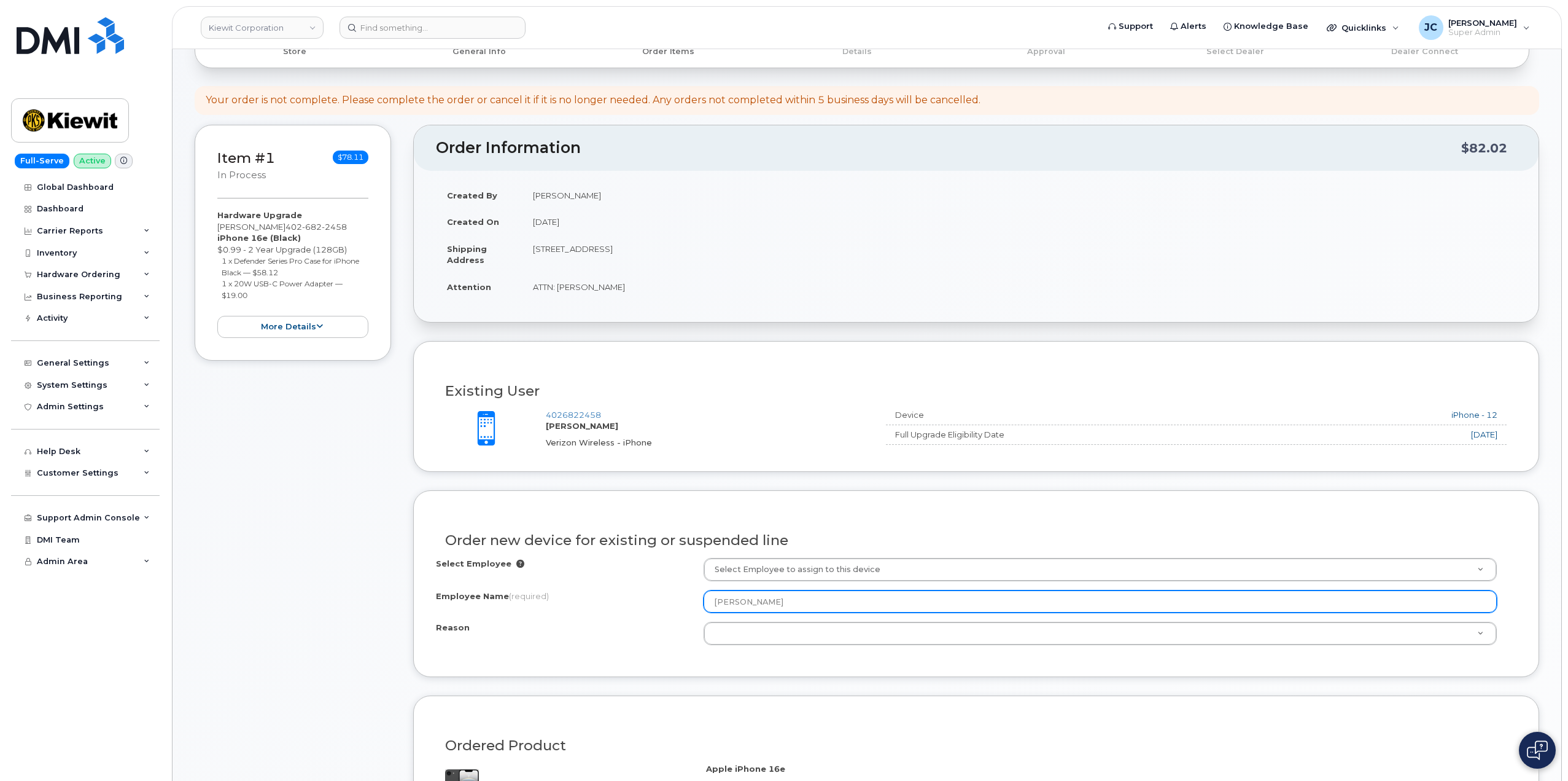
scroll to position [123, 0]
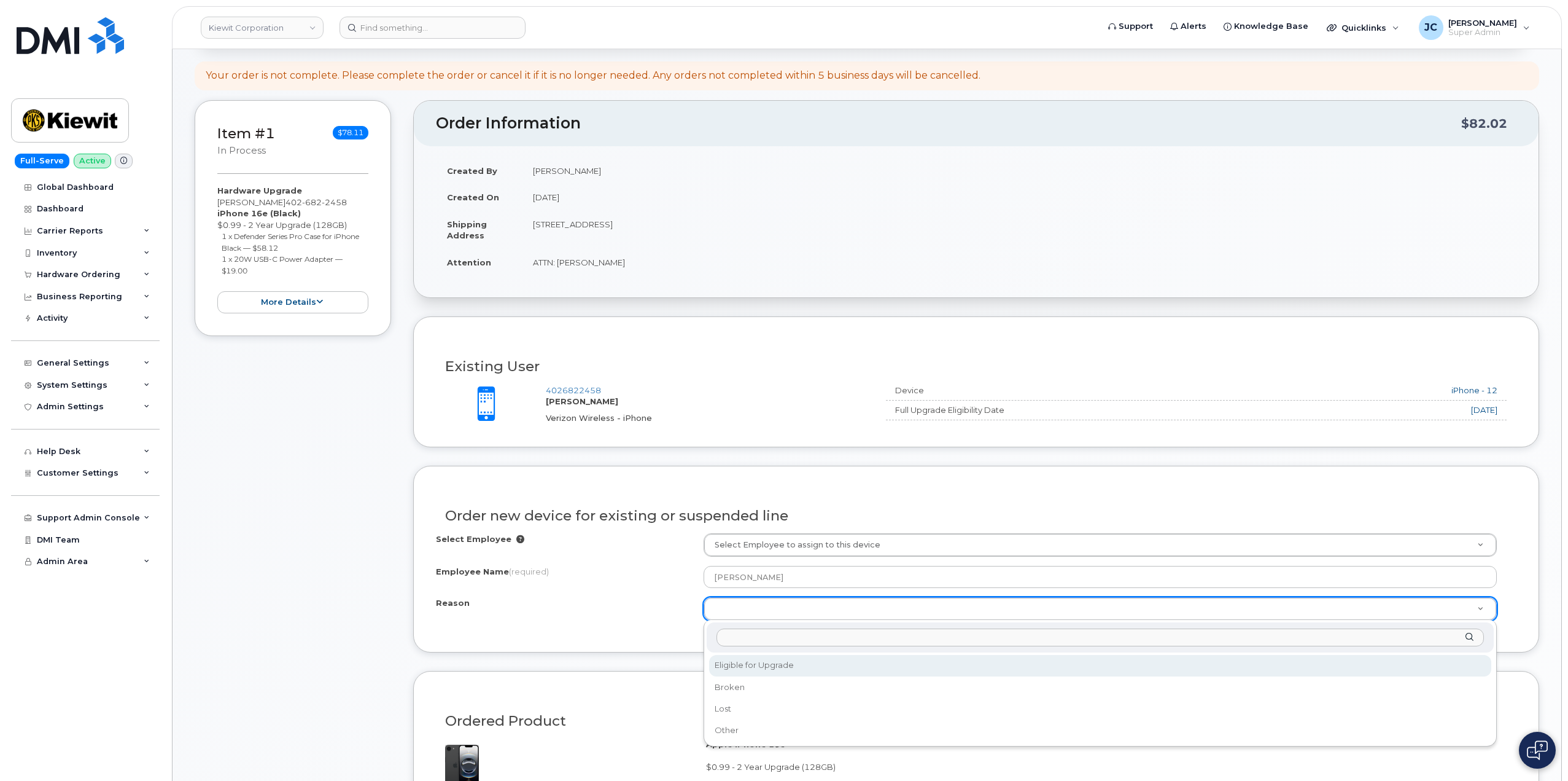
select select "eligible_for_upgrade"
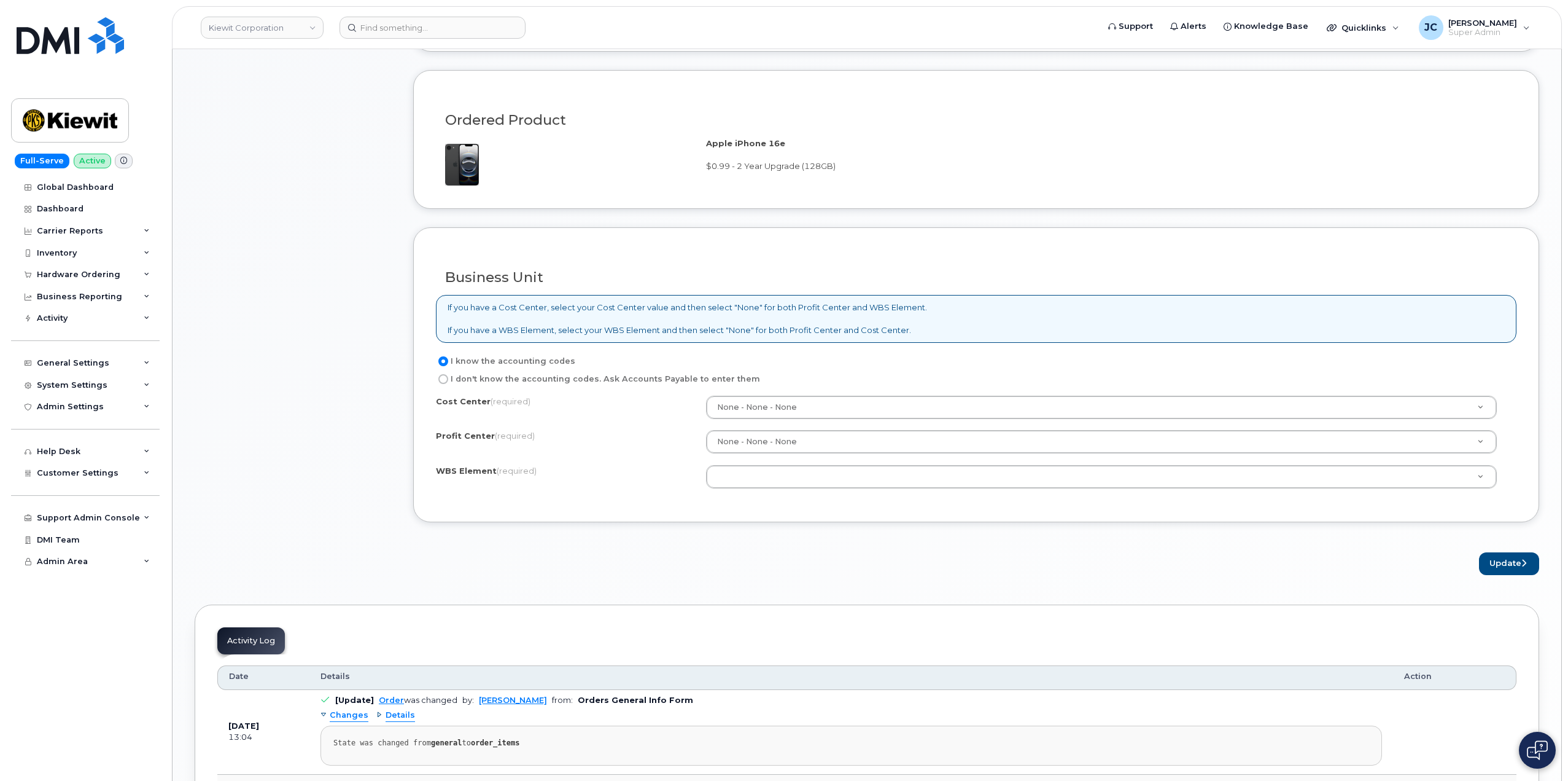
scroll to position [675, 0]
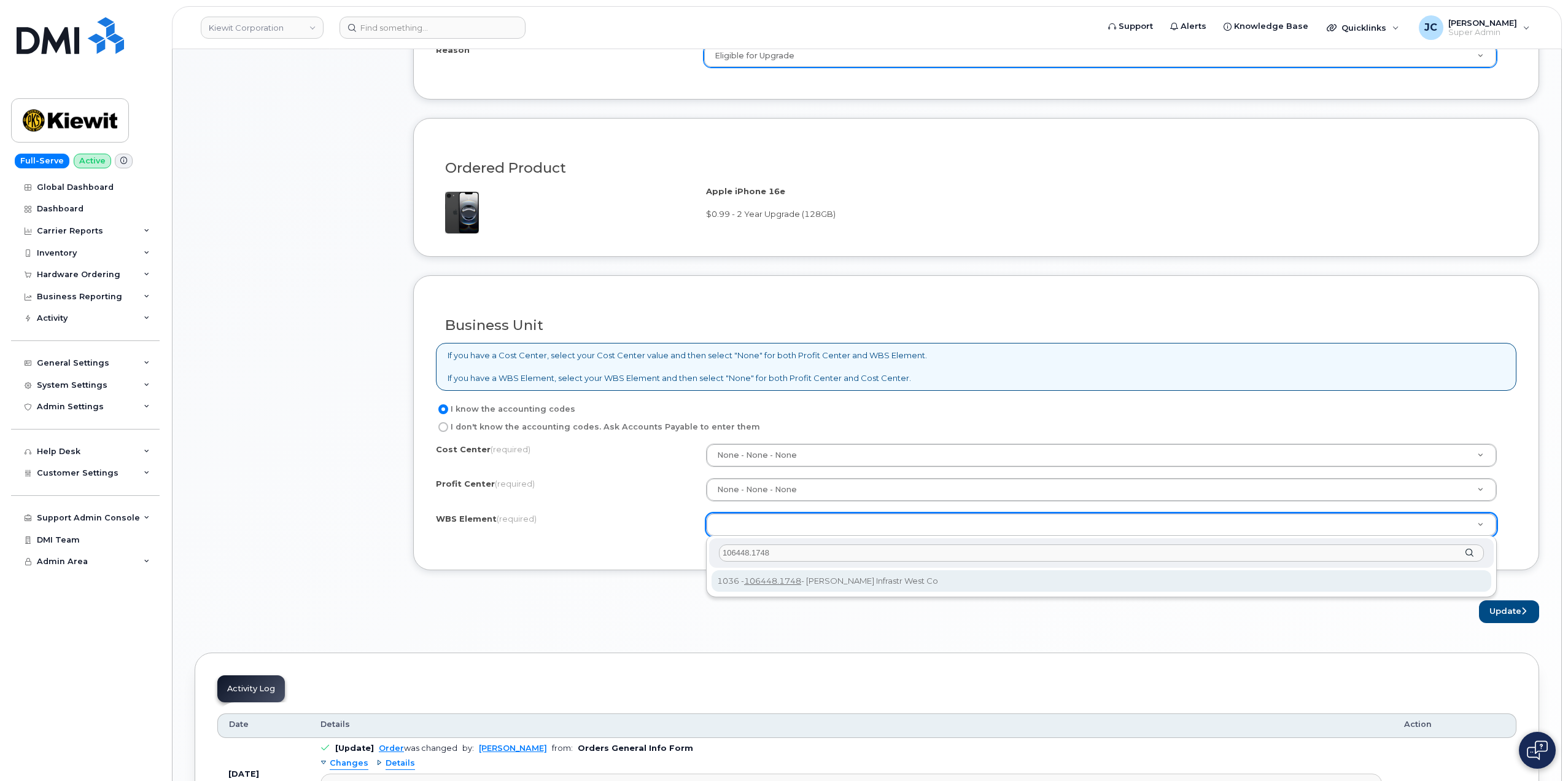
type input "106448.1748"
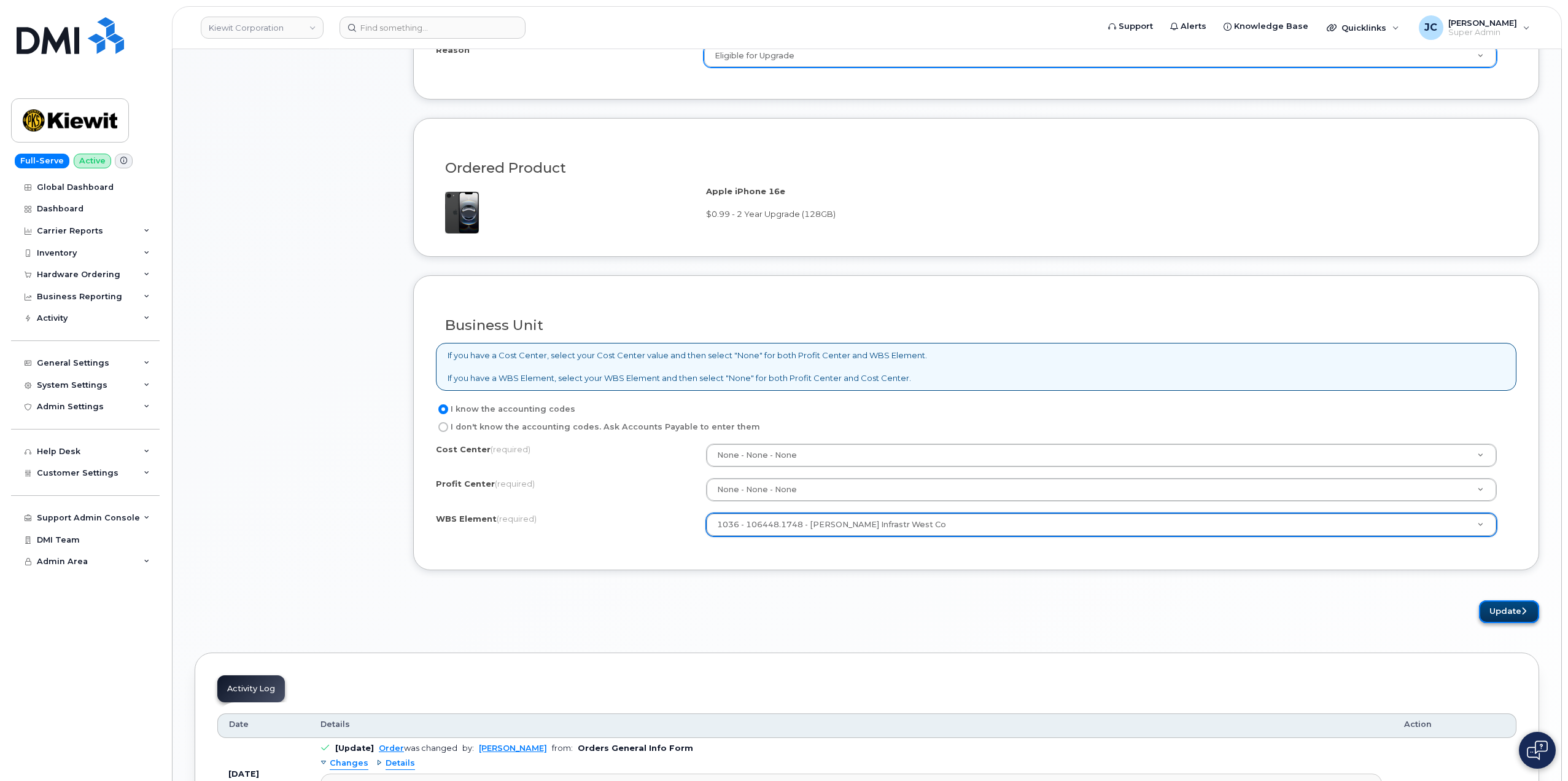
click at [1511, 615] on button "Update" at bounding box center [1509, 611] width 60 height 22
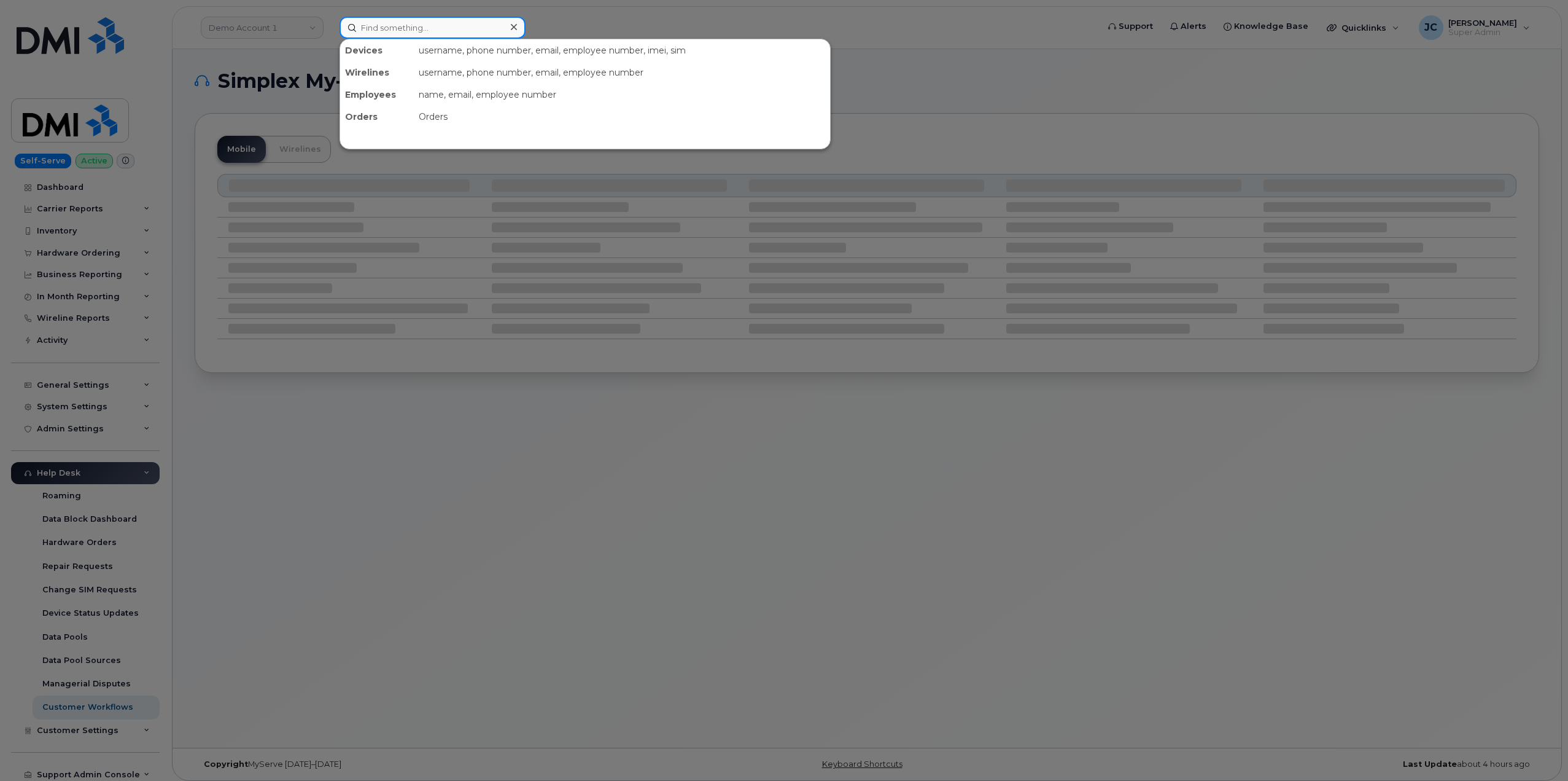
click at [393, 25] on input at bounding box center [432, 27] width 186 height 22
paste input "402.682.2458"
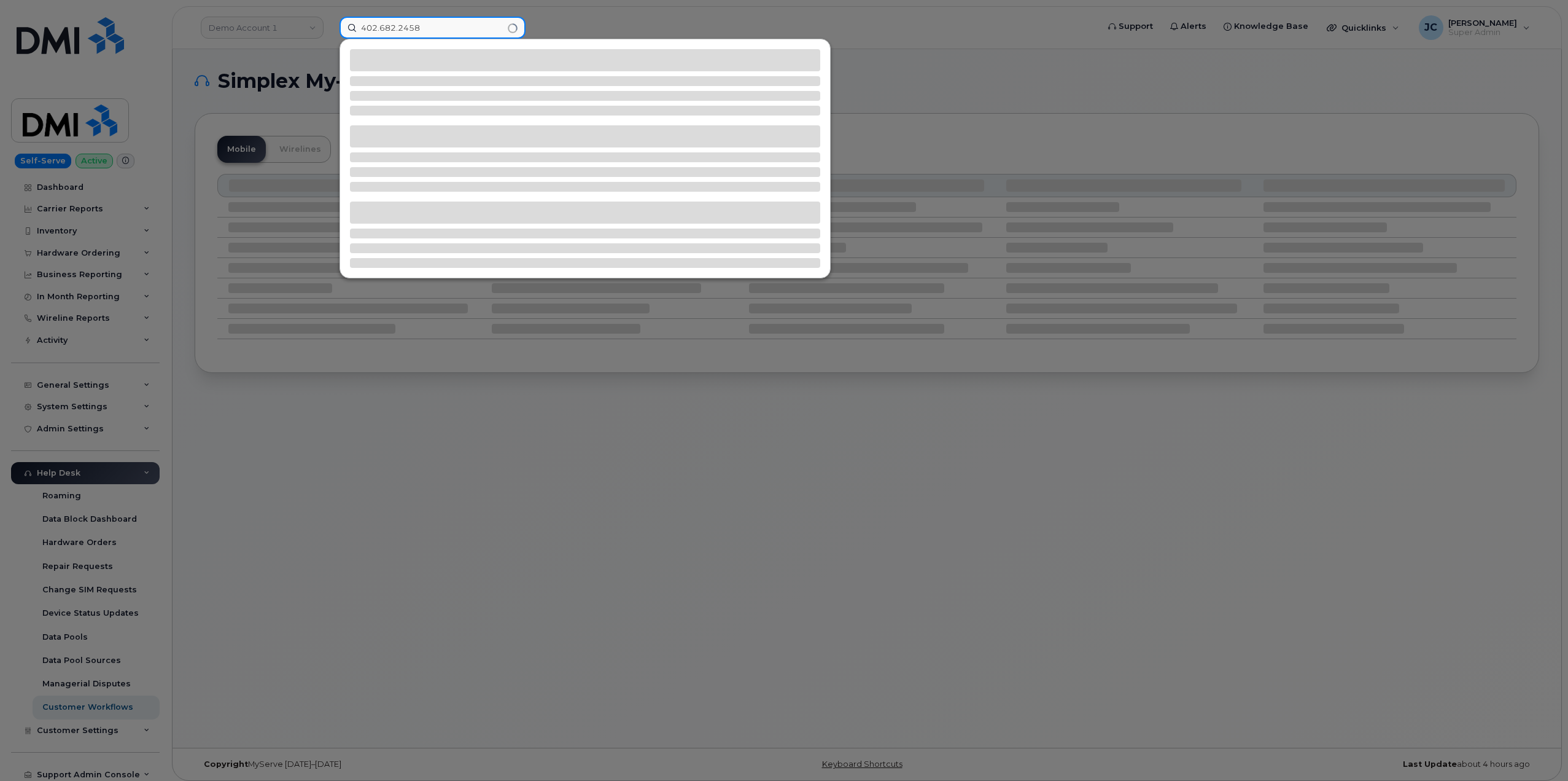
drag, startPoint x: 433, startPoint y: 25, endPoint x: 271, endPoint y: 26, distance: 162.0
click at [329, 26] on div "402.682.2458" at bounding box center [714, 27] width 770 height 22
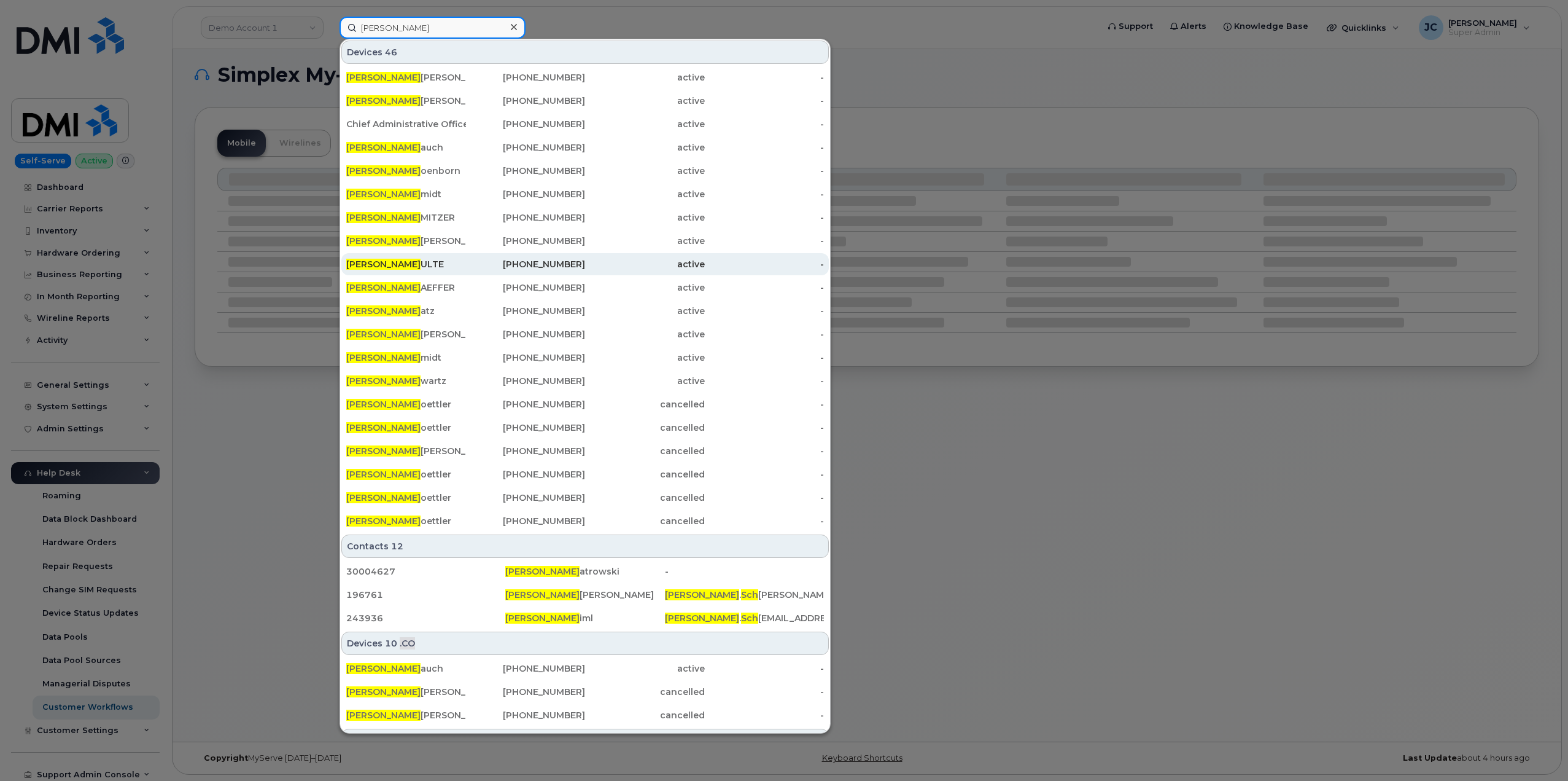
type input "mike sch"
click at [390, 266] on div "MIKE SCH ULTE" at bounding box center [406, 264] width 120 height 12
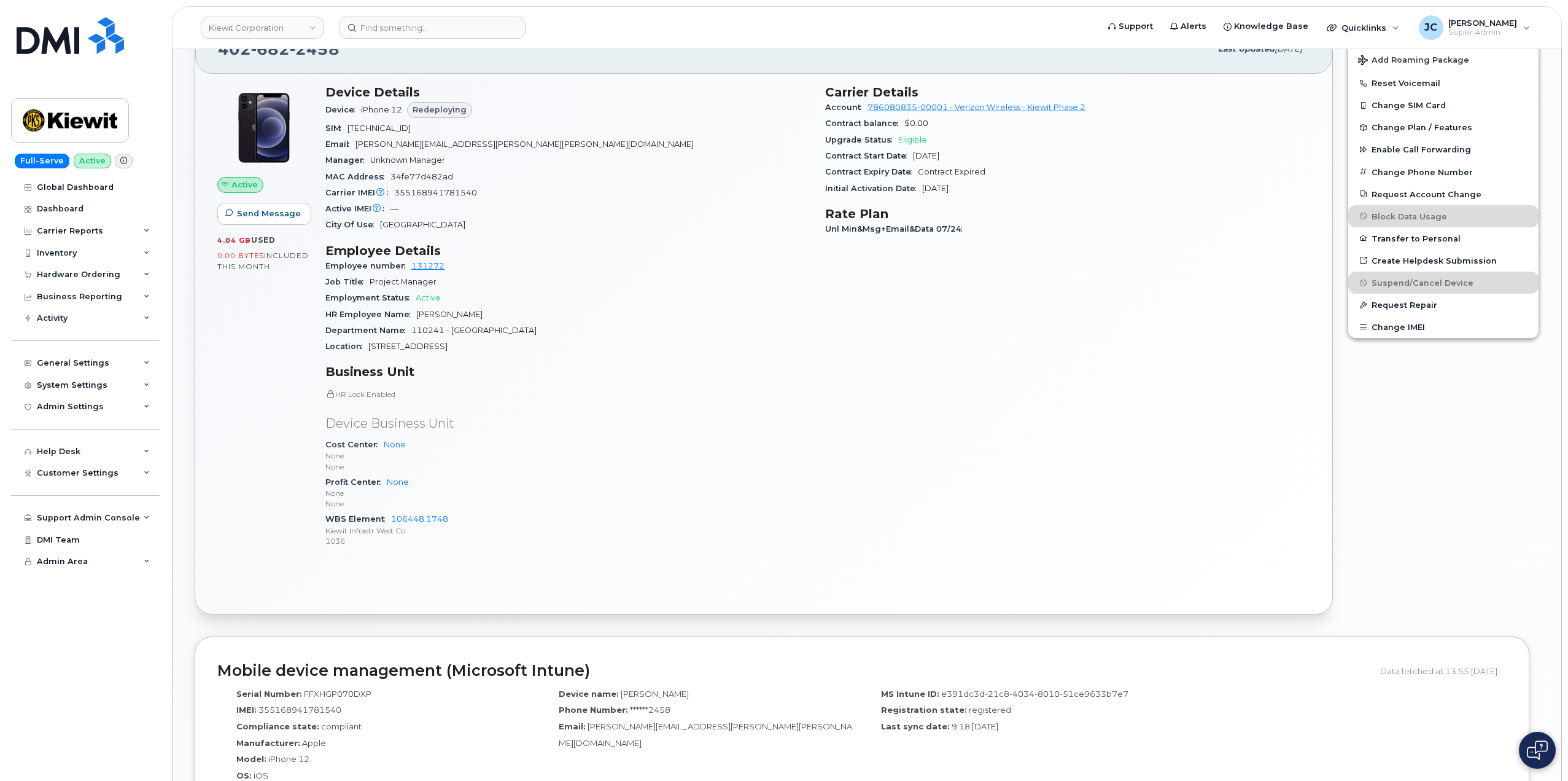
scroll to position [307, 0]
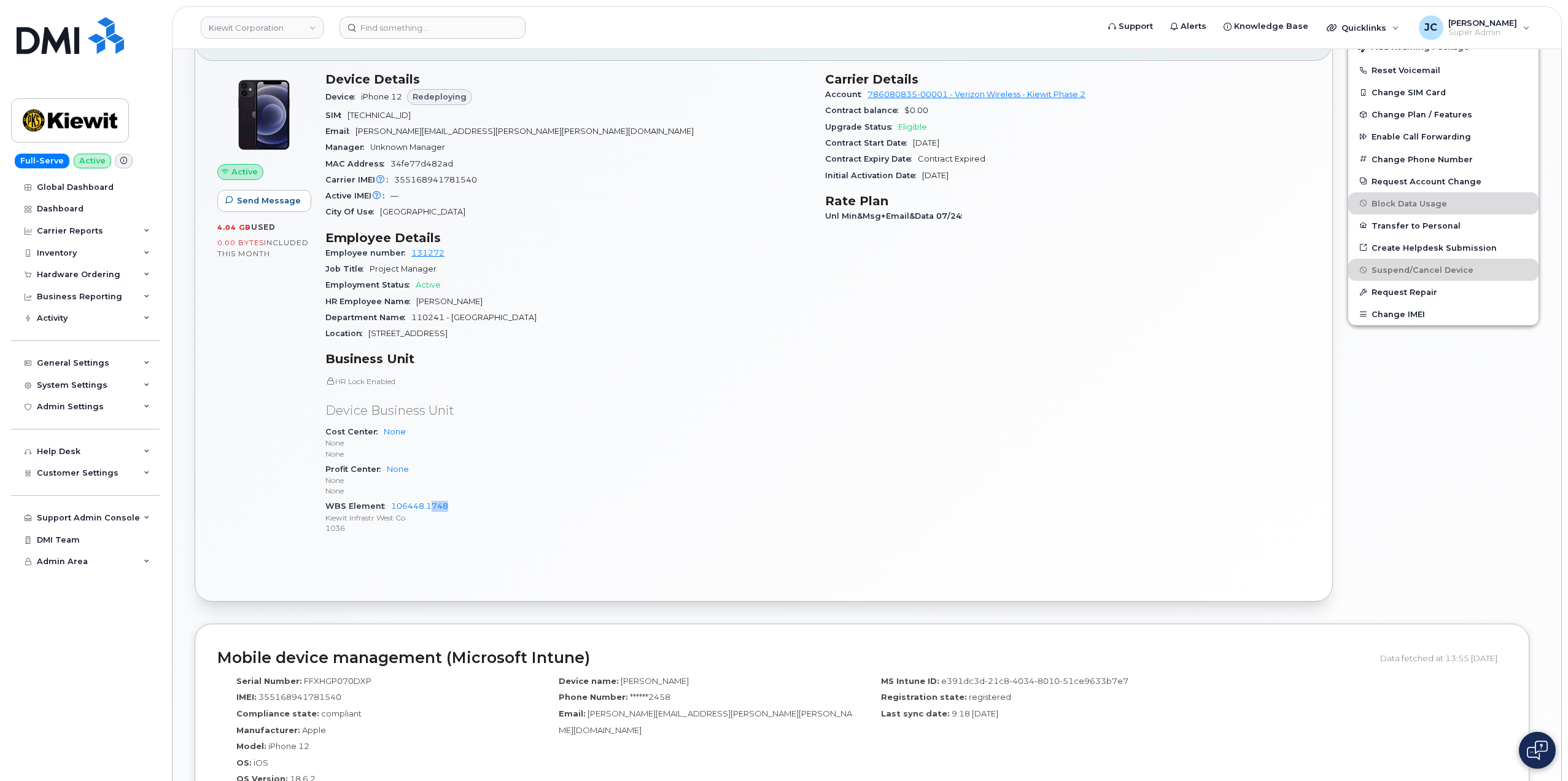
drag, startPoint x: 466, startPoint y: 511, endPoint x: 437, endPoint y: 517, distance: 29.6
click at [433, 511] on div "WBS Element 106448.1748 [PERSON_NAME] Infrastr West Co 1036" at bounding box center [568, 516] width 485 height 38
click at [471, 493] on p "None" at bounding box center [568, 491] width 485 height 11
drag, startPoint x: 451, startPoint y: 508, endPoint x: 397, endPoint y: 505, distance: 54.1
click at [396, 506] on div "WBS Element 106448.1748 [PERSON_NAME] Infrastr West Co 1036" at bounding box center [568, 516] width 485 height 38
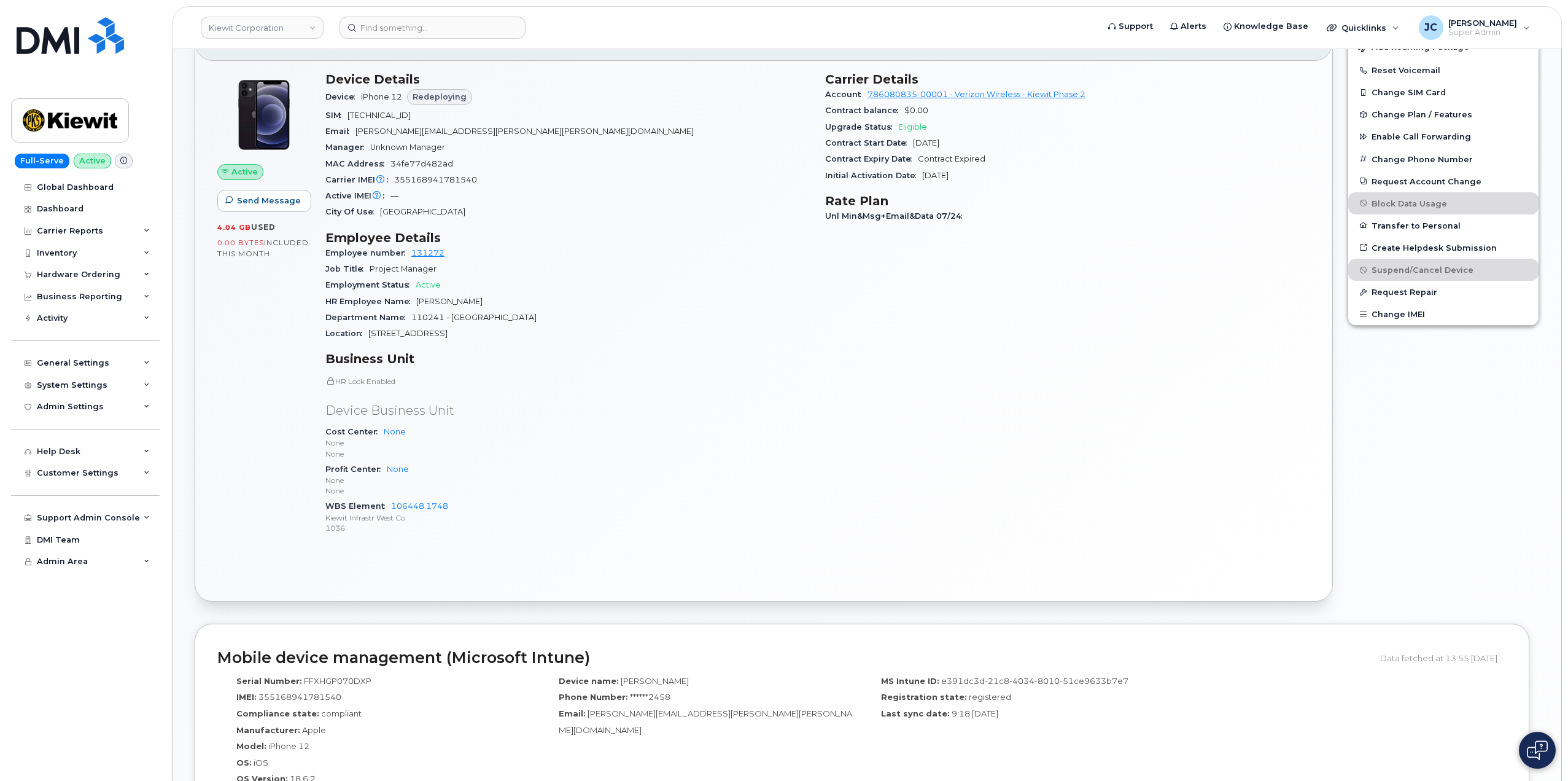
drag, startPoint x: 400, startPoint y: 502, endPoint x: 386, endPoint y: 485, distance: 22.0
click at [386, 485] on p "None" at bounding box center [568, 491] width 485 height 11
drag, startPoint x: 391, startPoint y: 500, endPoint x: 450, endPoint y: 506, distance: 59.3
click at [450, 506] on div "WBS Element 106448.1748 Kiewit Infrastr West Co 1036" at bounding box center [568, 516] width 485 height 38
copy link "106448.1748"
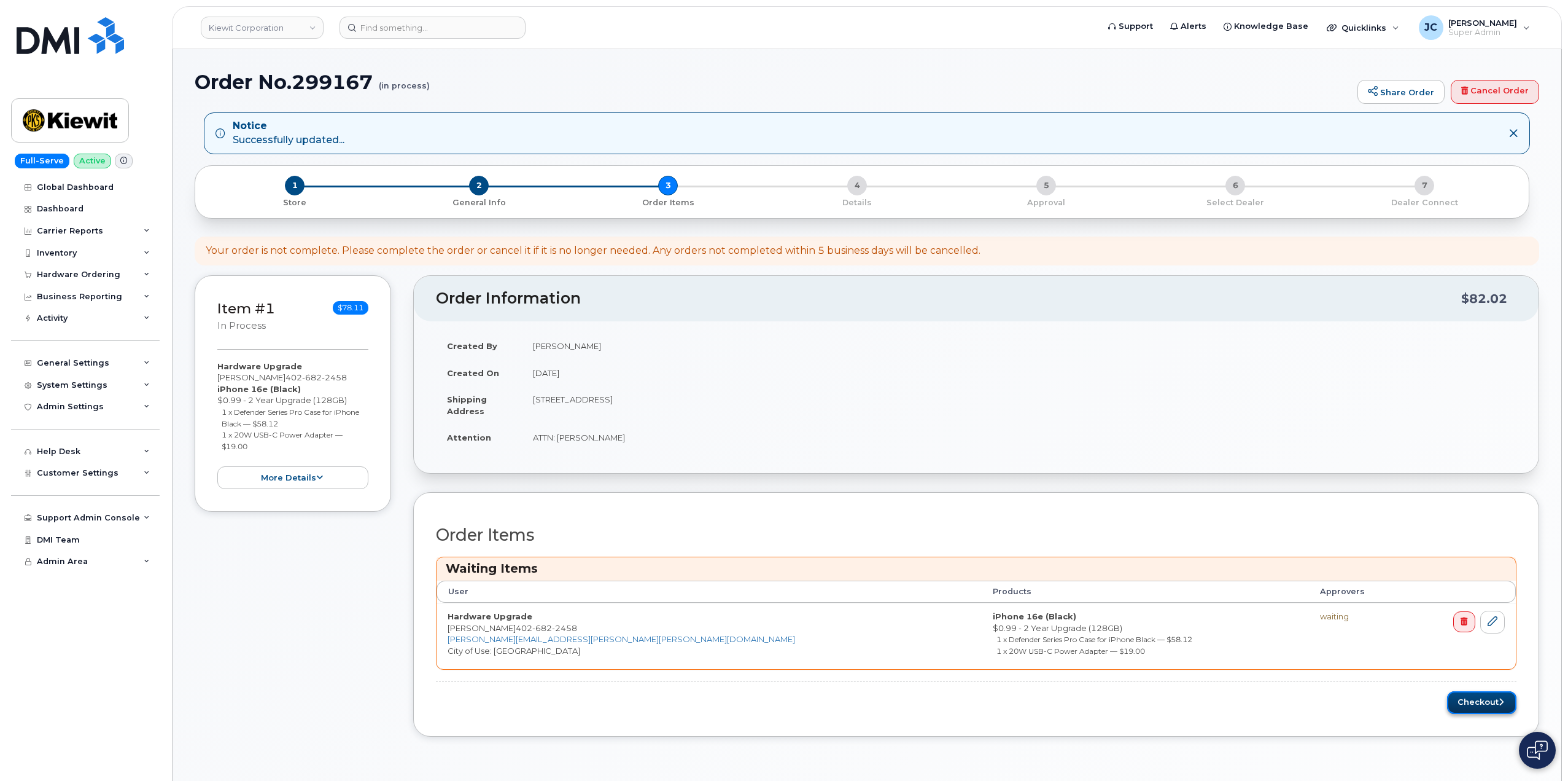
click at [1475, 702] on button "Checkout" at bounding box center [1482, 702] width 69 height 22
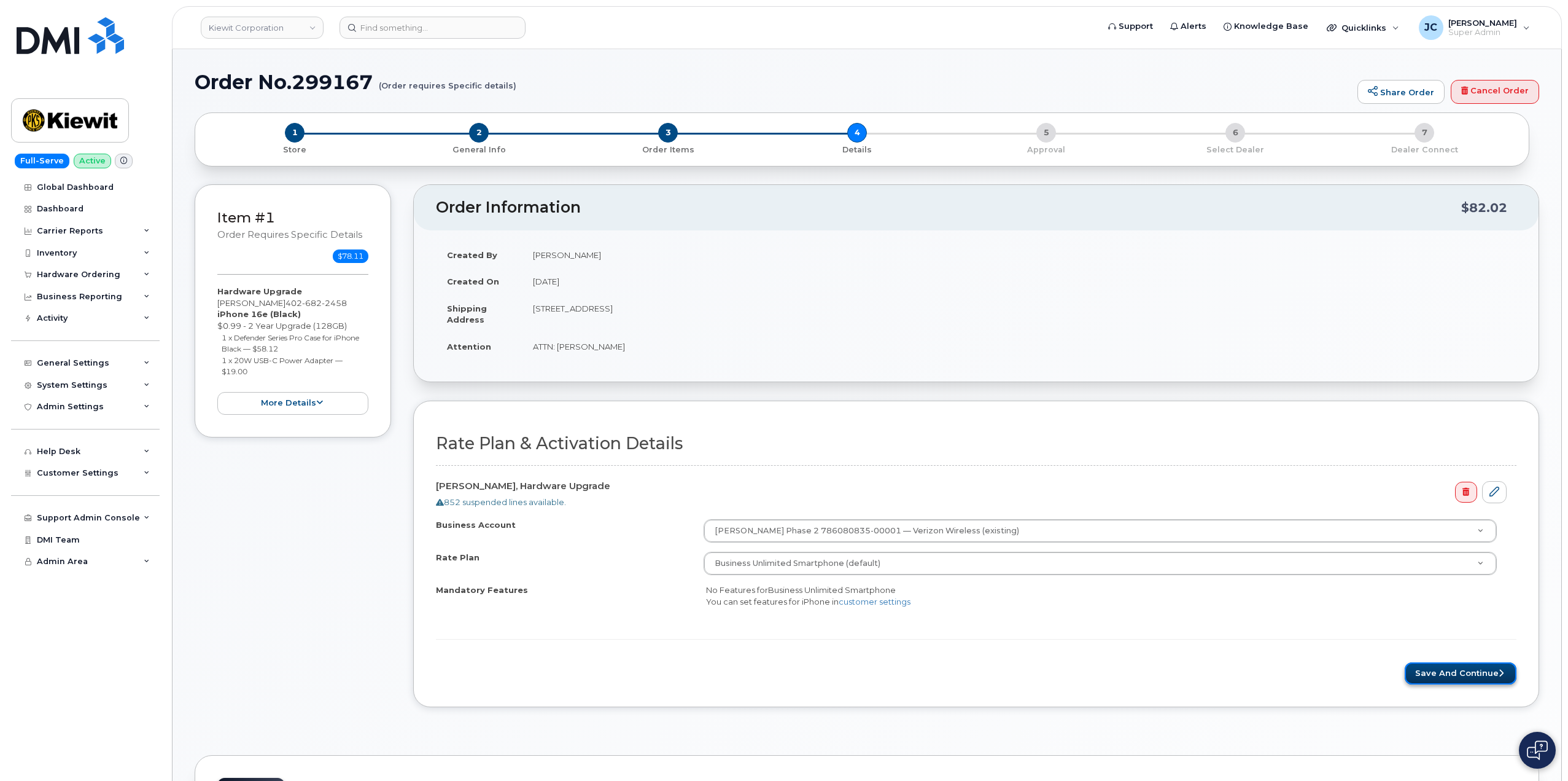
click at [1458, 669] on button "Save and Continue" at bounding box center [1460, 673] width 112 height 22
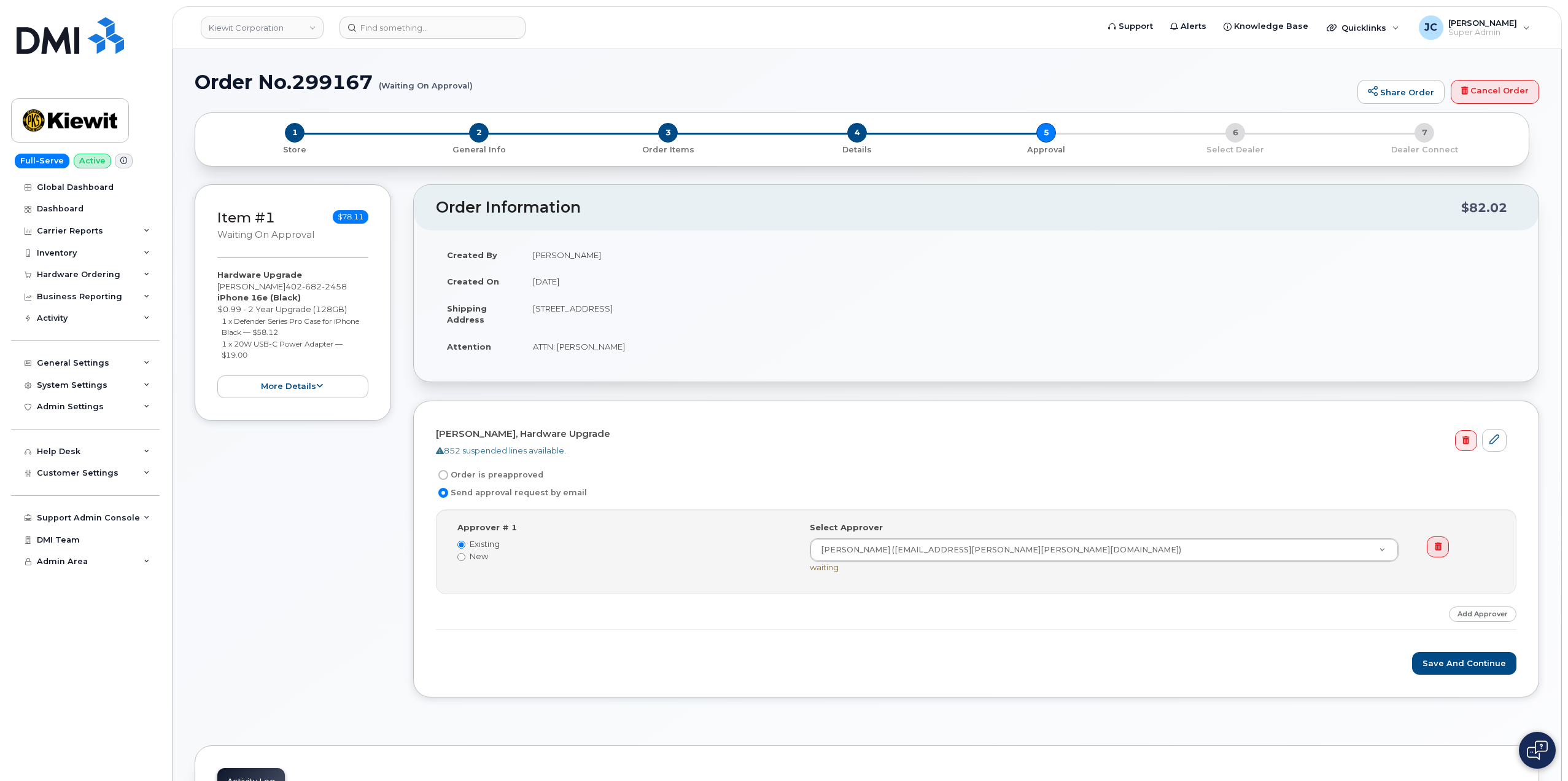
click at [447, 477] on label "Order is preapproved" at bounding box center [489, 475] width 107 height 15
click at [447, 477] on input "Order is preapproved" at bounding box center [443, 475] width 10 height 10
radio input "true"
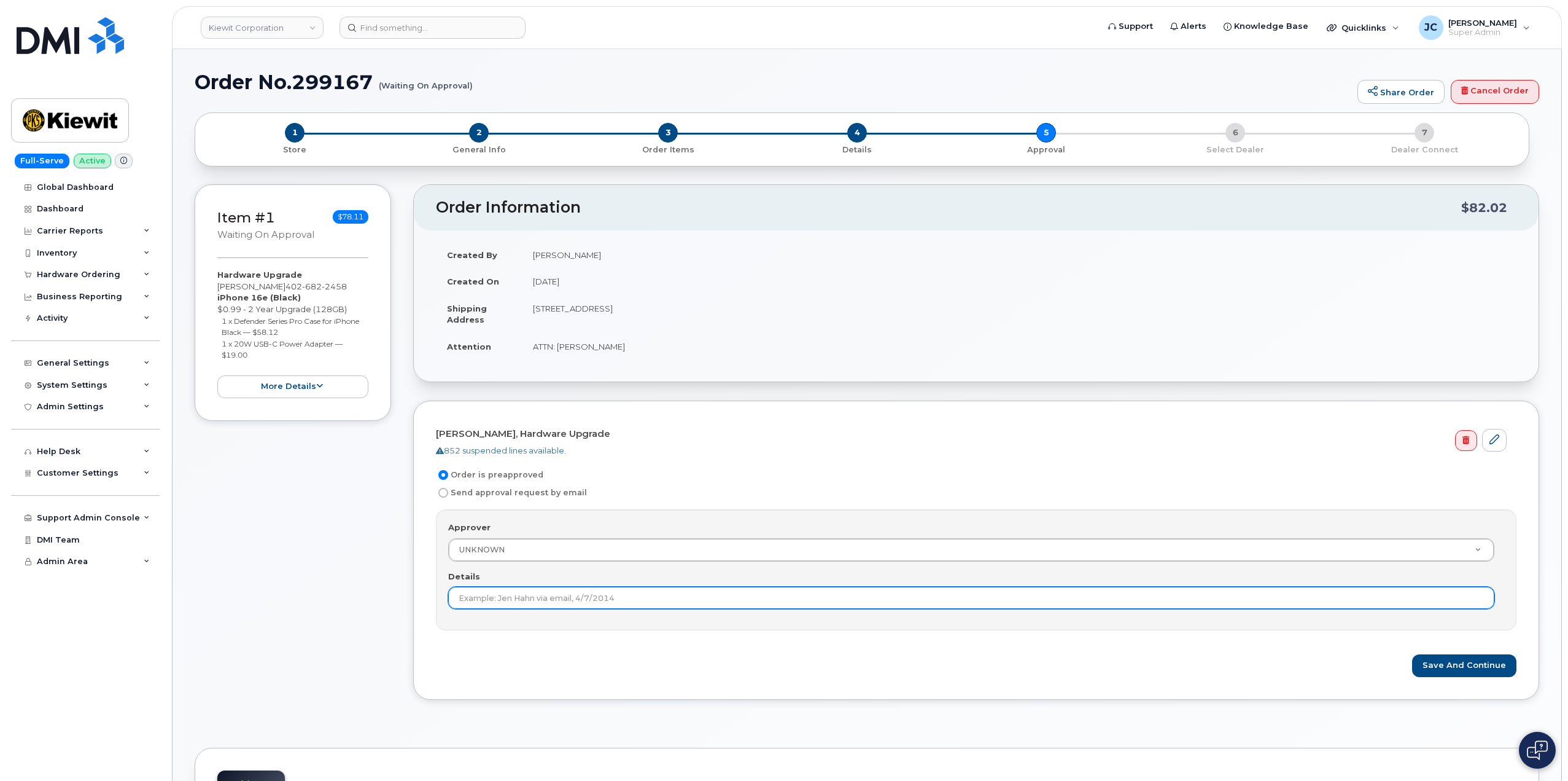
click at [643, 597] on input "Details" at bounding box center [971, 597] width 1046 height 22
type input "This order is pre-approved as it is within approved cost range."
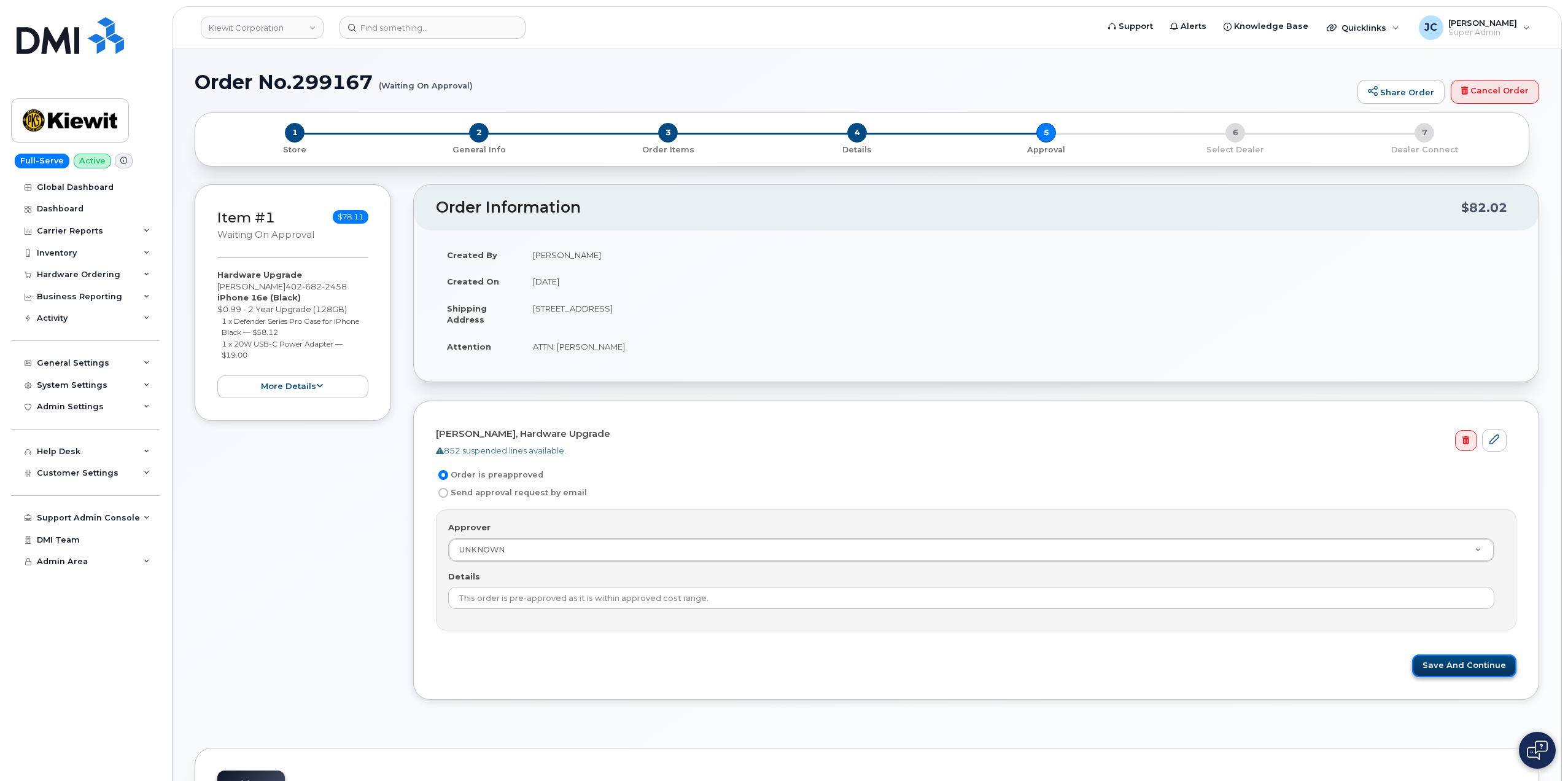
click at [1472, 672] on button "Save and Continue" at bounding box center [1464, 665] width 104 height 22
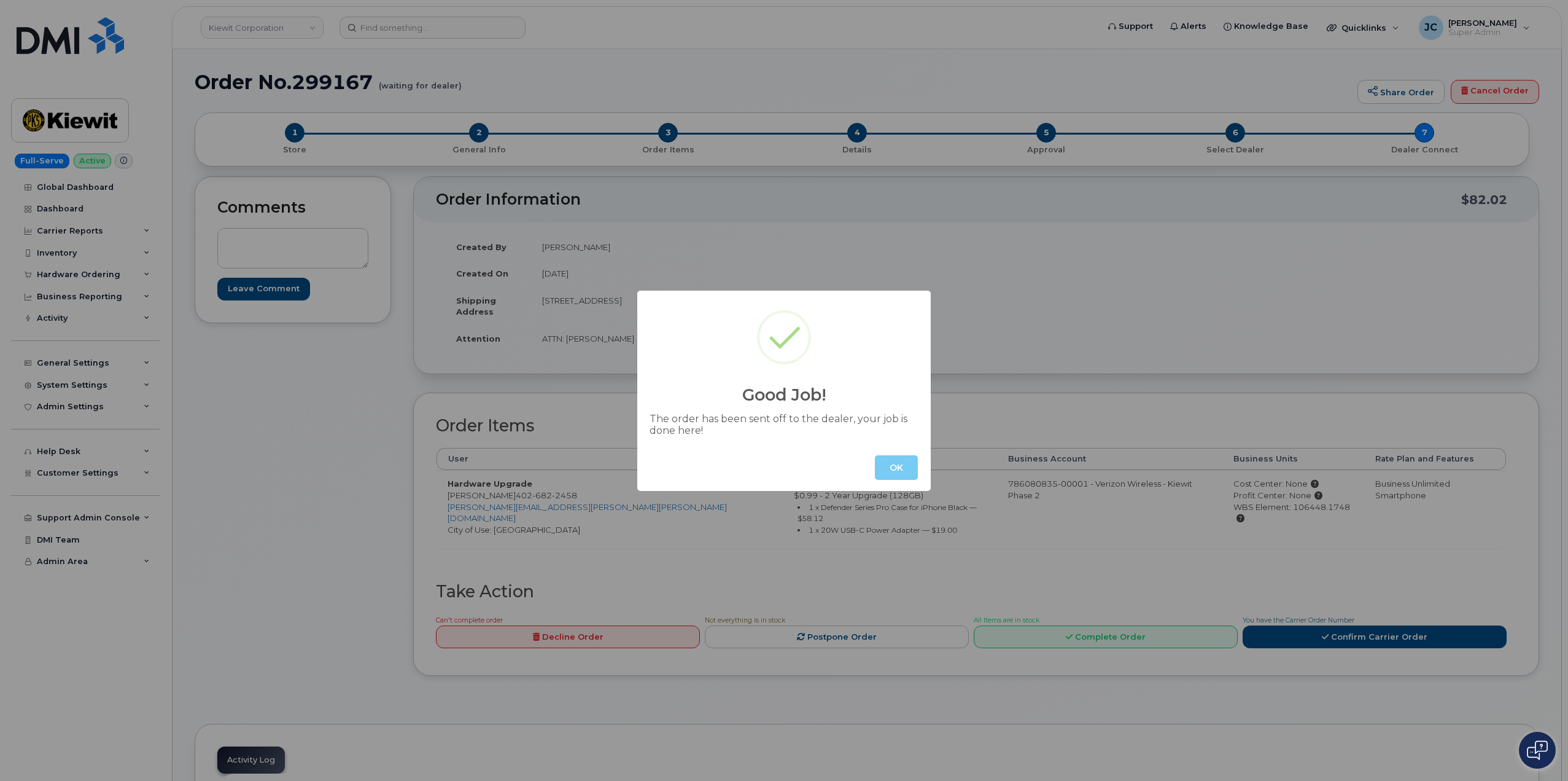
drag, startPoint x: 899, startPoint y: 474, endPoint x: 745, endPoint y: 426, distance: 161.3
click at [899, 473] on button "OK" at bounding box center [896, 468] width 43 height 25
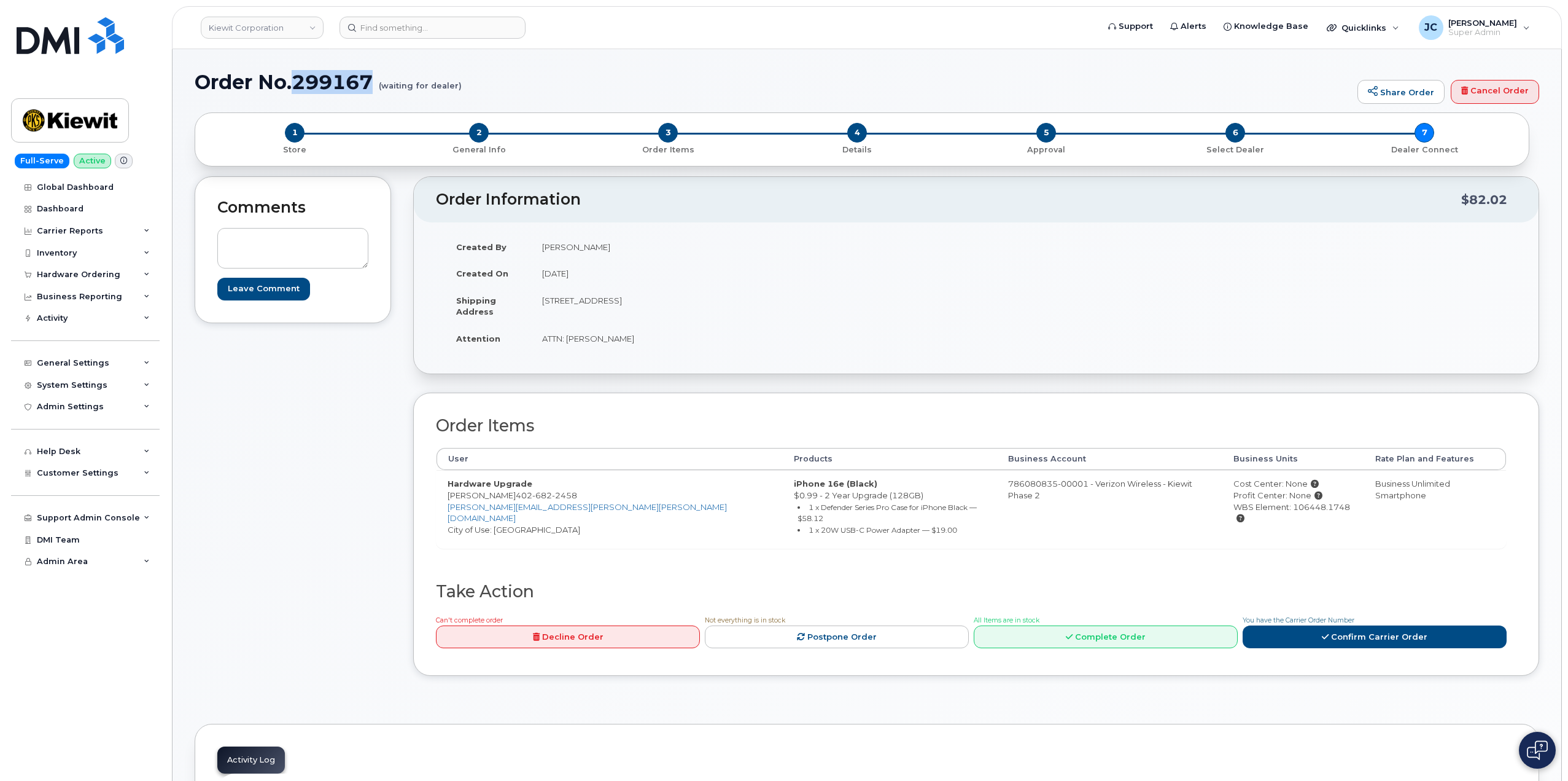
drag, startPoint x: 376, startPoint y: 79, endPoint x: 295, endPoint y: 83, distance: 81.1
click at [295, 83] on h1 "Order No.299167 (waiting for dealer)" at bounding box center [772, 82] width 1156 height 22
copy h1 "299167"
click at [1124, 625] on link "Complete Order" at bounding box center [1105, 636] width 264 height 22
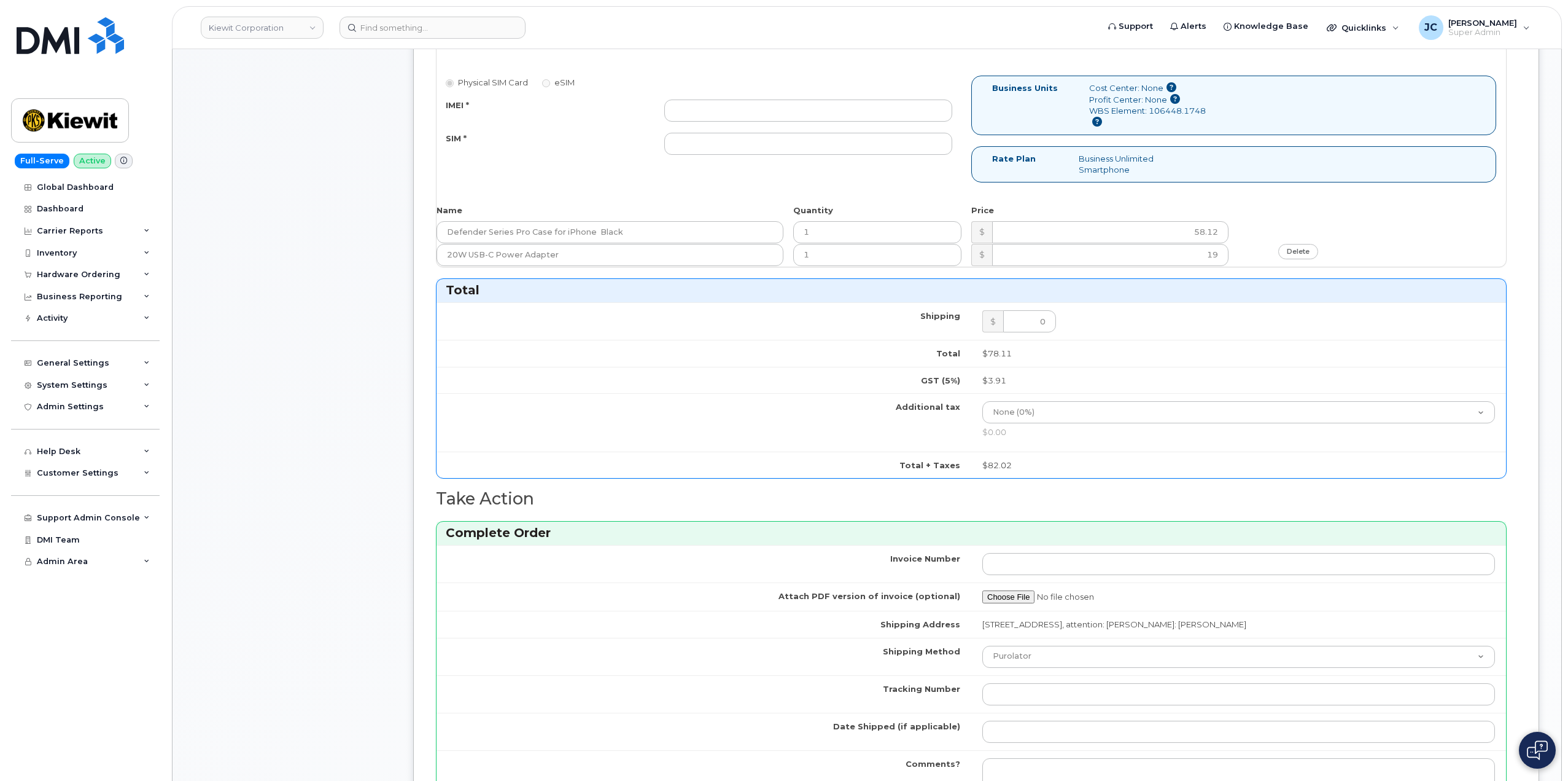
scroll to position [553, 0]
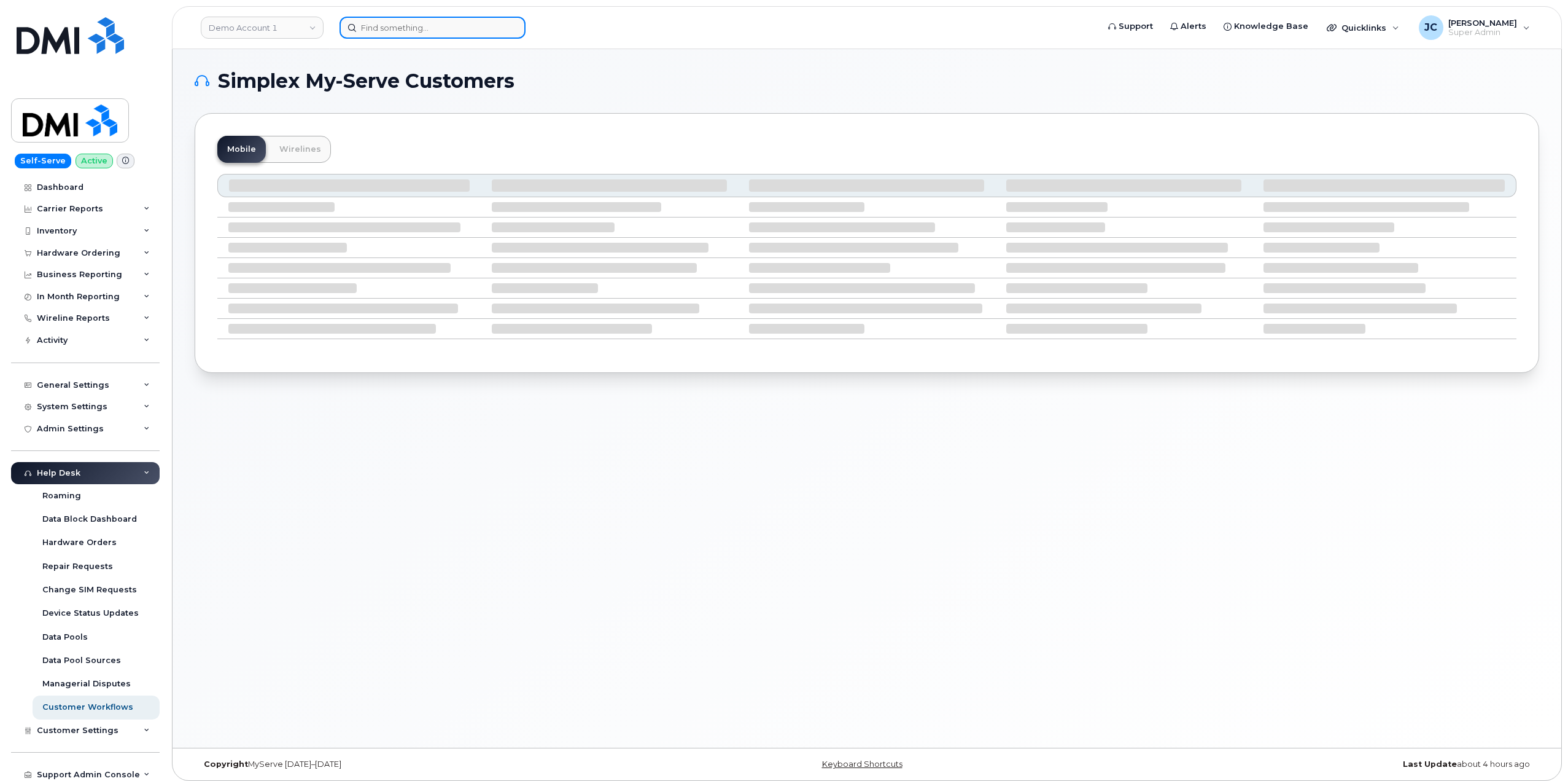
click at [403, 25] on input at bounding box center [432, 27] width 186 height 22
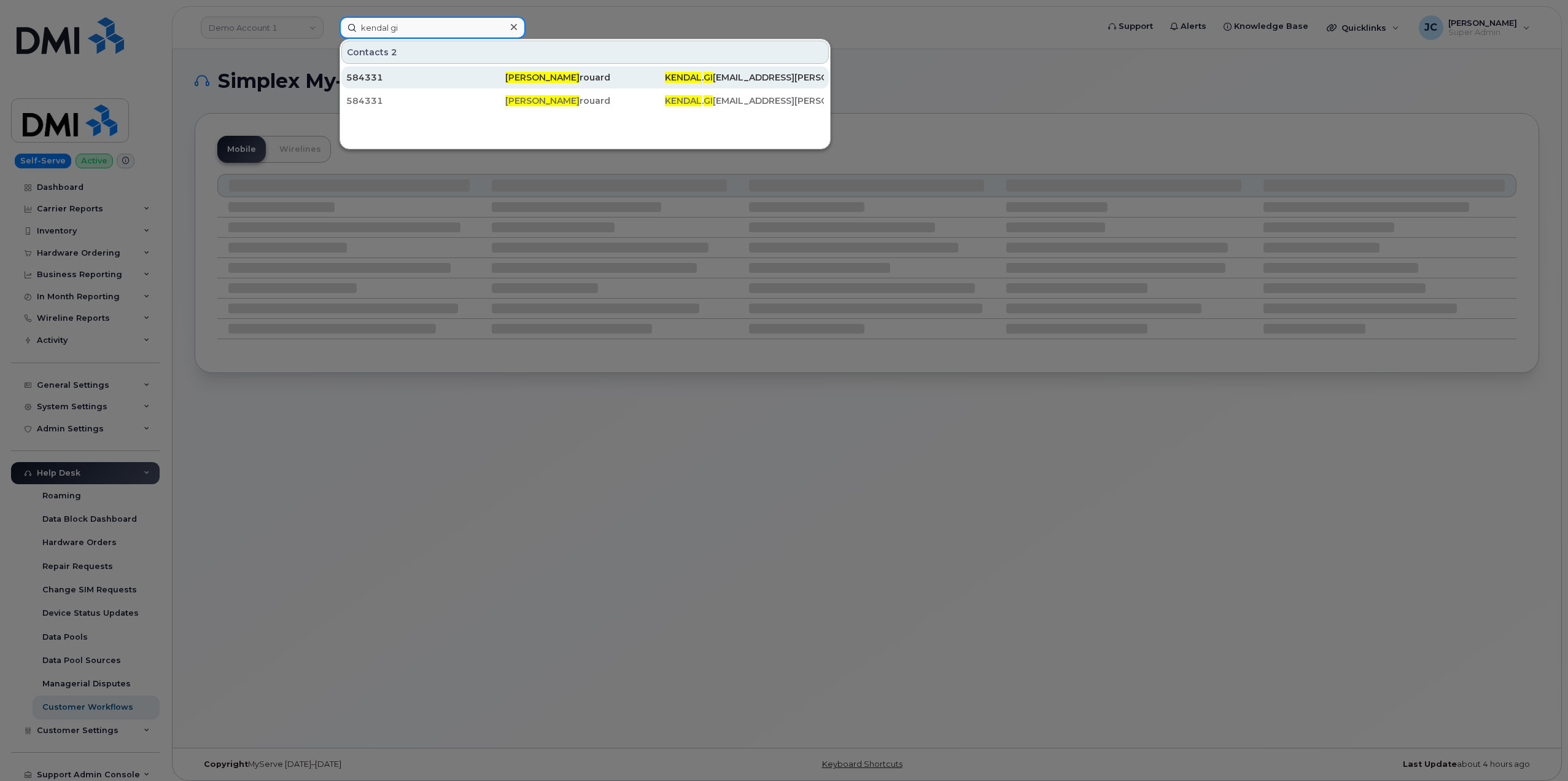
type input "kendal gi"
click at [541, 75] on span "[PERSON_NAME]" at bounding box center [542, 77] width 74 height 11
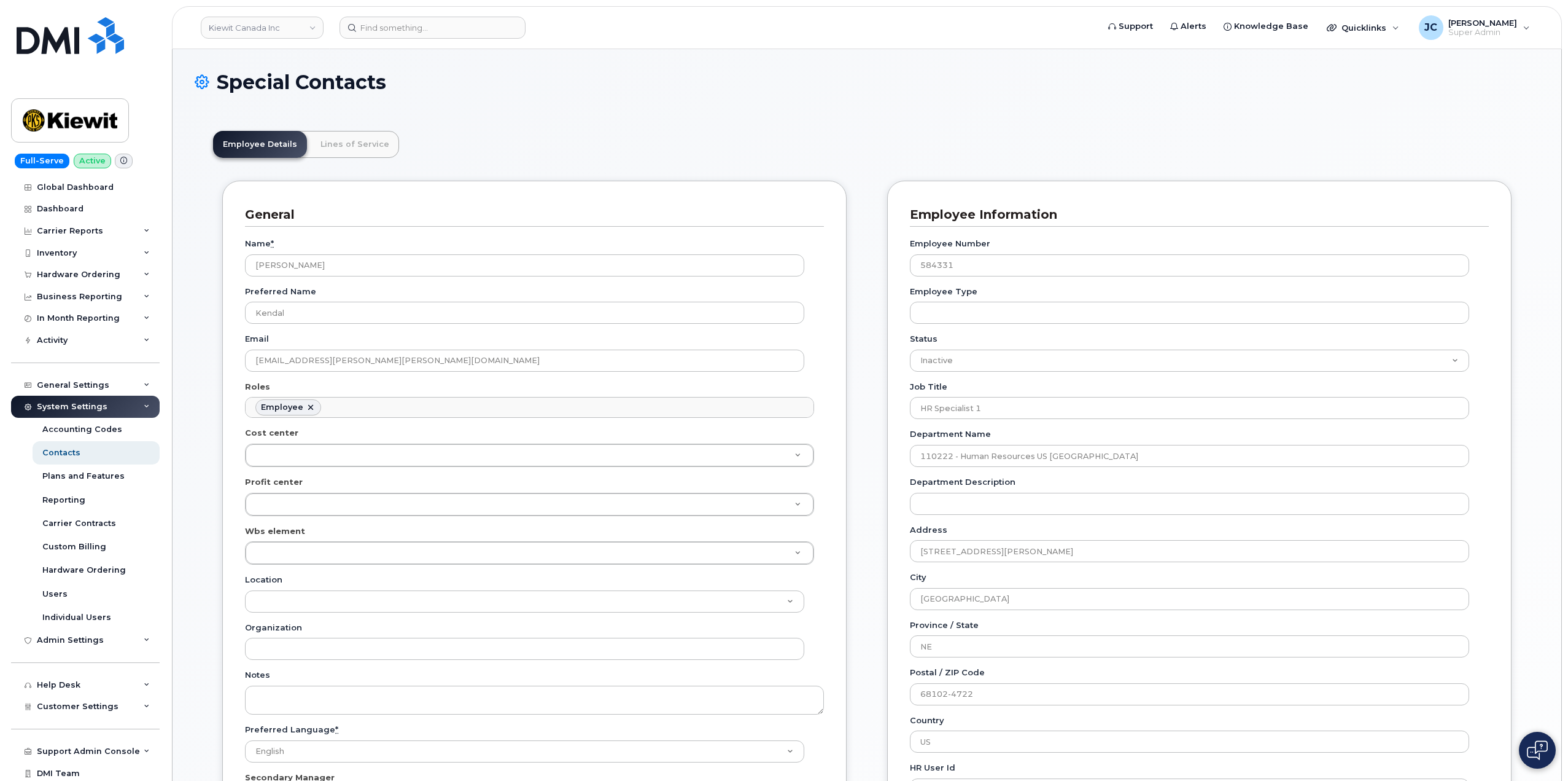
scroll to position [36, 0]
drag, startPoint x: 336, startPoint y: 265, endPoint x: 270, endPoint y: 266, distance: 66.0
click at [241, 265] on div "General Name * Kendal Girouard Preferred Name Kendal Email KENDAL.GIROUARD@KIEW…" at bounding box center [534, 517] width 624 height 673
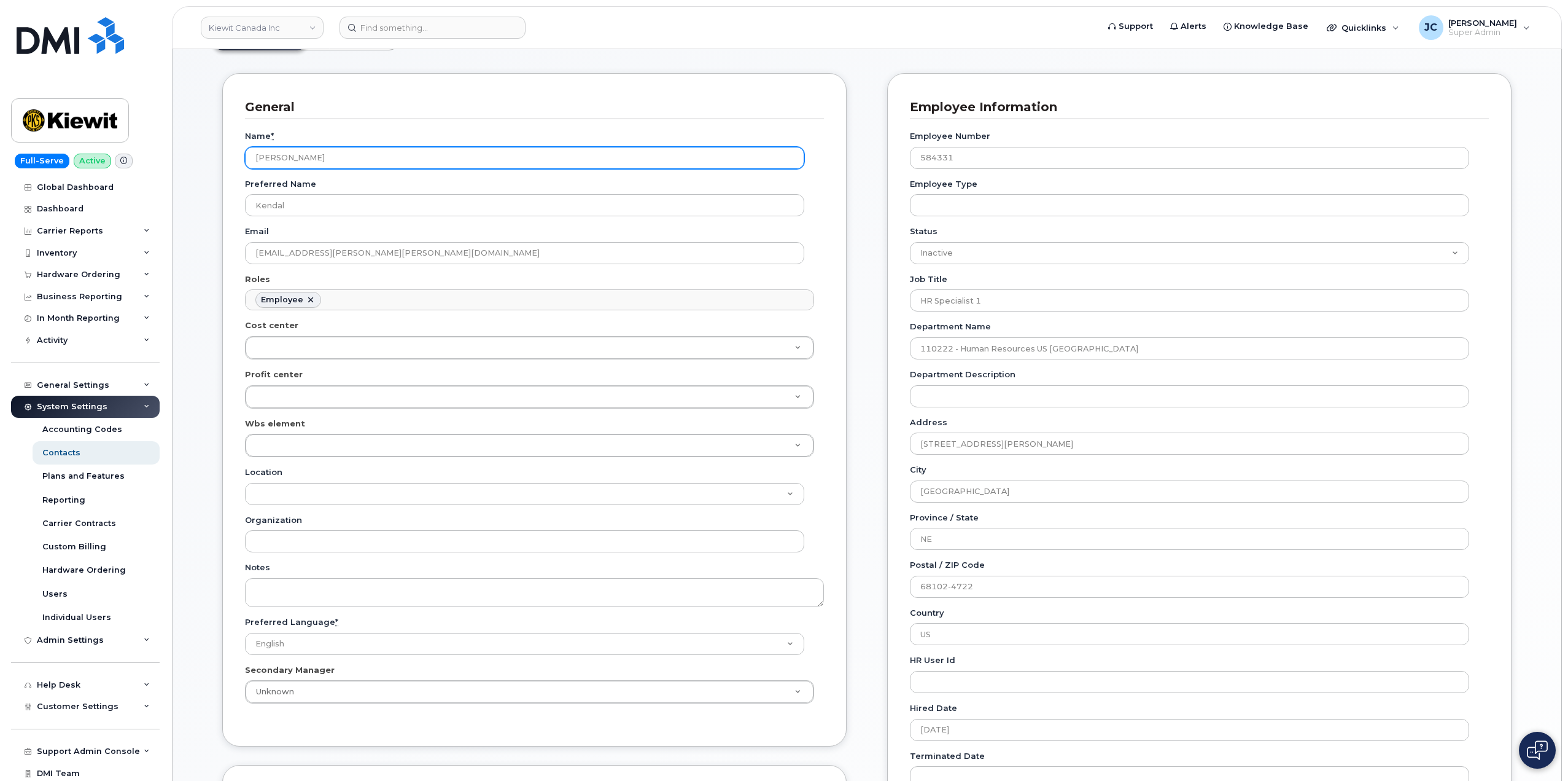
scroll to position [123, 0]
